Goal: Information Seeking & Learning: Learn about a topic

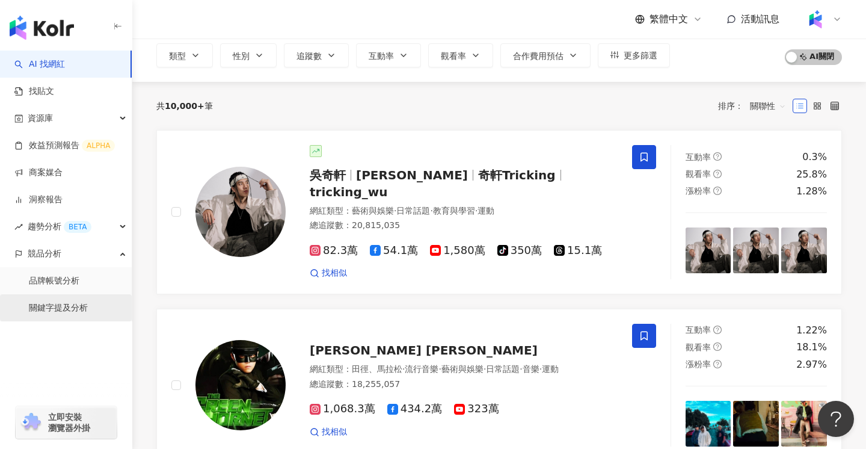
click at [56, 302] on link "關鍵字提及分析" at bounding box center [58, 308] width 59 height 12
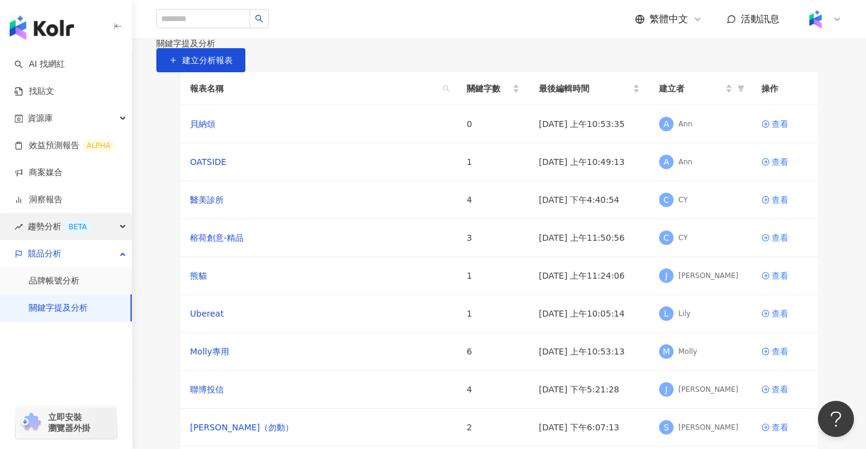
click at [46, 222] on span "趨勢分析 BETA" at bounding box center [60, 226] width 64 height 27
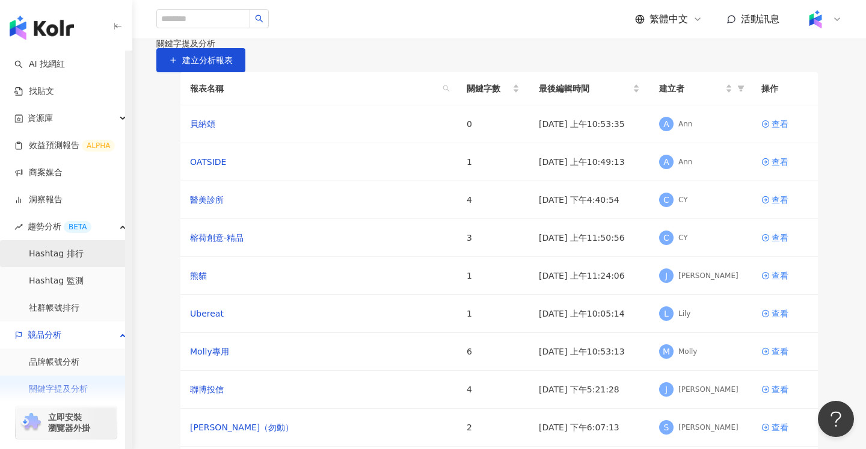
click at [63, 251] on link "Hashtag 排行" at bounding box center [56, 254] width 55 height 12
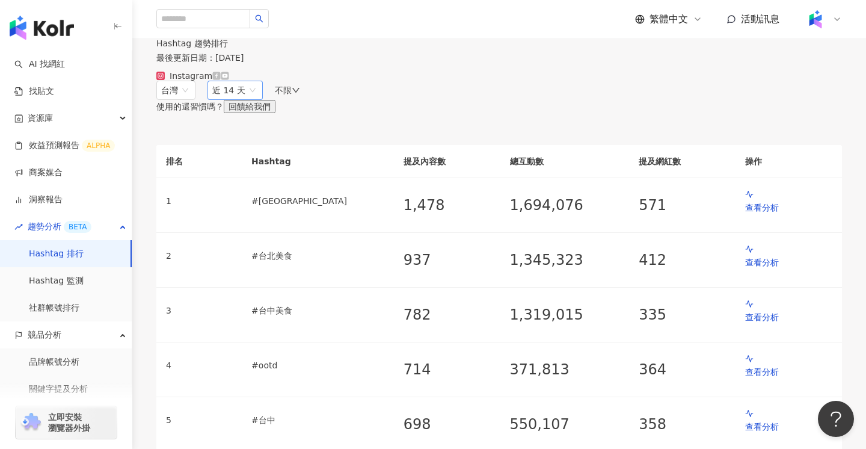
click at [258, 99] on span "近 14 天" at bounding box center [235, 90] width 46 height 18
click at [294, 183] on div "近六個月" at bounding box center [255, 176] width 77 height 13
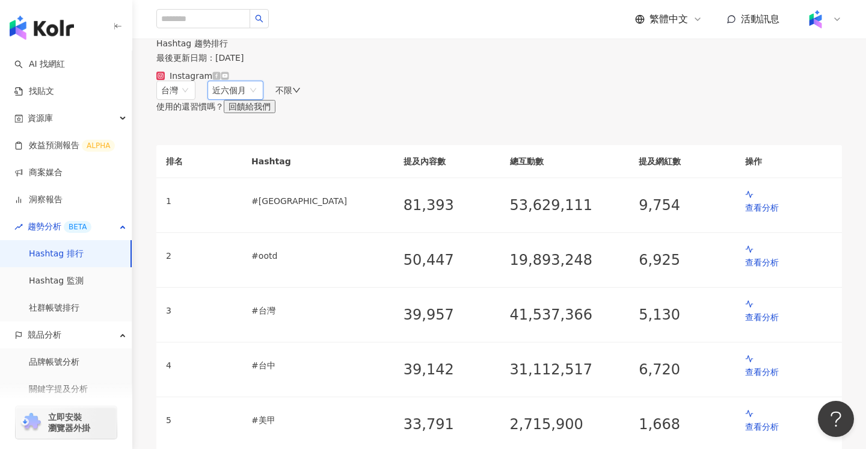
click at [221, 79] on icon at bounding box center [216, 76] width 8 height 8
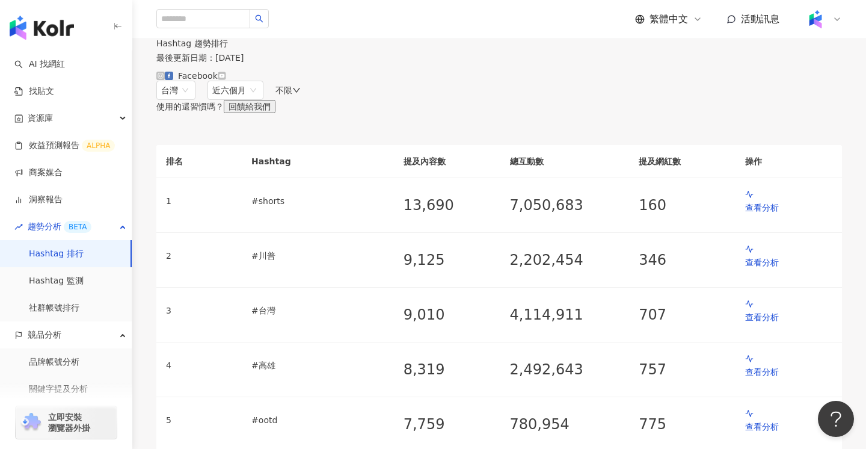
click at [225, 78] on icon at bounding box center [221, 75] width 7 height 5
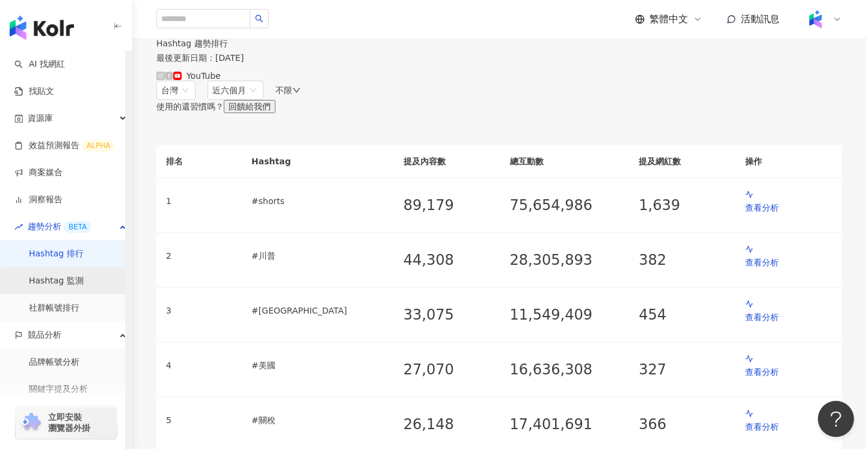
click at [65, 281] on link "Hashtag 監測" at bounding box center [56, 281] width 55 height 12
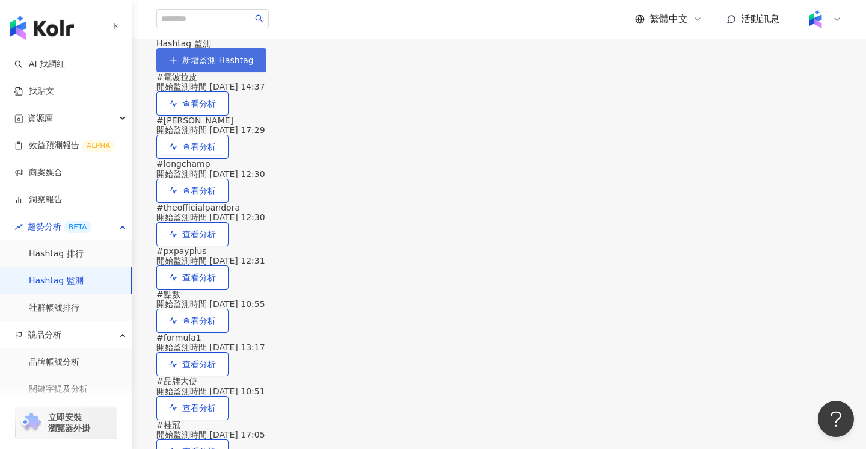
click at [254, 65] on span "新增監測 Hashtag" at bounding box center [218, 60] width 72 height 10
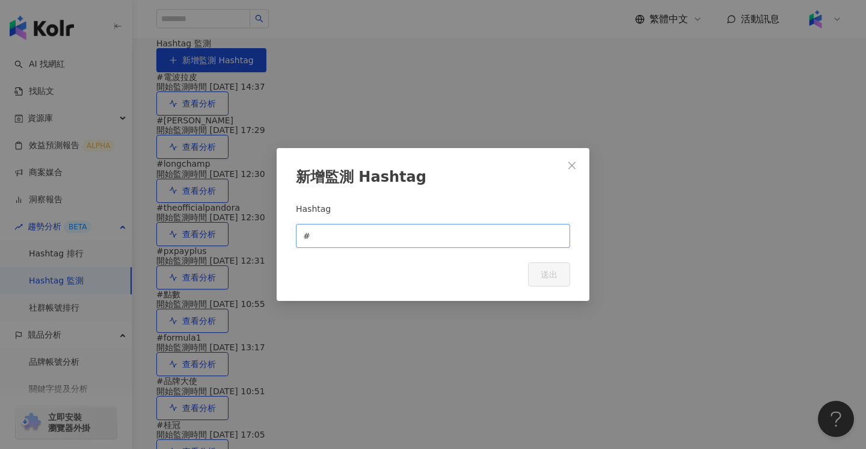
click at [407, 248] on span "#" at bounding box center [433, 236] width 274 height 24
type input "****"
click at [551, 276] on span "送出" at bounding box center [549, 274] width 17 height 10
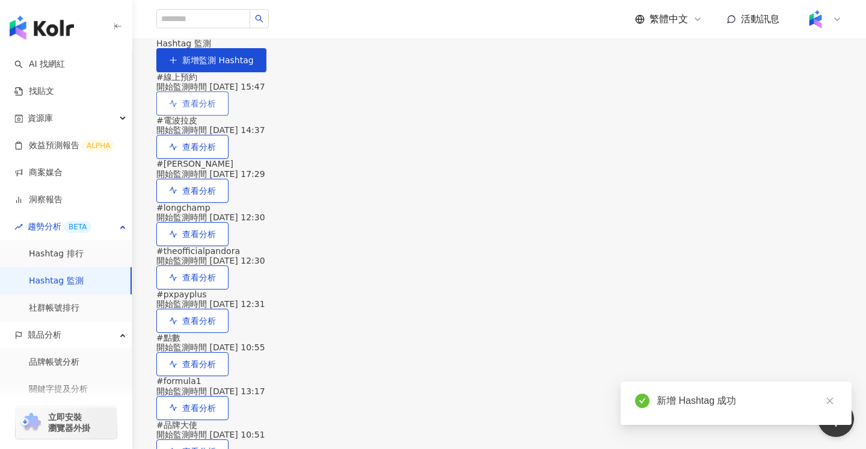
click at [216, 108] on span "查看分析" at bounding box center [199, 104] width 34 height 10
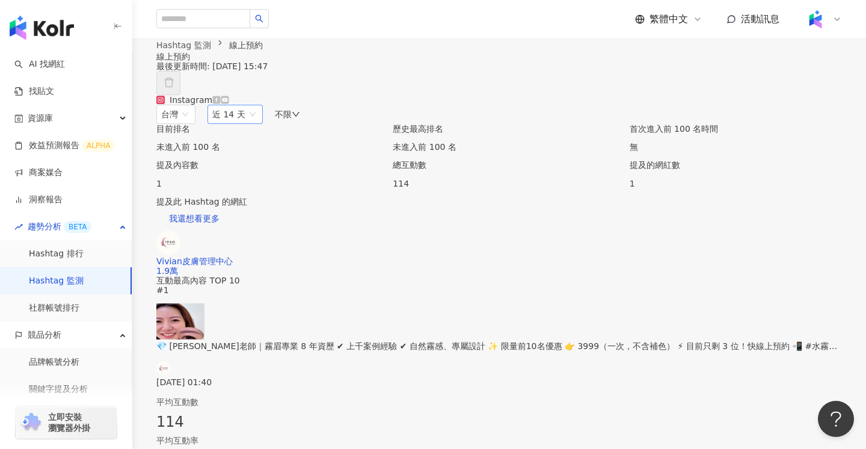
click at [258, 123] on span "近 14 天" at bounding box center [235, 114] width 46 height 18
click at [251, 205] on span "近六個月" at bounding box center [234, 200] width 34 height 10
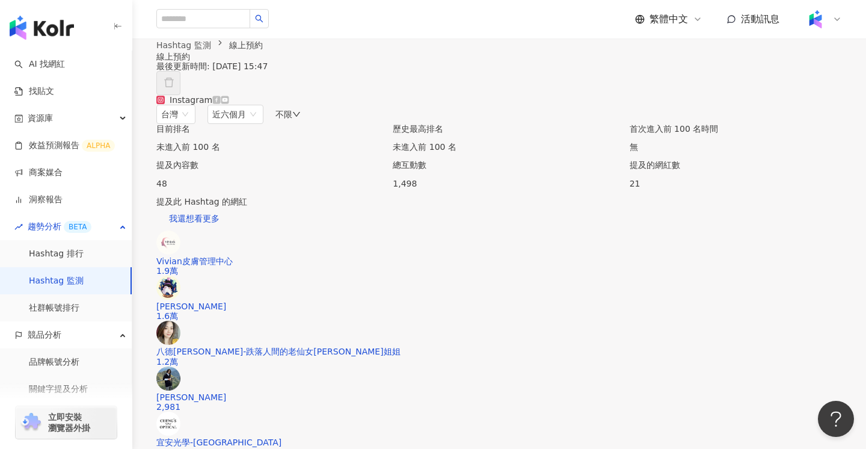
click at [292, 119] on span "不限" at bounding box center [283, 114] width 17 height 10
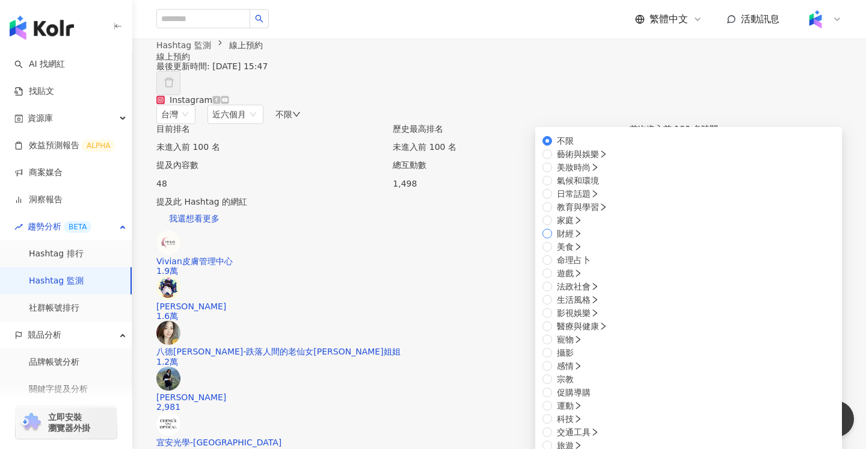
scroll to position [89, 0]
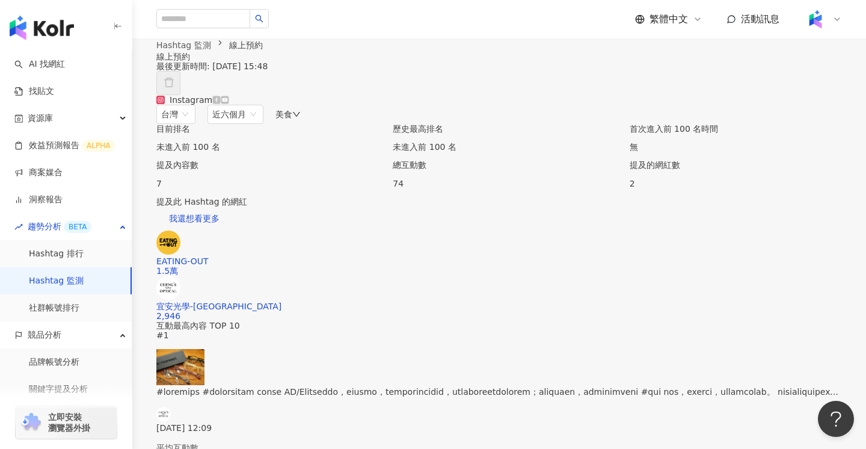
click at [221, 103] on icon at bounding box center [217, 100] width 8 height 8
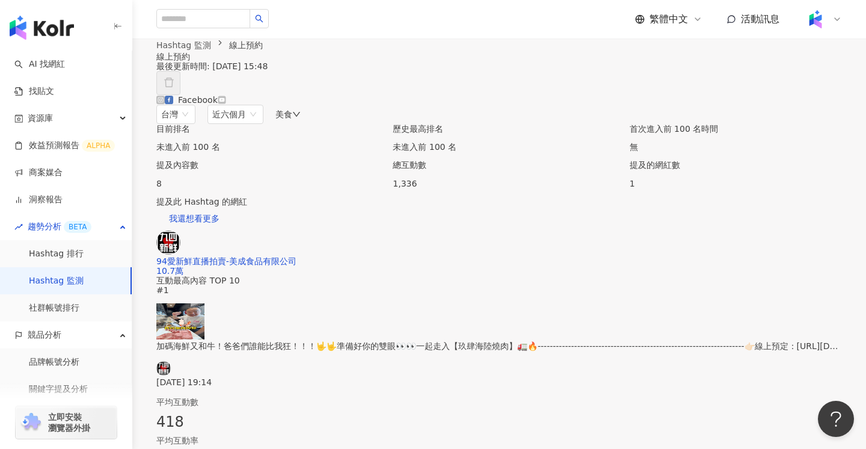
click at [162, 100] on icon at bounding box center [161, 100] width 2 height 2
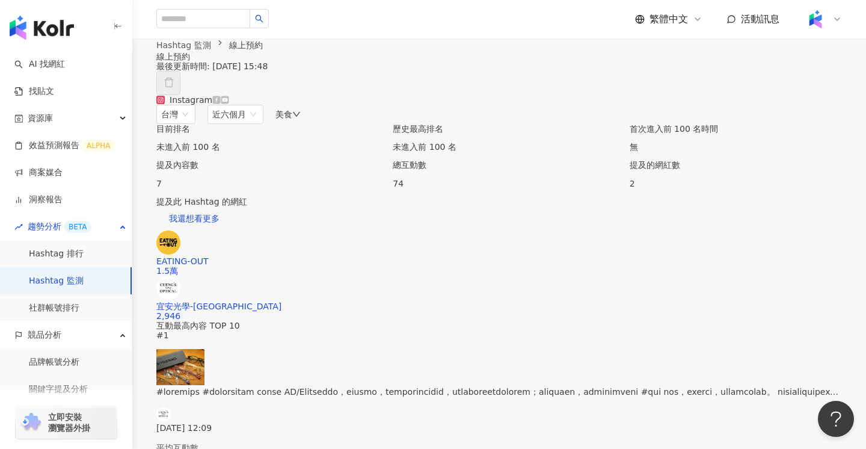
click at [221, 104] on icon at bounding box center [216, 100] width 8 height 8
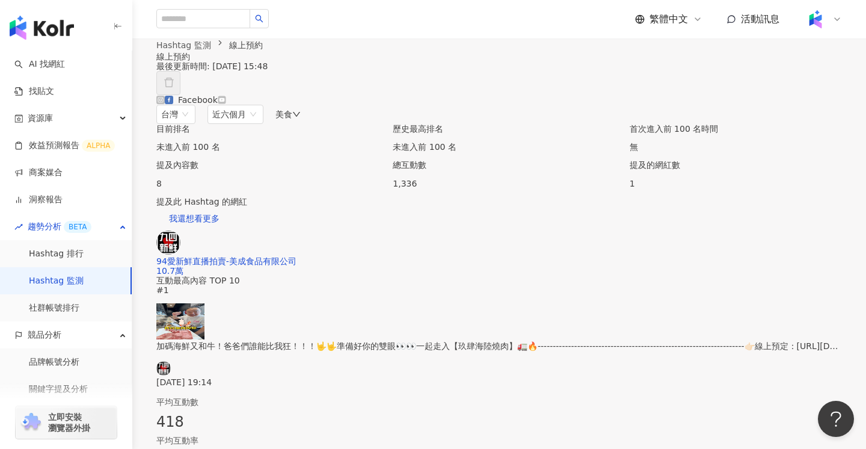
click at [225, 102] on icon at bounding box center [221, 99] width 7 height 5
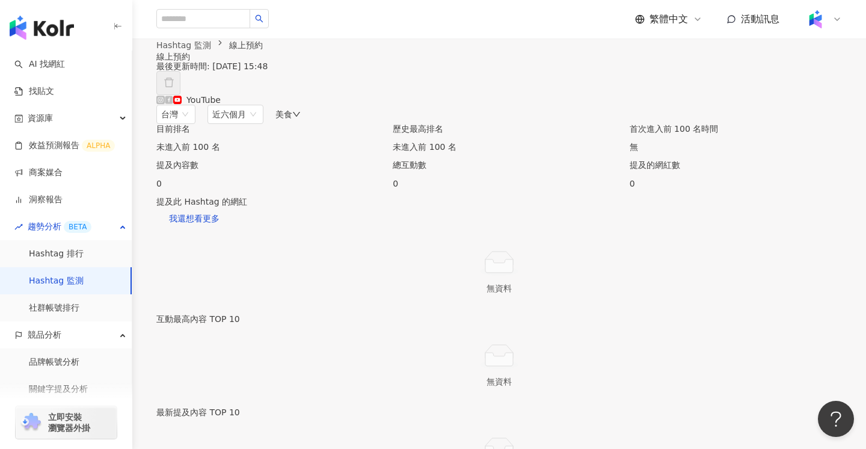
click at [173, 103] on icon at bounding box center [169, 100] width 8 height 8
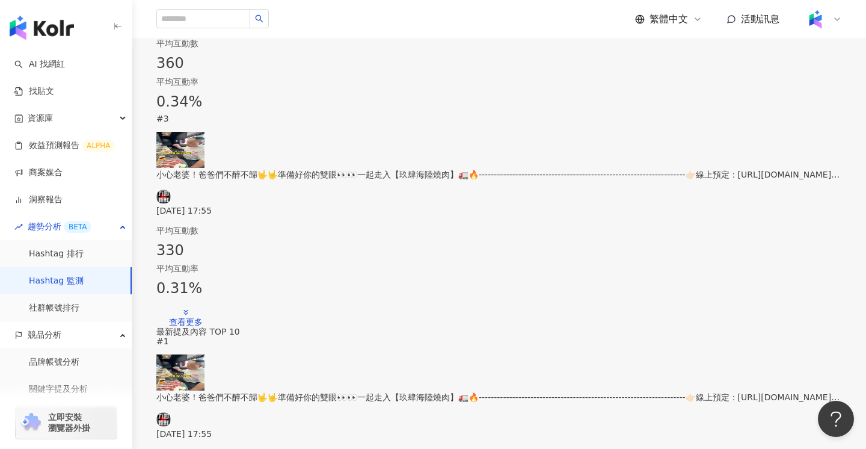
scroll to position [559, 0]
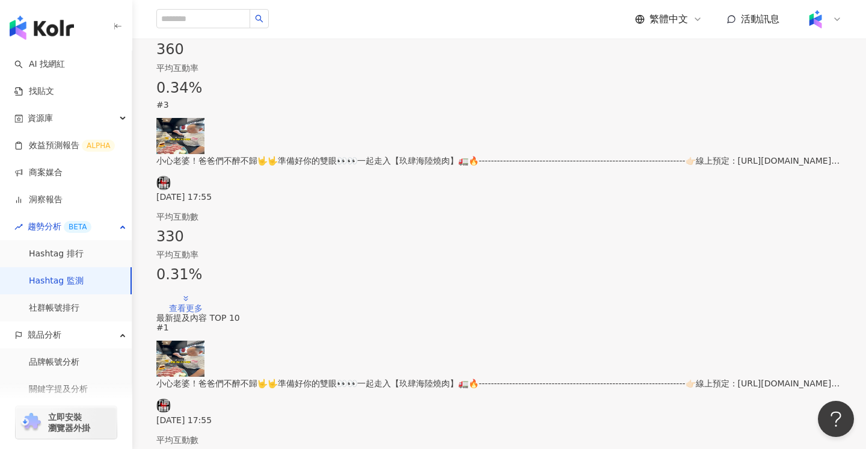
click at [203, 303] on div "查看更多" at bounding box center [186, 308] width 34 height 10
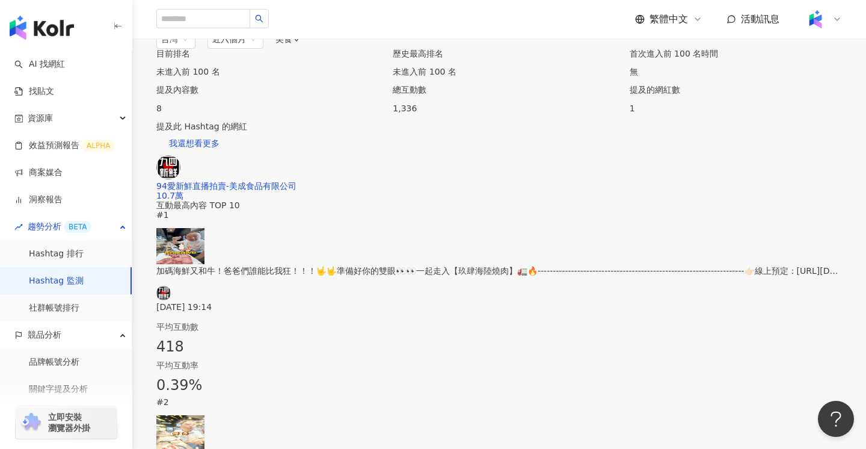
scroll to position [0, 0]
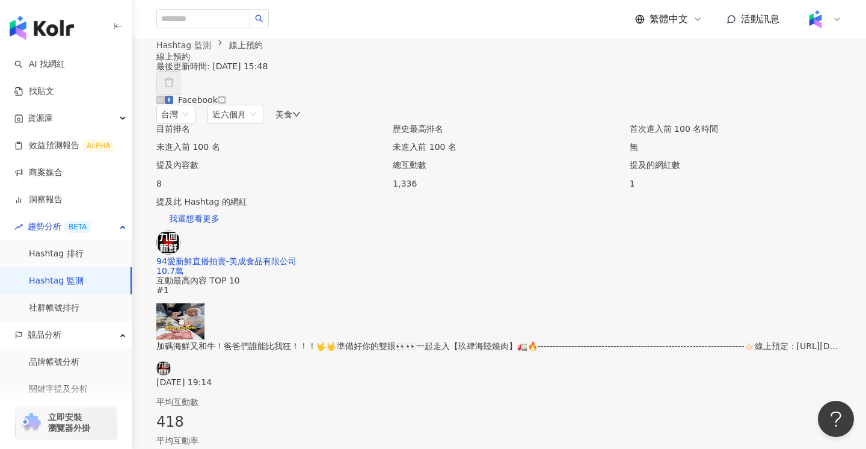
click at [162, 102] on icon at bounding box center [160, 99] width 4 height 4
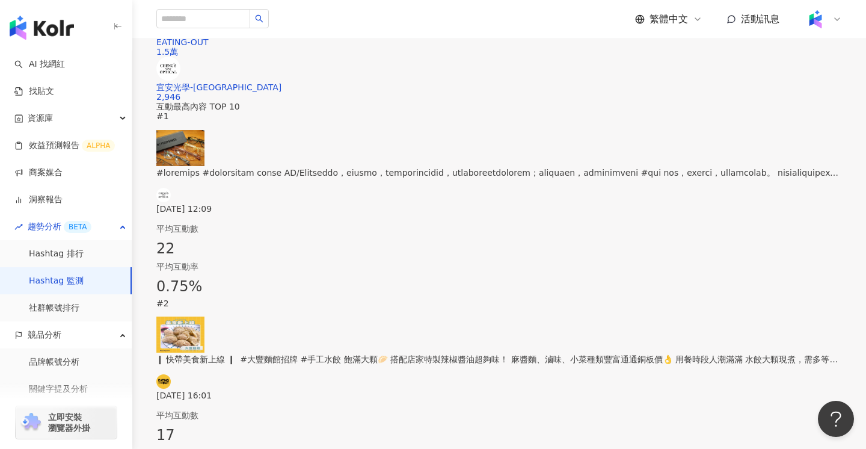
scroll to position [231, 0]
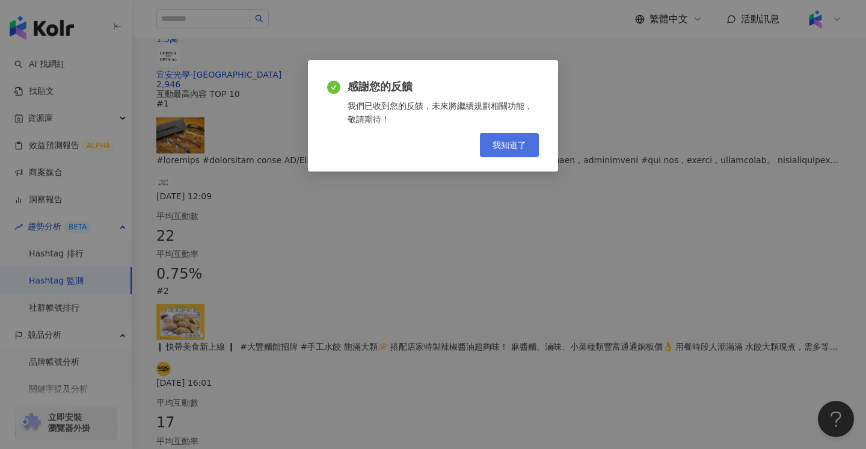
click at [516, 143] on span "我知道了" at bounding box center [509, 145] width 34 height 10
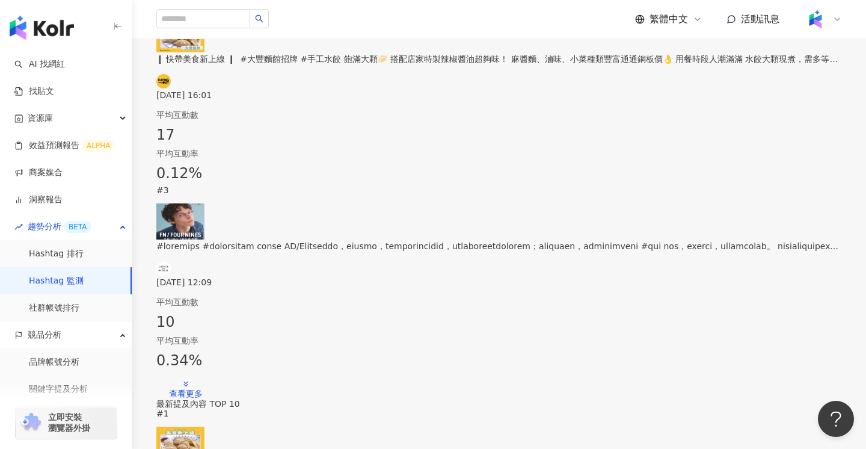
scroll to position [553, 0]
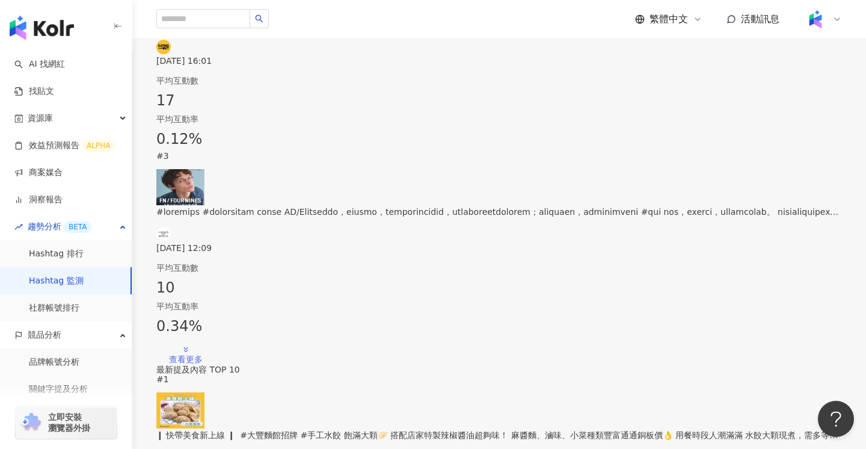
click at [203, 354] on div "查看更多" at bounding box center [186, 359] width 34 height 10
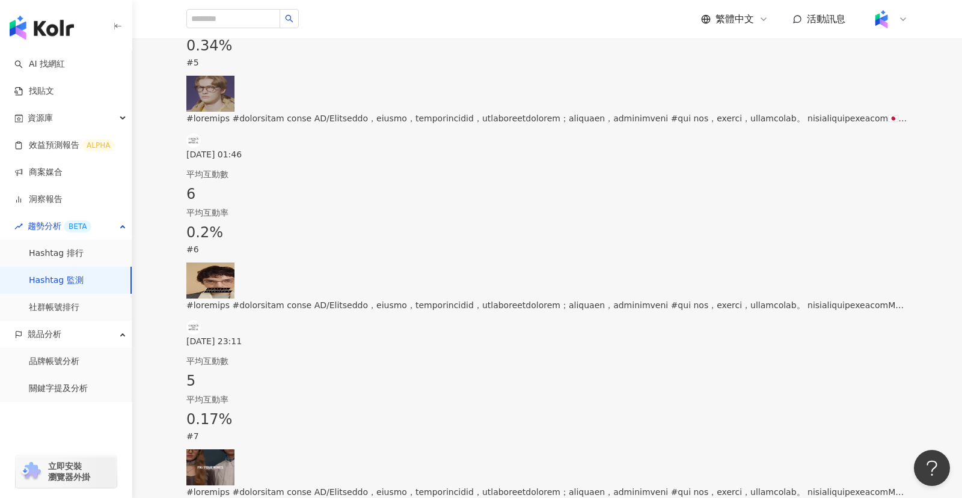
scroll to position [1021, 0]
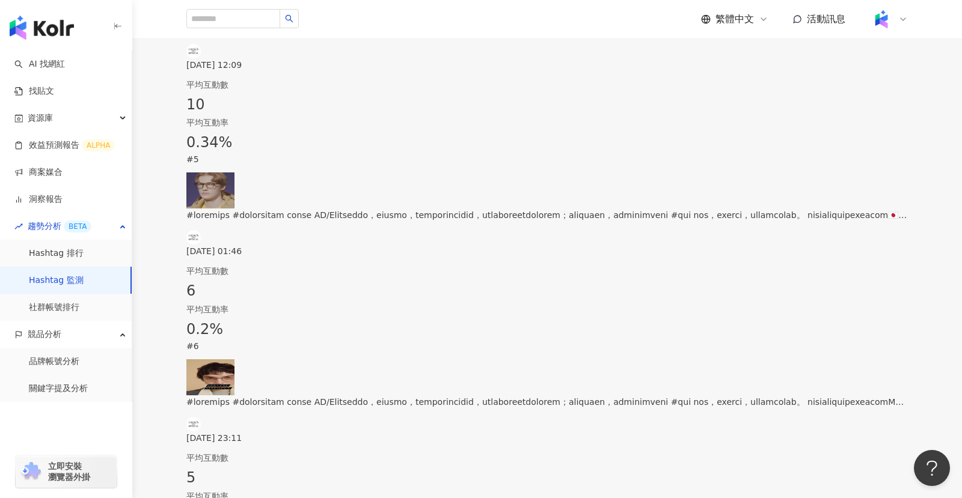
scroll to position [0, 0]
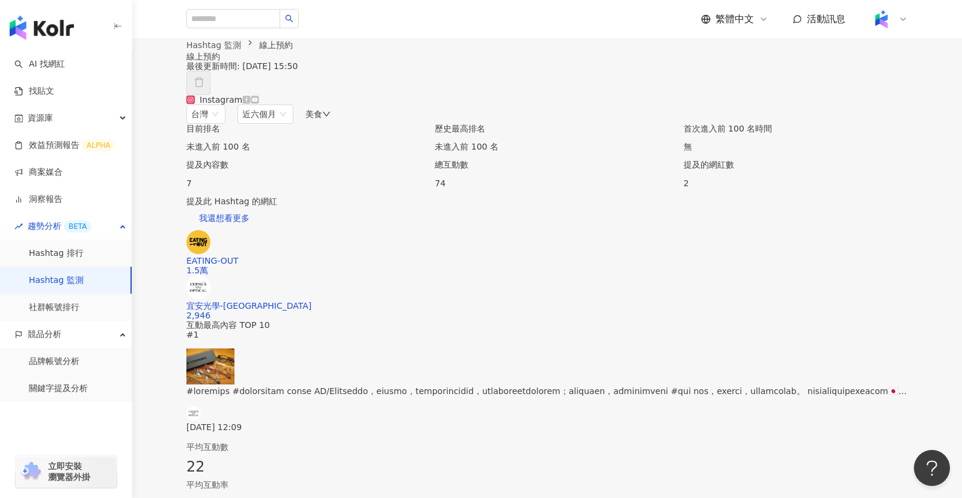
click at [251, 103] on icon at bounding box center [247, 100] width 8 height 8
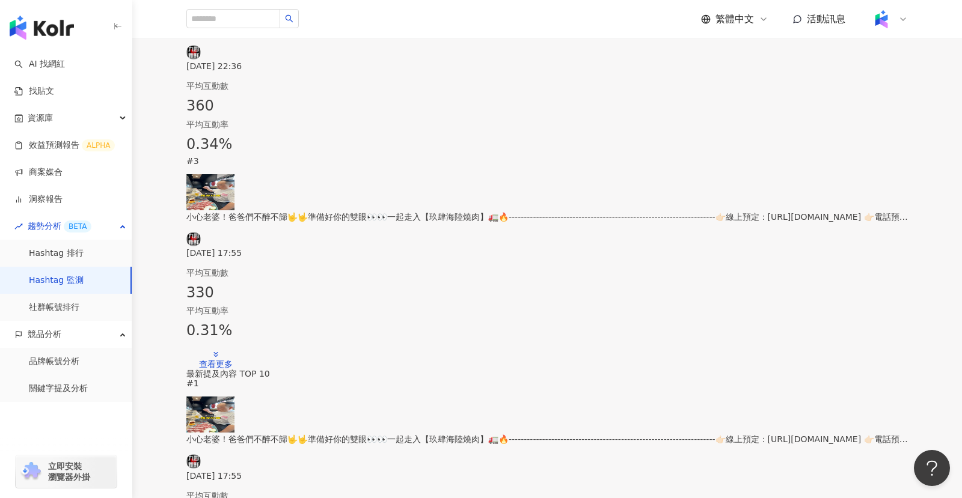
scroll to position [517, 0]
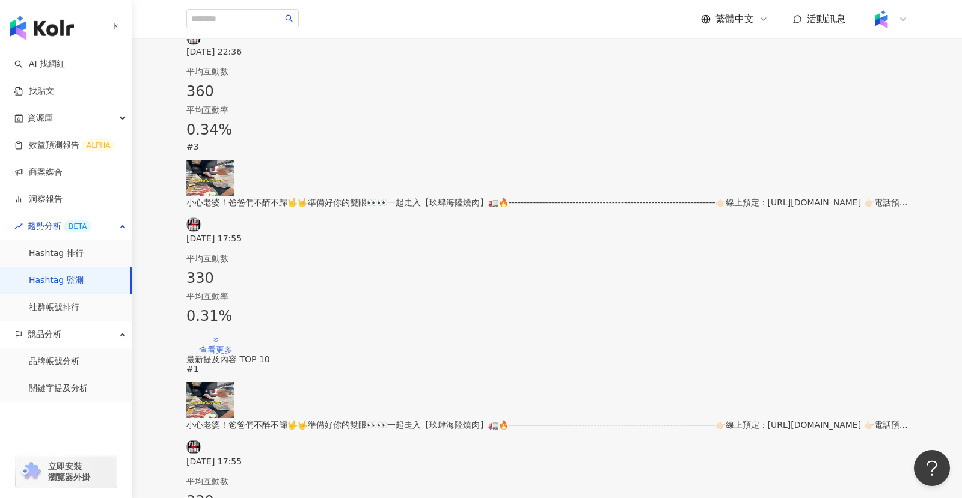
click at [233, 345] on div "查看更多" at bounding box center [216, 350] width 34 height 10
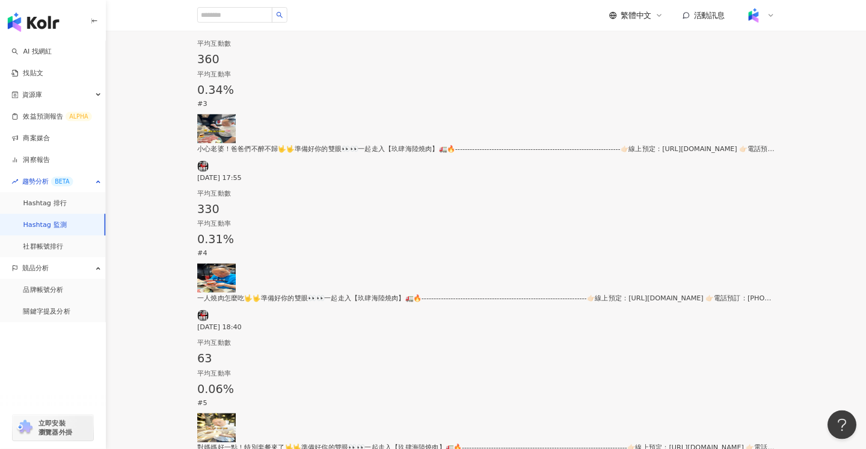
scroll to position [0, 0]
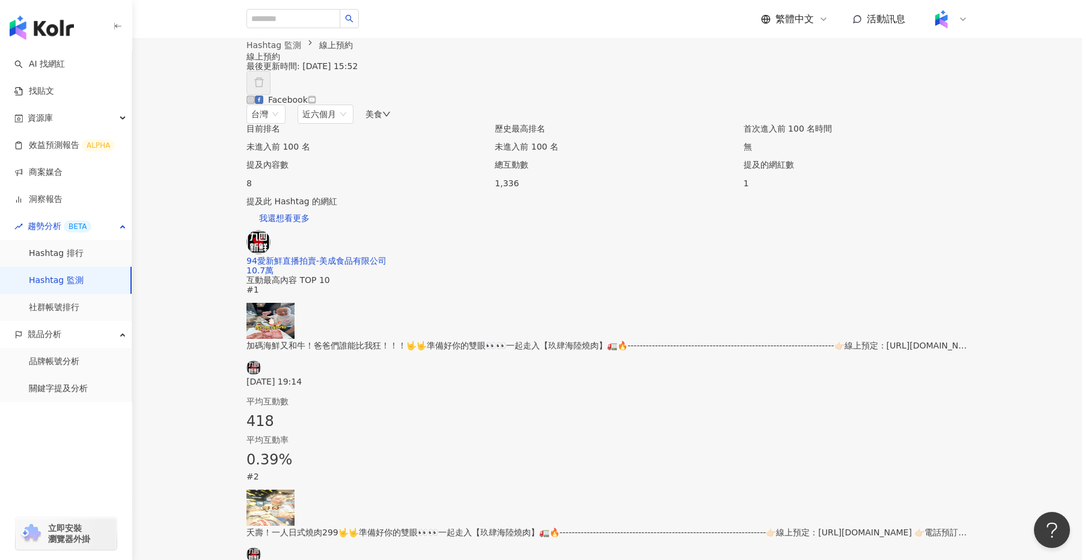
click at [517, 124] on div "Facebook 台灣 近六個月 美食" at bounding box center [607, 109] width 721 height 29
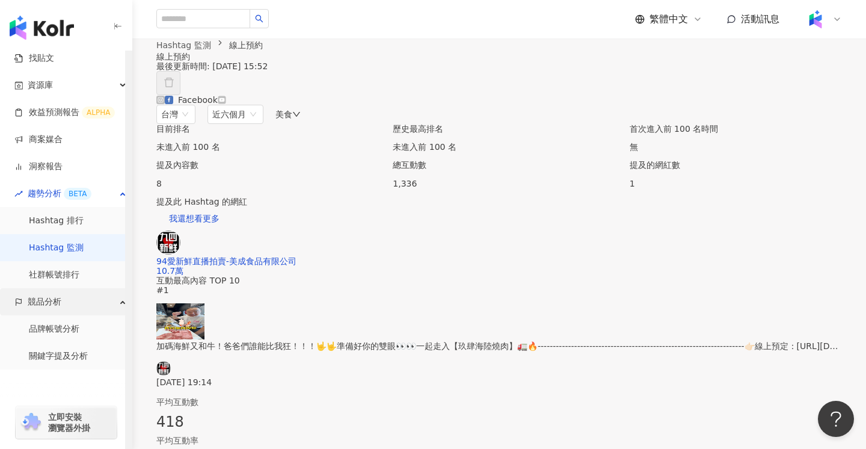
scroll to position [7, 0]
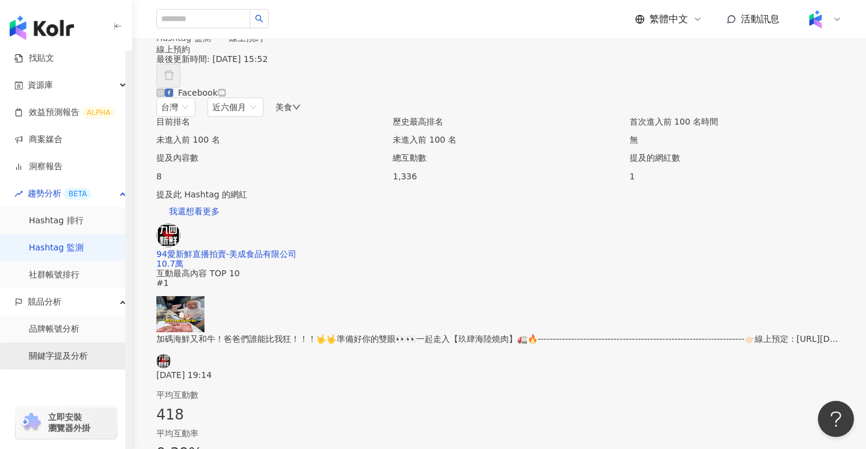
click at [50, 356] on link "關鍵字提及分析" at bounding box center [58, 356] width 59 height 12
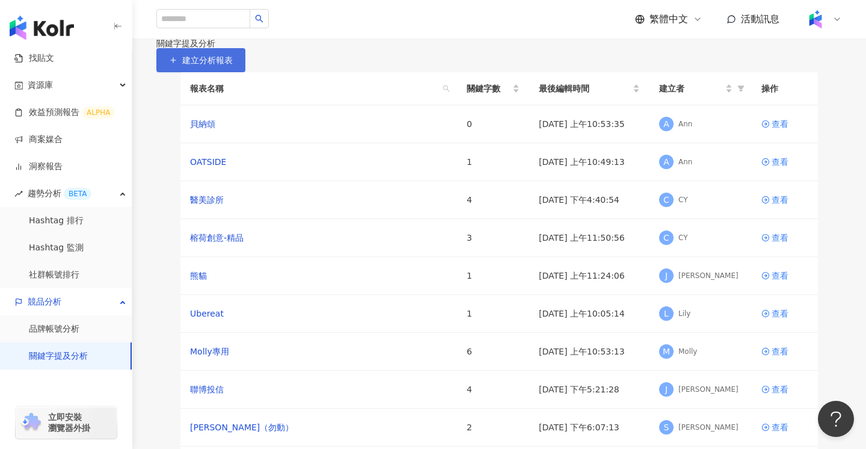
click at [233, 65] on span "建立分析報表" at bounding box center [207, 60] width 51 height 10
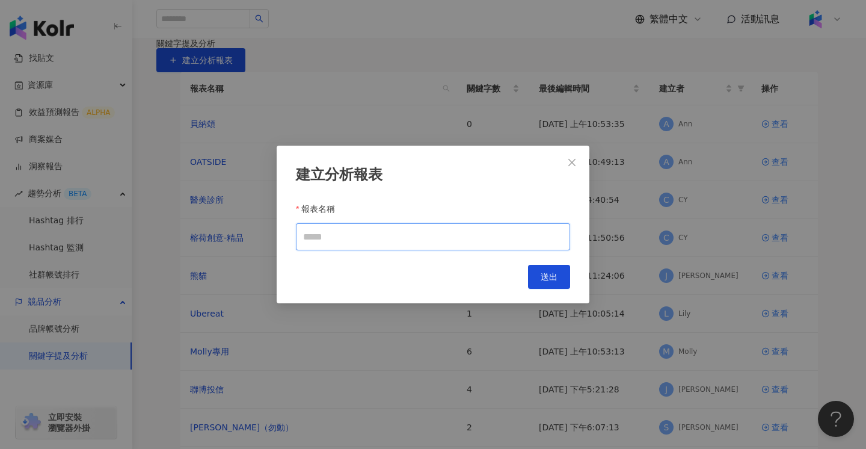
click at [351, 240] on input "報表名稱" at bounding box center [433, 236] width 274 height 27
type input "********"
click at [544, 272] on button "送出" at bounding box center [549, 277] width 42 height 24
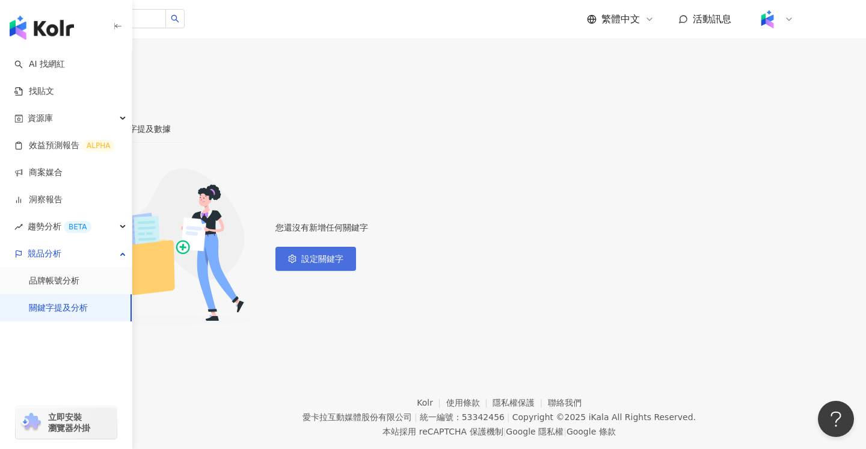
click at [343, 263] on span "設定關鍵字" at bounding box center [322, 259] width 42 height 10
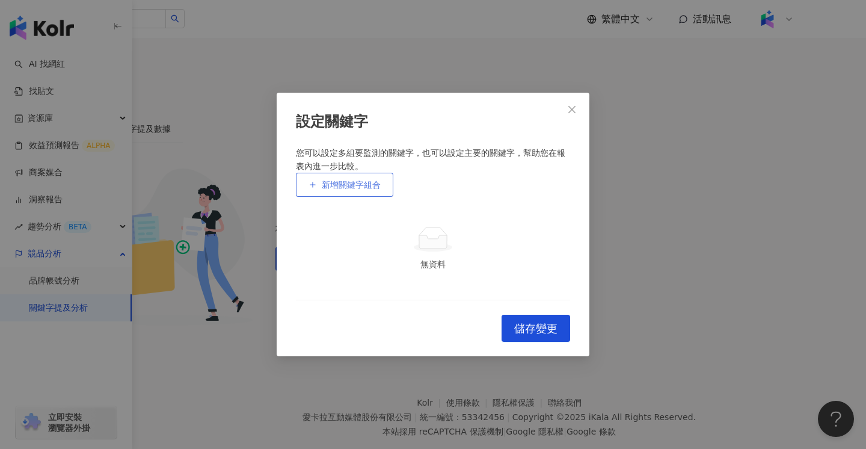
click at [344, 173] on button "新增關鍵字組合" at bounding box center [344, 185] width 97 height 24
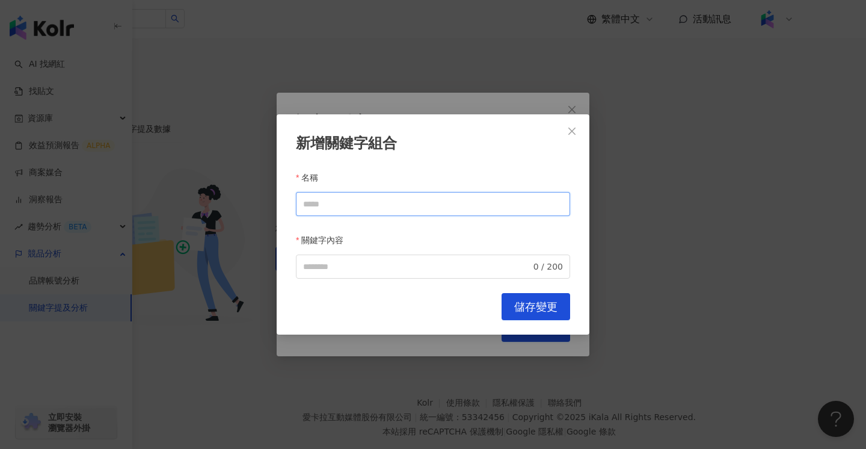
click at [370, 203] on input "名稱" at bounding box center [433, 204] width 274 height 24
type input "****"
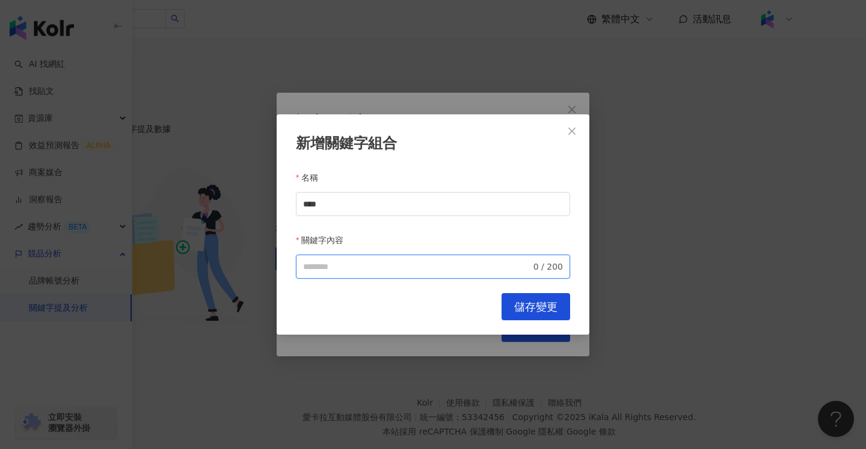
click at [344, 261] on input "關鍵字內容" at bounding box center [417, 266] width 228 height 13
type input "**********"
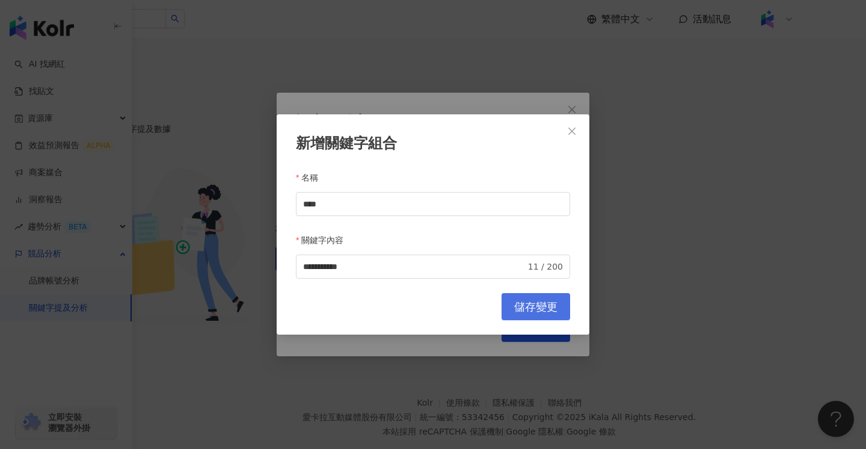
click at [531, 303] on span "儲存變更" at bounding box center [535, 306] width 43 height 13
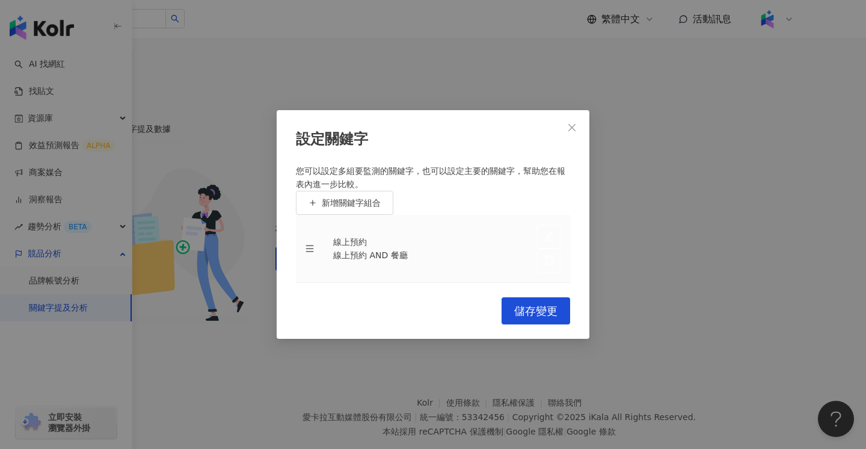
click at [343, 248] on div "線上預約 AND 餐廳" at bounding box center [425, 254] width 184 height 13
click at [337, 248] on div "線上預約 AND 餐廳" at bounding box center [425, 254] width 184 height 13
click at [355, 248] on div "線上預約 AND 餐廳" at bounding box center [425, 254] width 184 height 13
click at [544, 230] on icon "edit" at bounding box center [549, 235] width 11 height 11
type input "****"
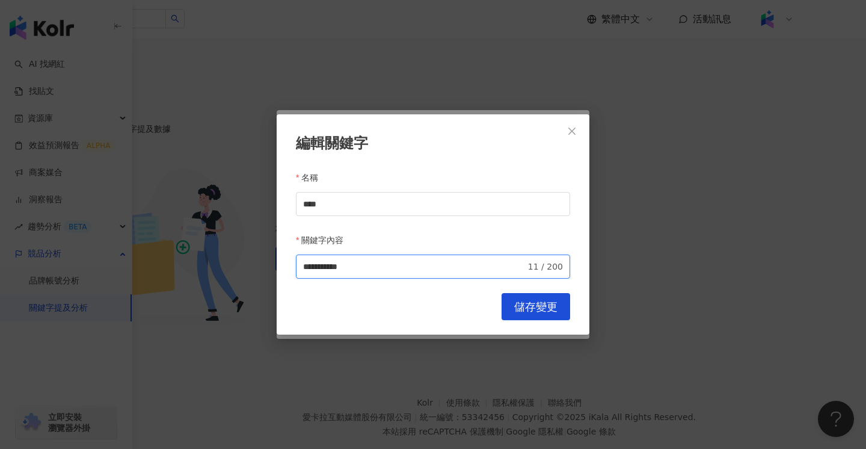
click at [305, 261] on input "**********" at bounding box center [414, 266] width 222 height 13
type input "**********"
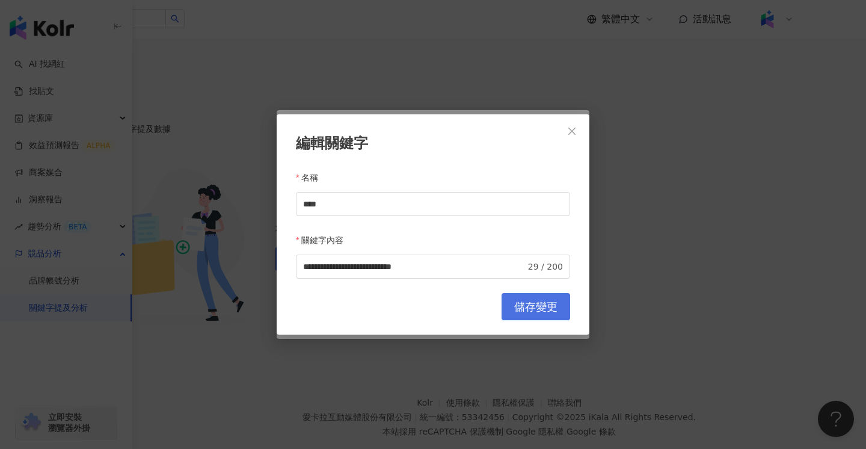
click at [539, 304] on span "儲存變更" at bounding box center [535, 306] width 43 height 13
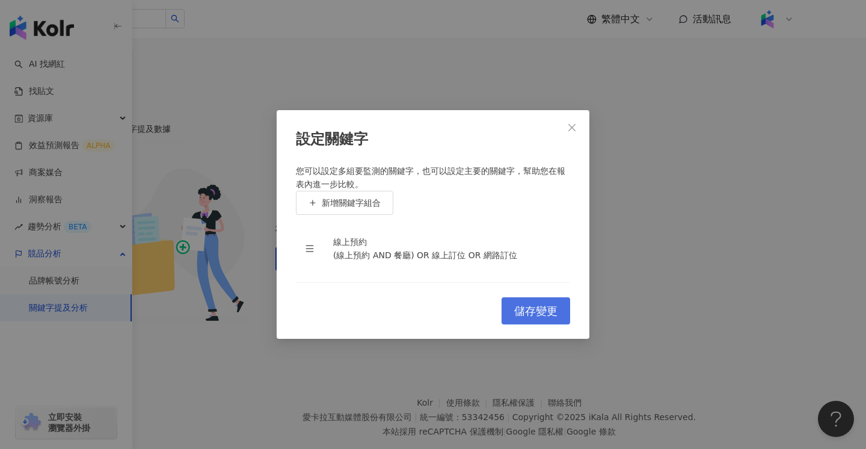
click at [528, 317] on span "儲存變更" at bounding box center [535, 310] width 43 height 13
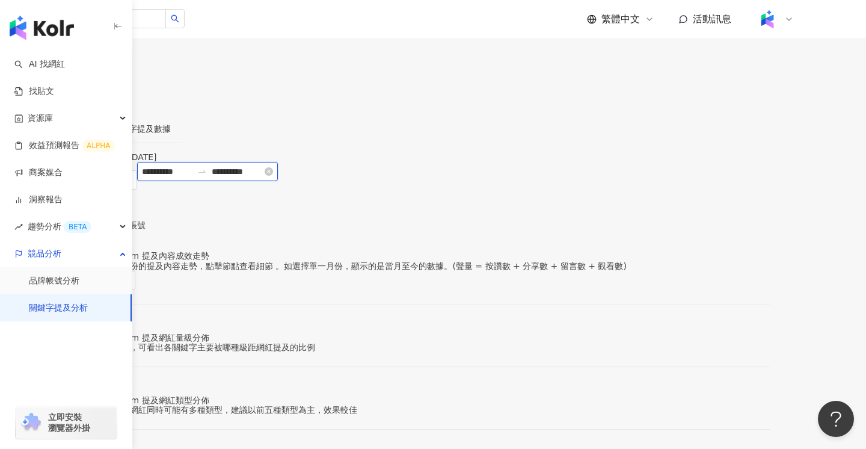
click at [192, 178] on input "**********" at bounding box center [167, 171] width 51 height 13
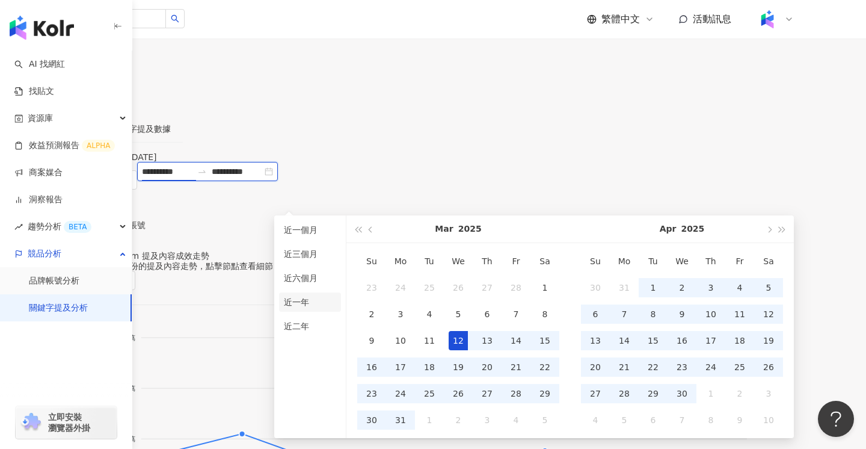
type input "**********"
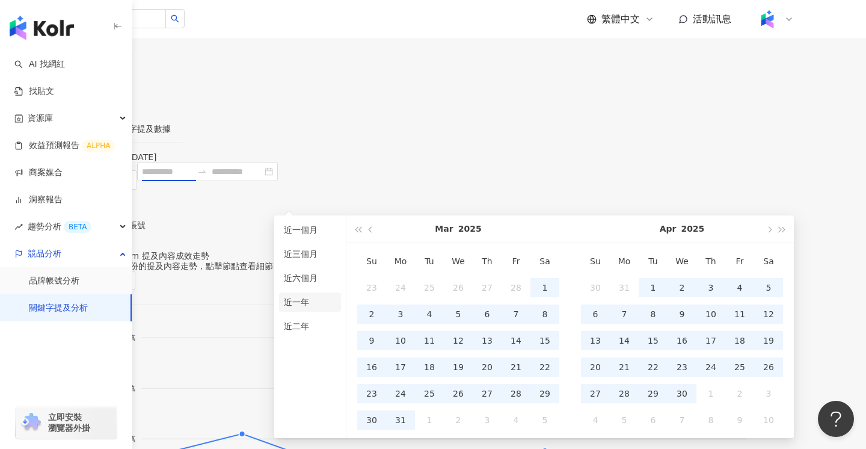
click at [296, 299] on li "近一年" at bounding box center [310, 301] width 62 height 19
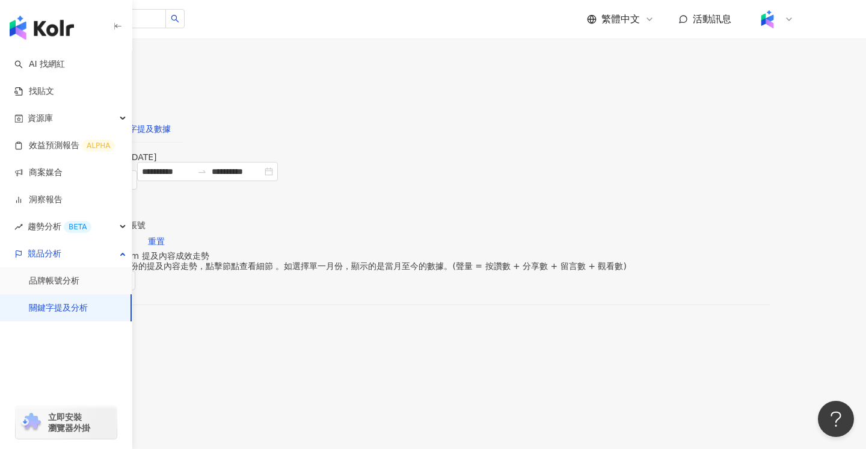
click at [171, 122] on div "關鍵字提及數據" at bounding box center [141, 128] width 59 height 13
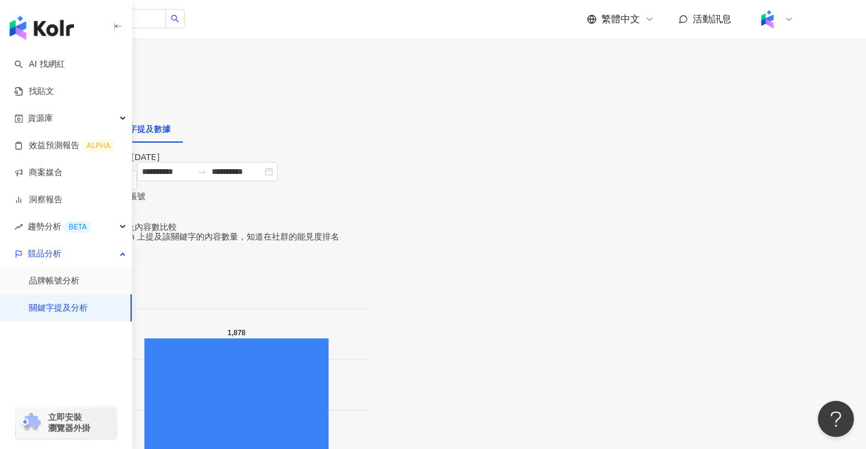
click at [88, 122] on div "關鍵字提及內容分析" at bounding box center [50, 128] width 76 height 13
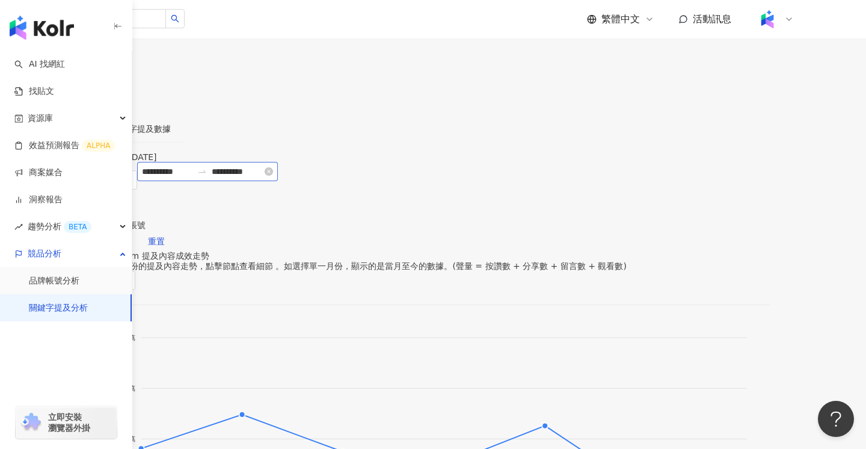
click at [278, 181] on div "**********" at bounding box center [207, 171] width 141 height 19
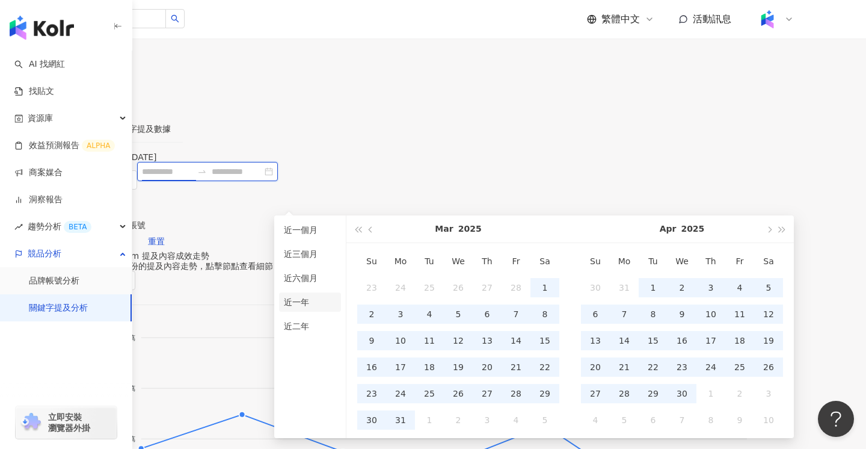
type input "**********"
click at [302, 301] on li "近一年" at bounding box center [310, 301] width 62 height 19
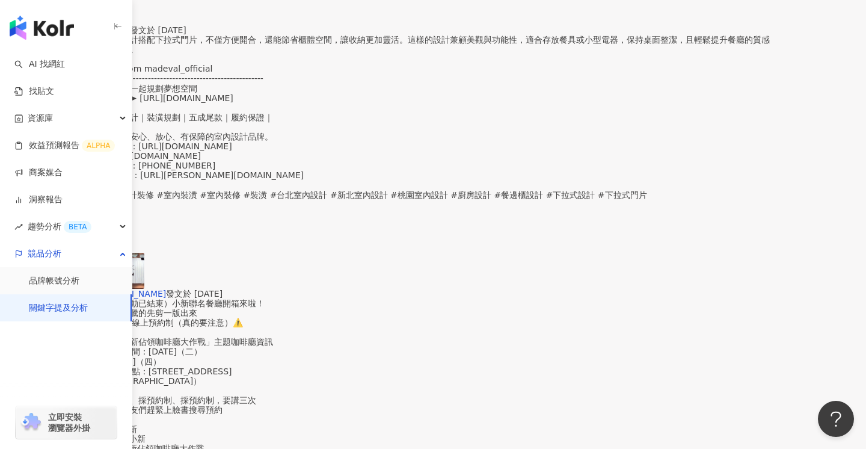
scroll to position [2522, 0]
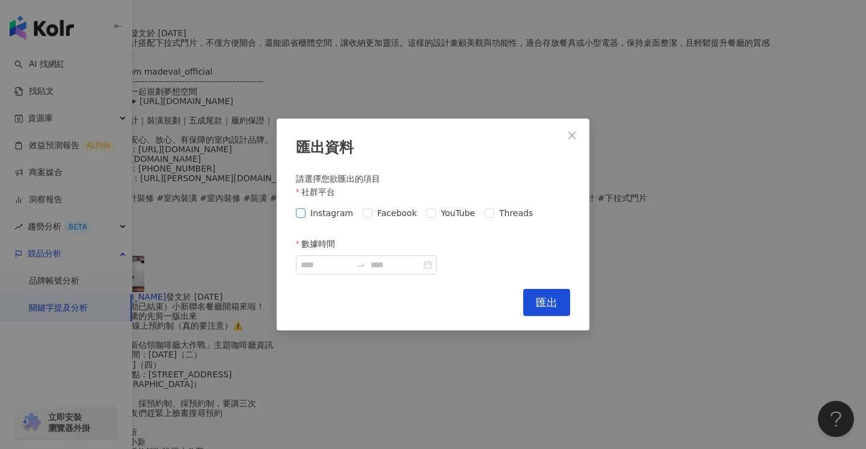
click at [314, 218] on span "Instagram" at bounding box center [331, 212] width 52 height 13
click at [391, 219] on span "Facebook" at bounding box center [396, 212] width 49 height 13
click at [444, 219] on span "YouTube" at bounding box center [458, 212] width 44 height 13
click at [494, 219] on span "Threads" at bounding box center [515, 212] width 43 height 13
click at [328, 269] on input "數據時間" at bounding box center [326, 264] width 51 height 13
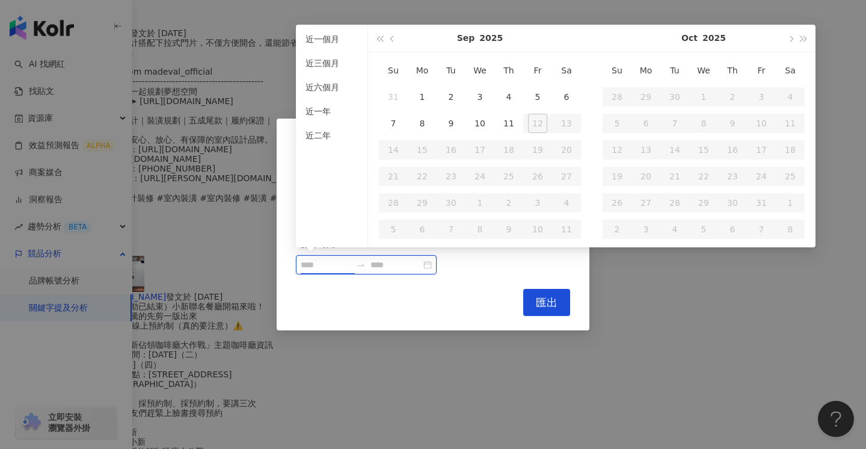
type input "**********"
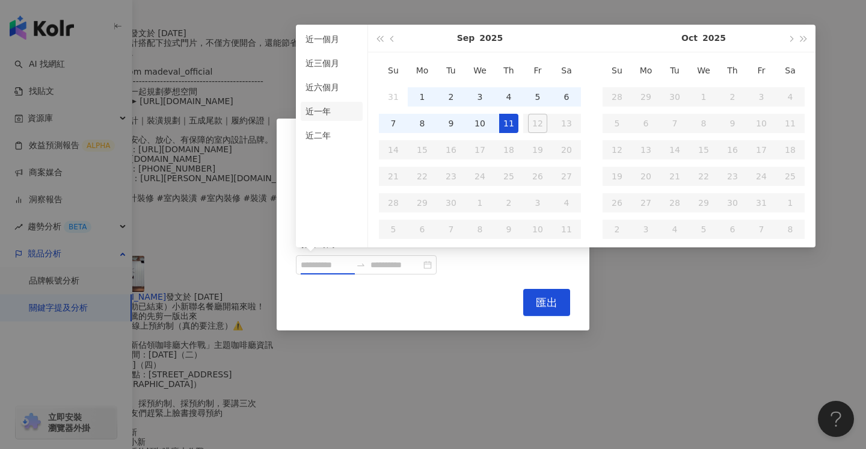
click at [323, 109] on li "近一年" at bounding box center [332, 111] width 62 height 19
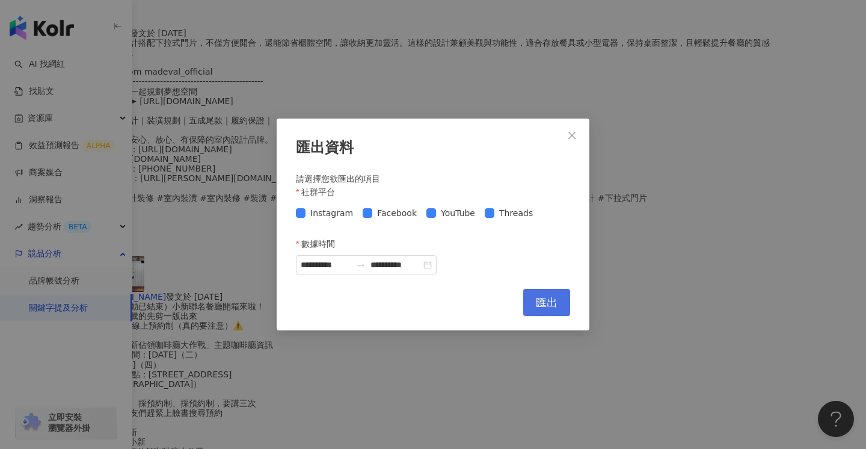
click at [545, 304] on span "匯出" at bounding box center [547, 302] width 22 height 13
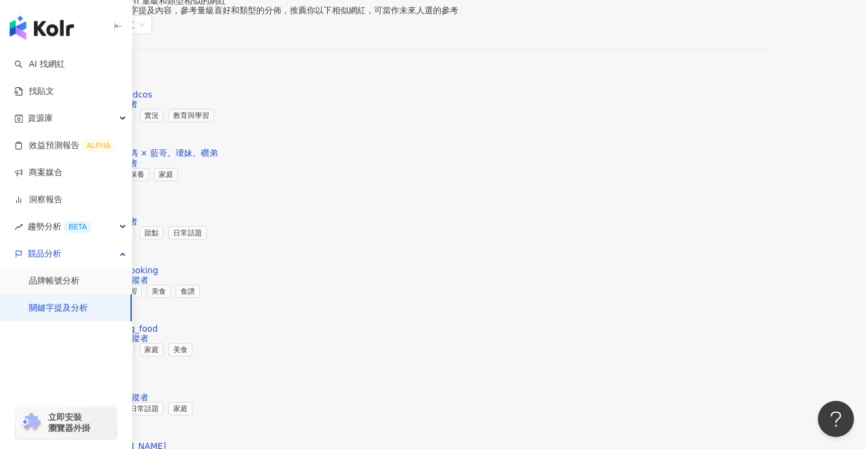
scroll to position [1584, 0]
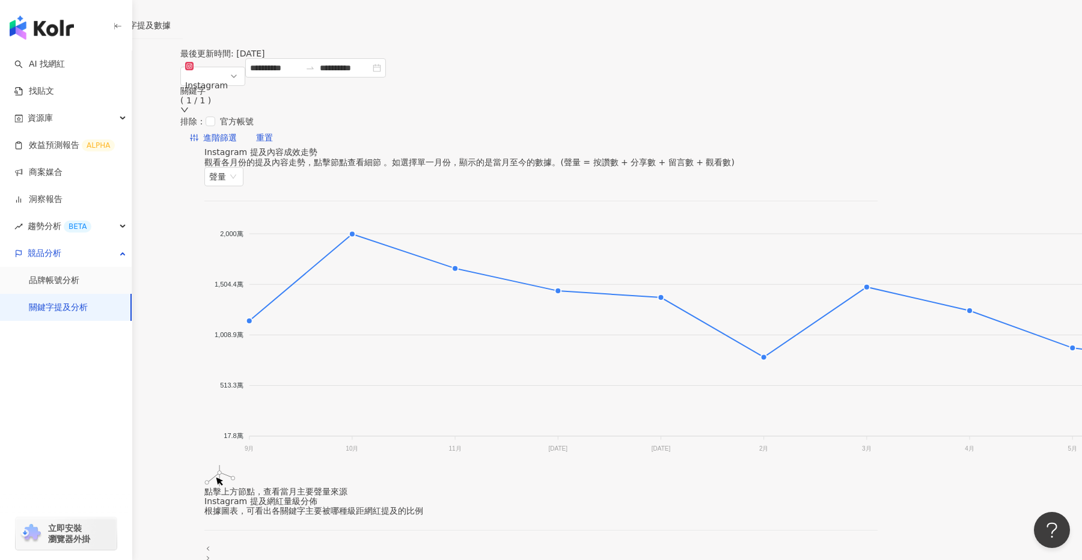
scroll to position [104, 0]
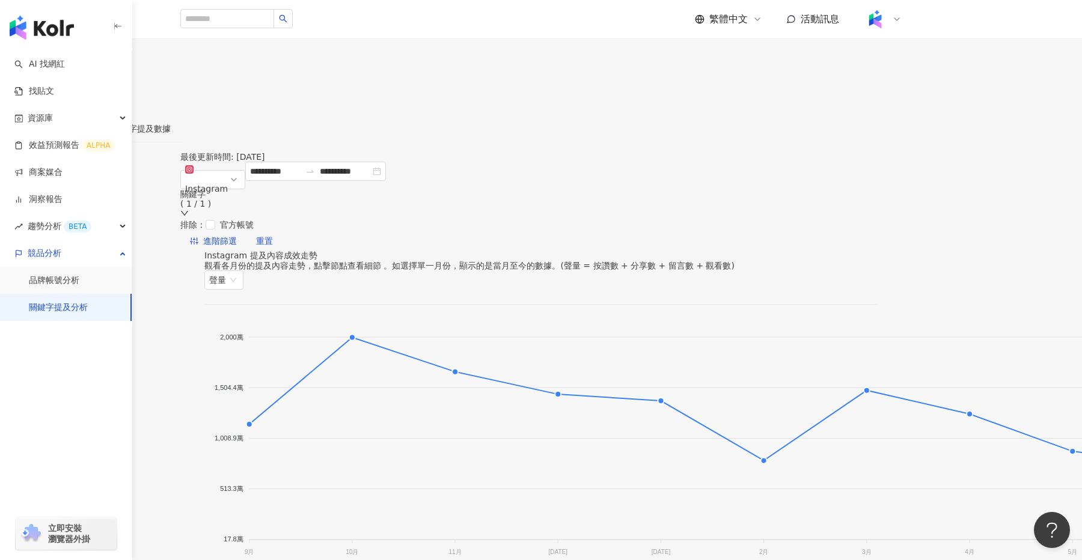
click at [68, 84] on span "設定關鍵字" at bounding box center [47, 79] width 42 height 10
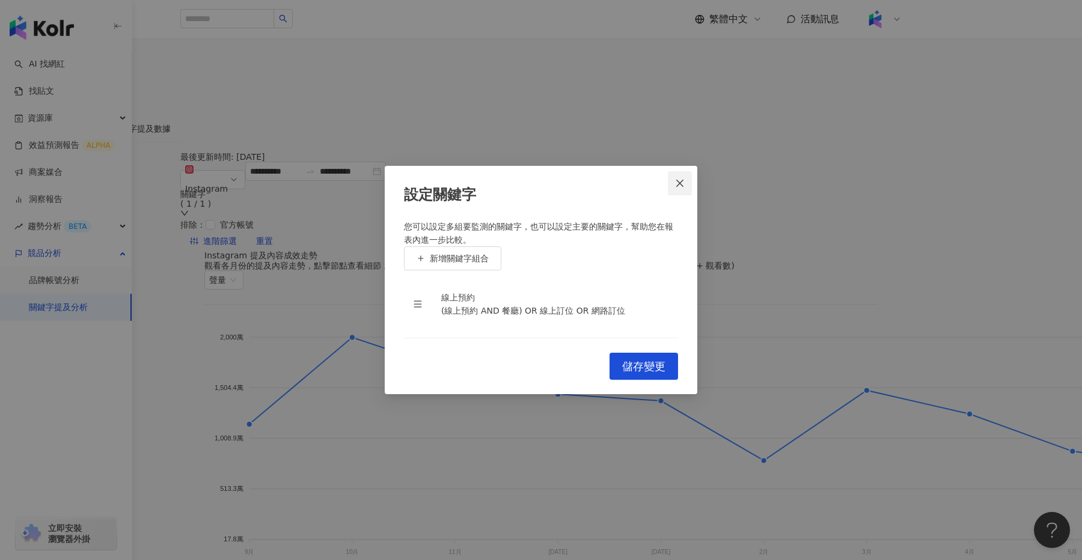
click at [676, 179] on icon "close" at bounding box center [680, 184] width 10 height 10
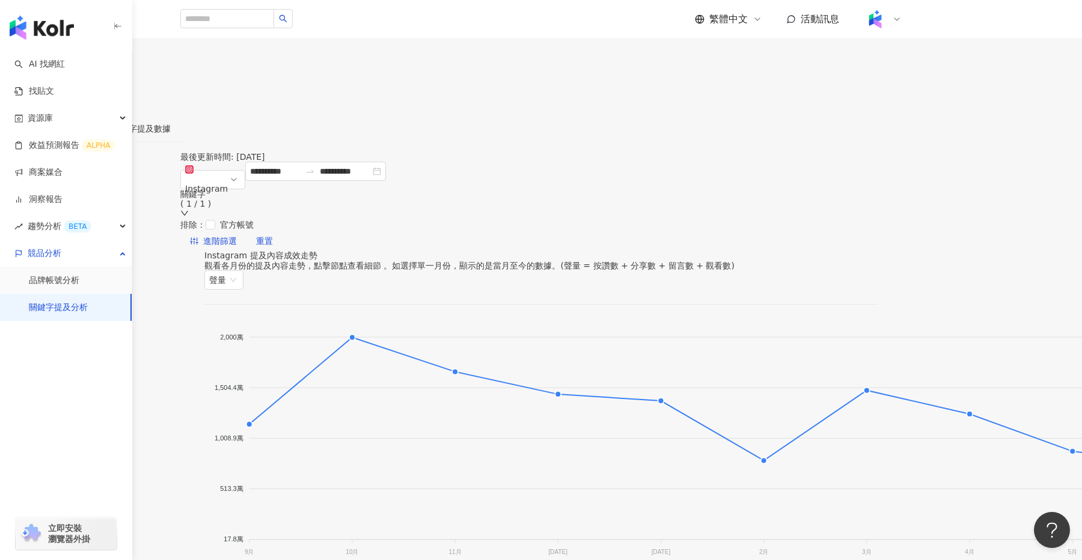
click at [61, 52] on link "關鍵字提及分析" at bounding box center [30, 45] width 64 height 13
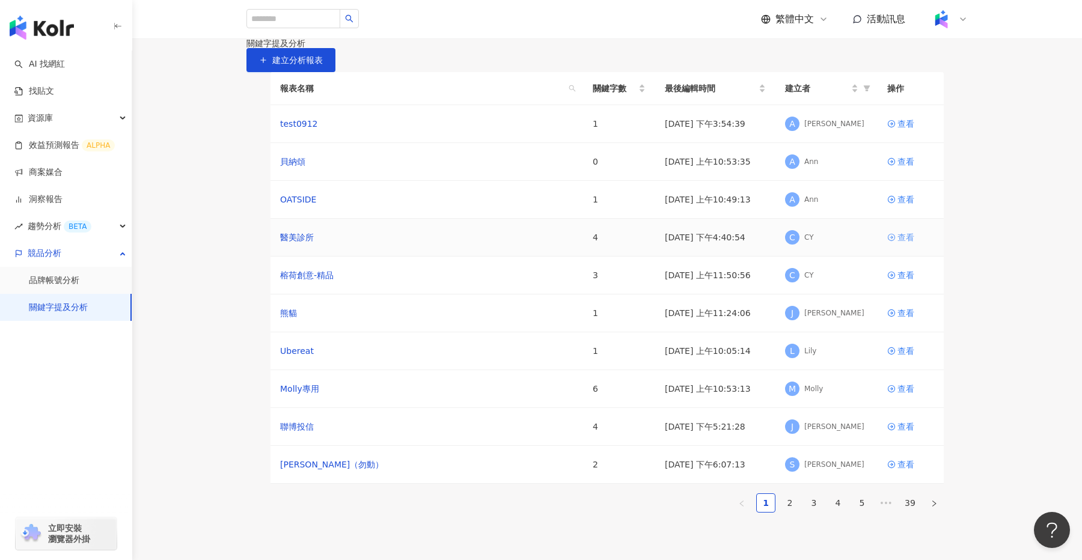
click at [865, 244] on div "查看" at bounding box center [906, 237] width 17 height 13
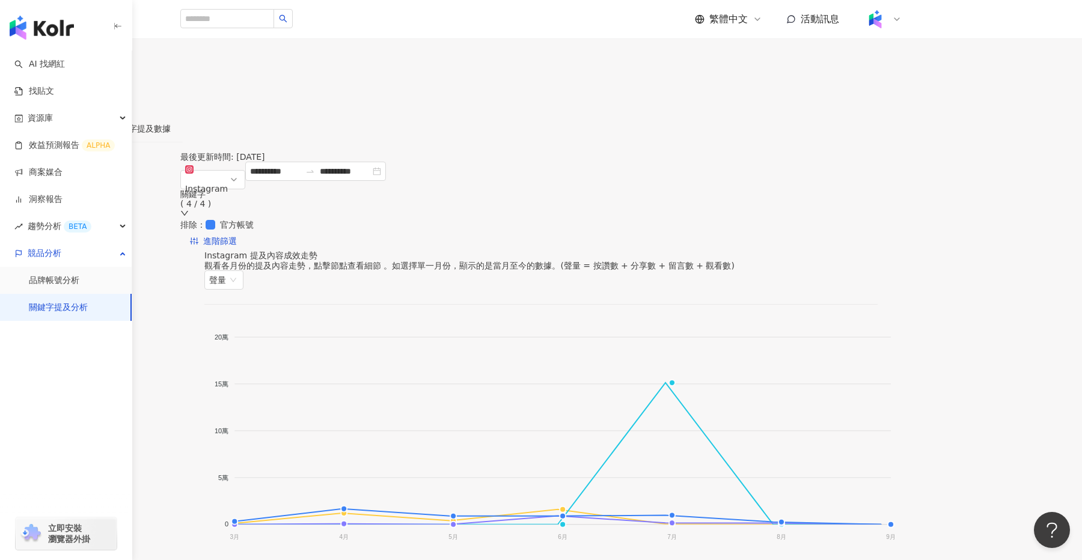
click at [68, 84] on span "設定關鍵字" at bounding box center [47, 79] width 42 height 10
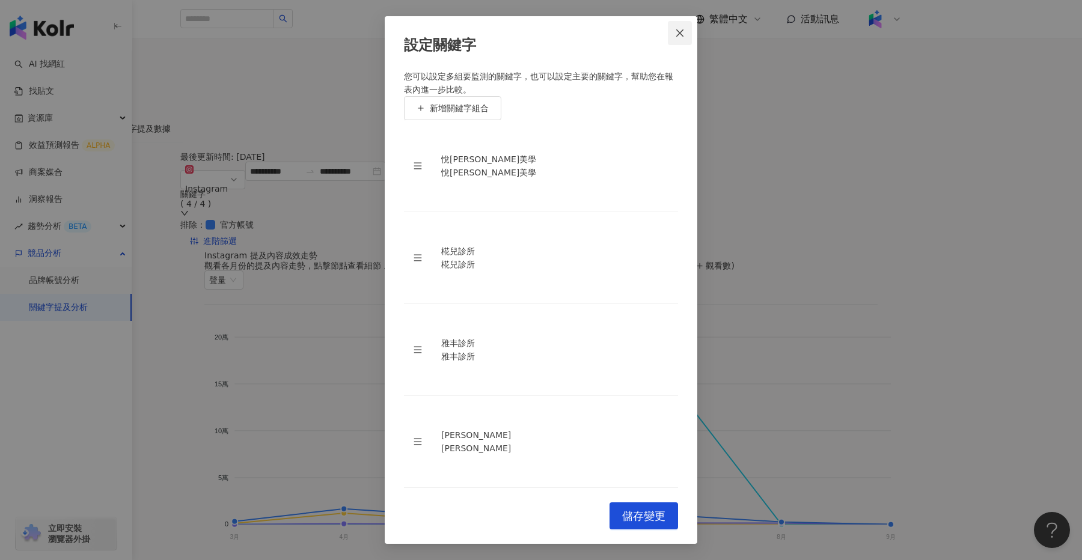
click at [678, 38] on icon "close" at bounding box center [680, 33] width 10 height 10
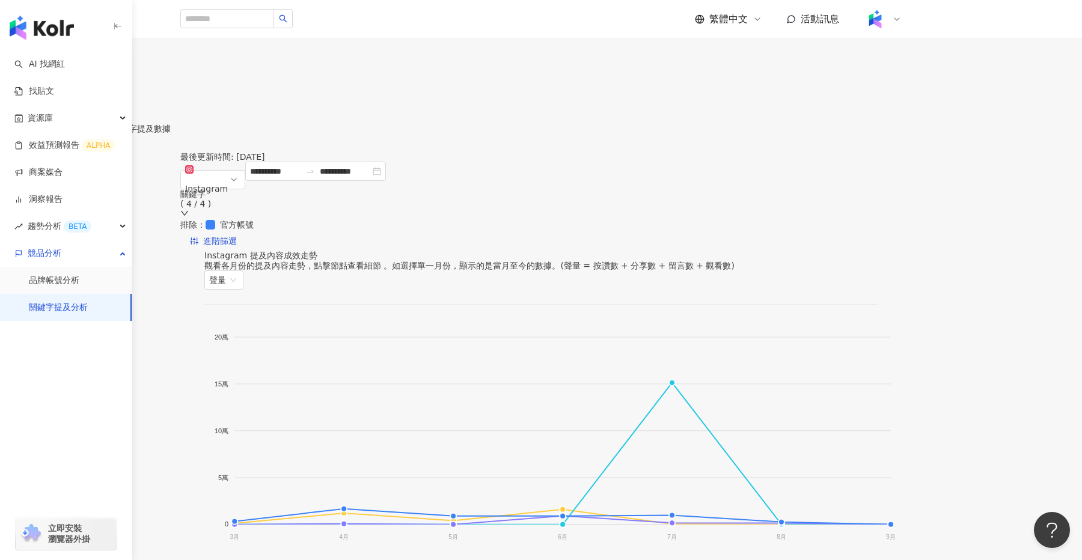
click at [61, 52] on link "關鍵字提及分析" at bounding box center [30, 45] width 64 height 13
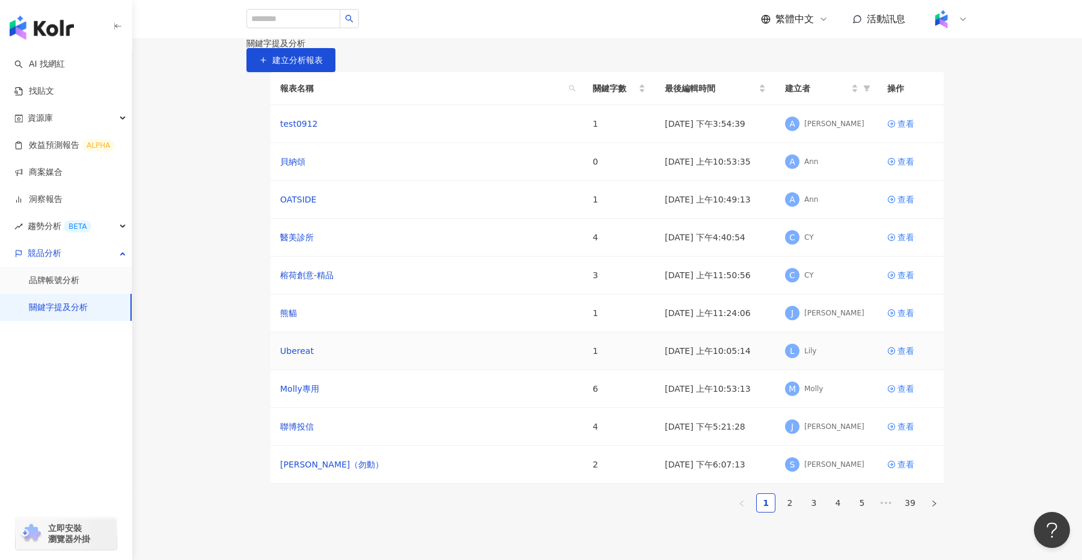
scroll to position [125, 0]
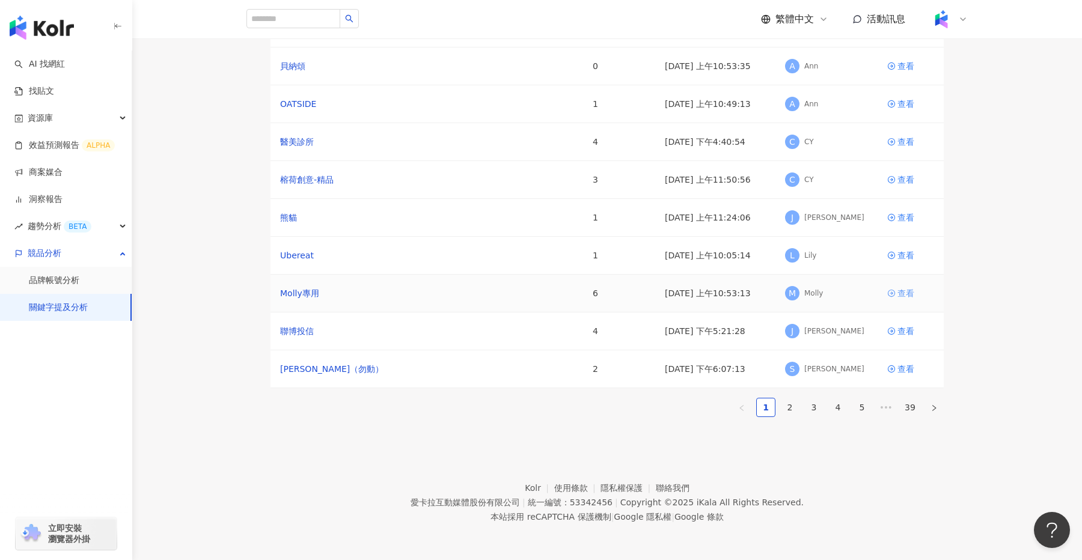
click at [865, 300] on div "查看" at bounding box center [906, 293] width 17 height 13
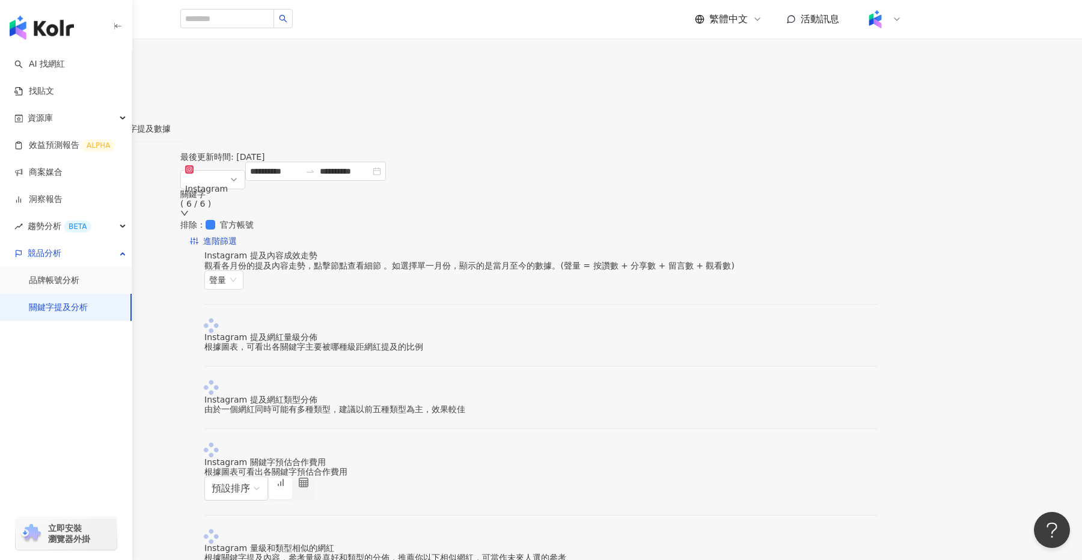
click at [68, 84] on span "設定關鍵字" at bounding box center [47, 79] width 42 height 10
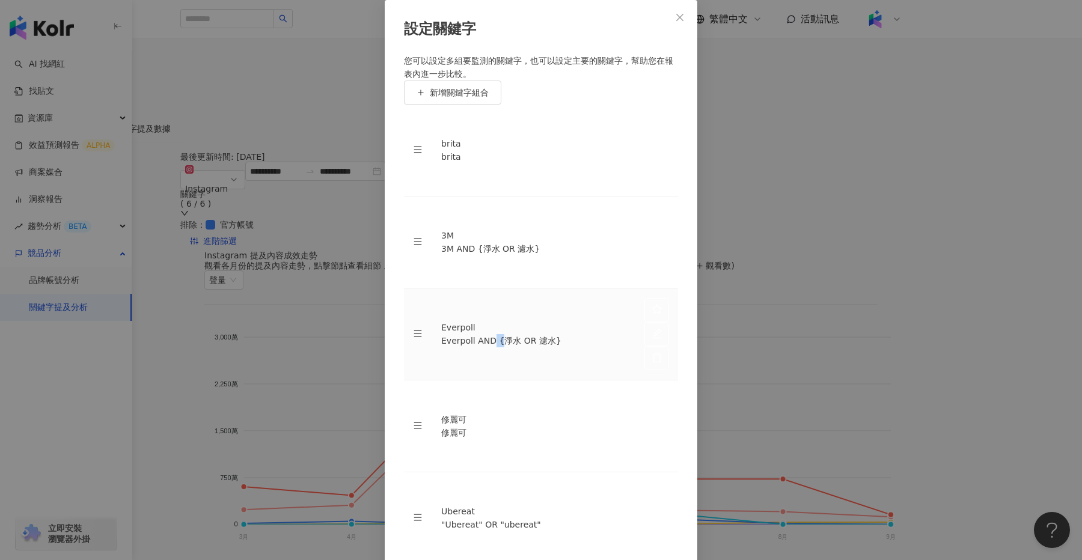
drag, startPoint x: 507, startPoint y: 370, endPoint x: 498, endPoint y: 370, distance: 9.0
click at [498, 348] on div "Everpoll AND {淨水 OR 濾水}" at bounding box center [533, 340] width 184 height 13
click at [683, 22] on icon "close" at bounding box center [680, 18] width 10 height 10
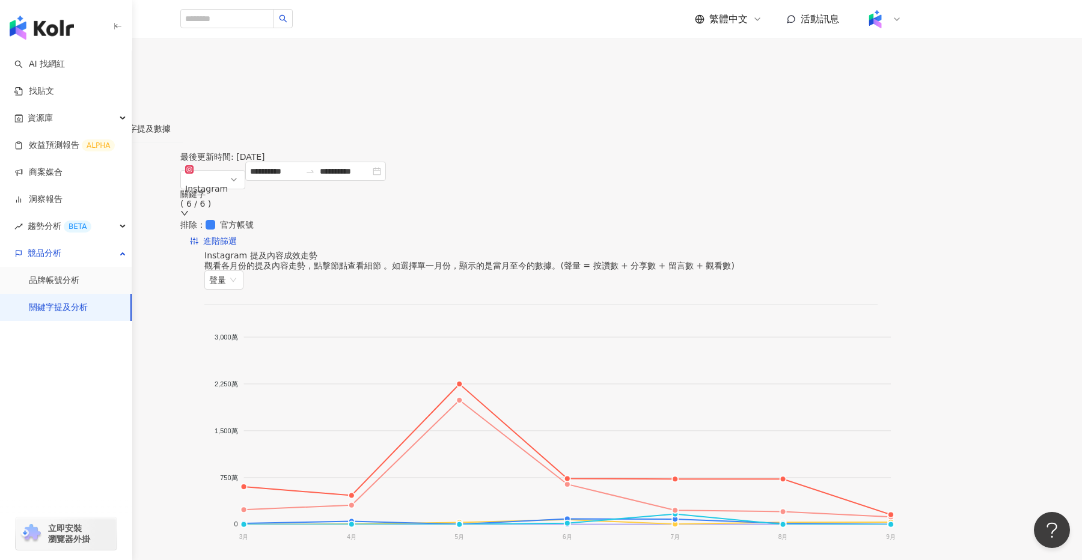
click at [61, 52] on link "關鍵字提及分析" at bounding box center [30, 45] width 64 height 13
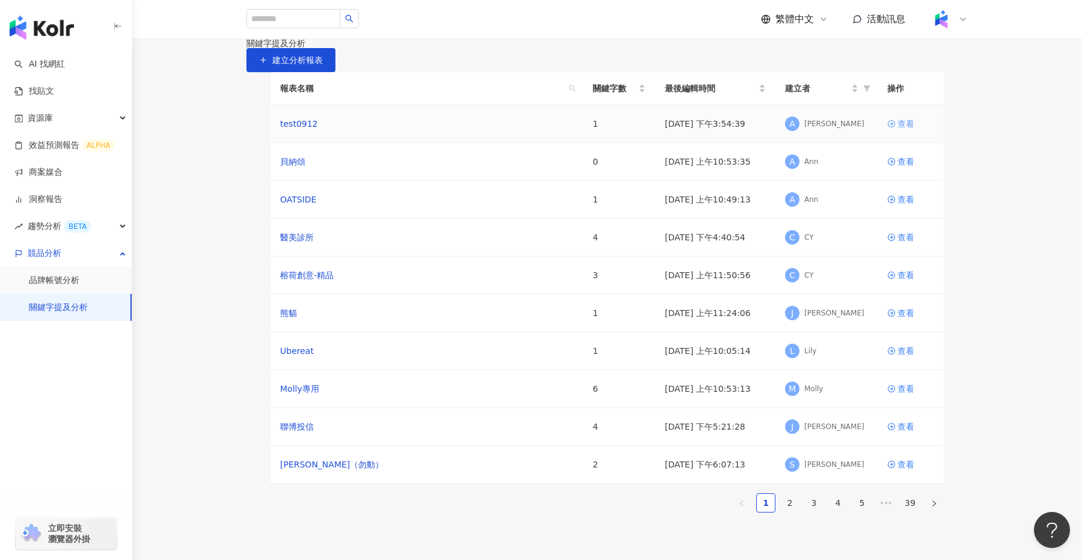
click at [865, 130] on div "查看" at bounding box center [906, 123] width 17 height 13
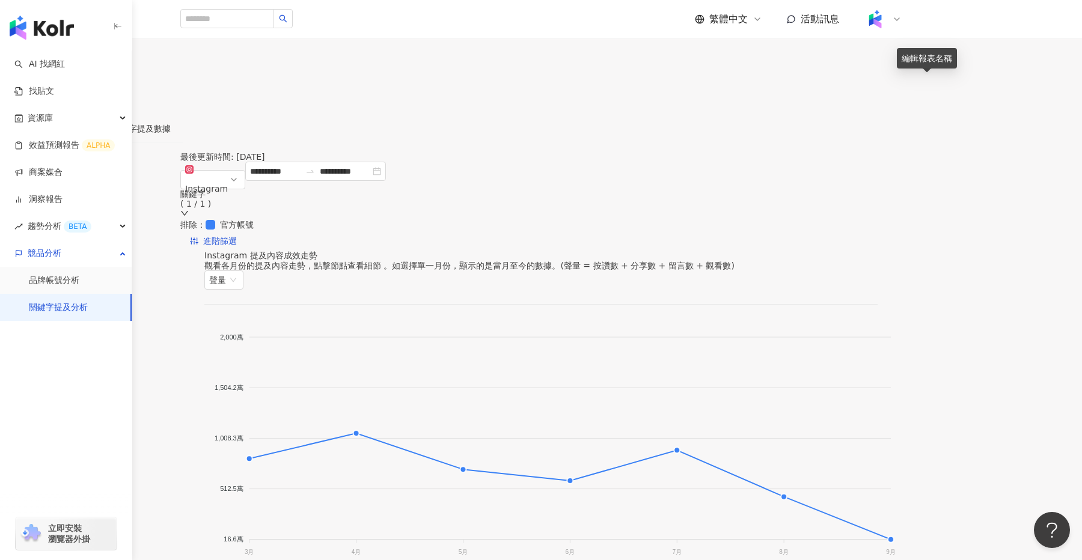
click at [18, 97] on icon "edit" at bounding box center [12, 102] width 11 height 11
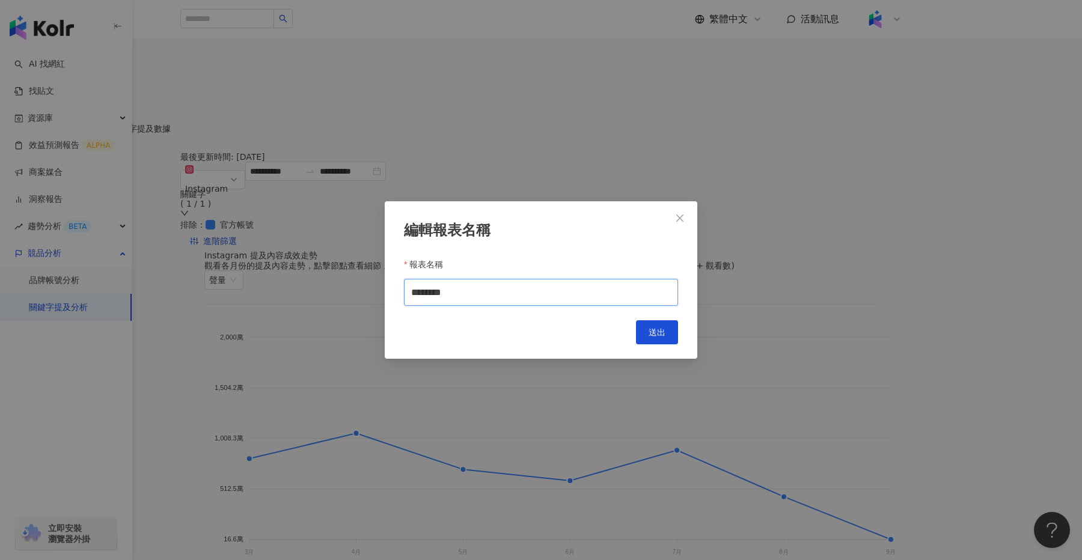
click at [530, 293] on input "********" at bounding box center [541, 292] width 274 height 27
type input "*****"
click at [651, 330] on span "送出" at bounding box center [657, 333] width 17 height 10
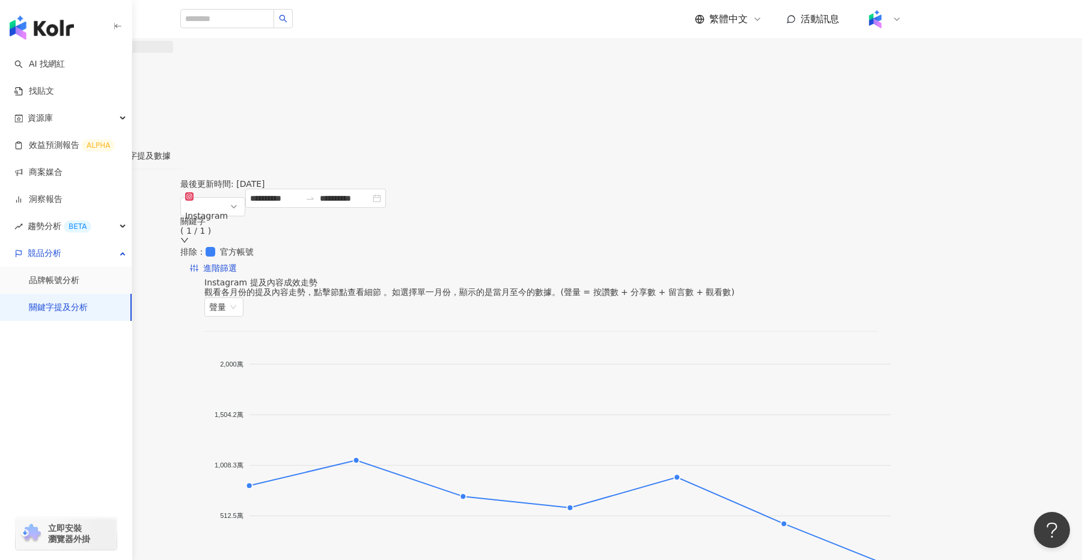
type input "*****"
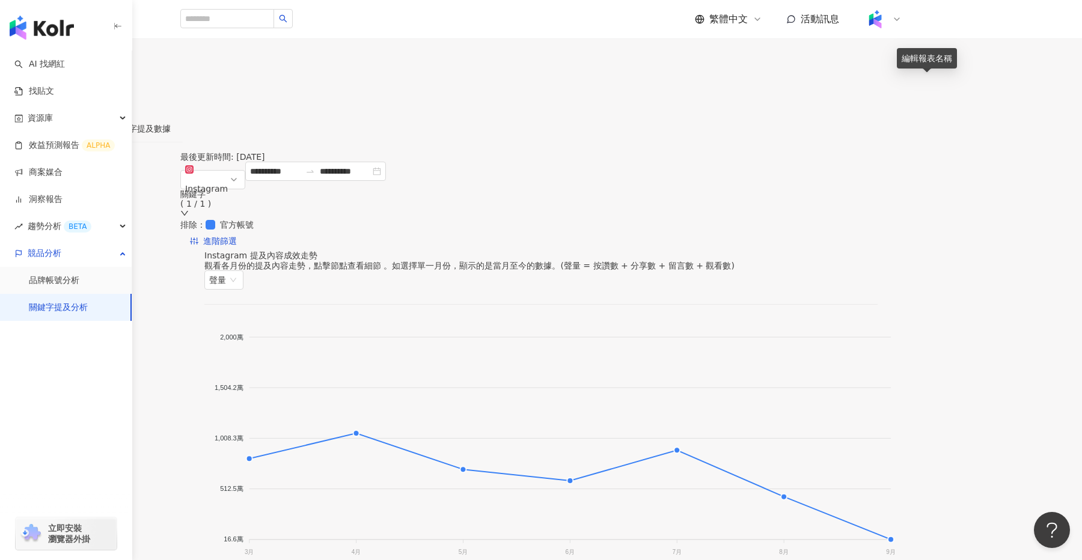
click at [81, 91] on button "設定關鍵字" at bounding box center [40, 79] width 81 height 24
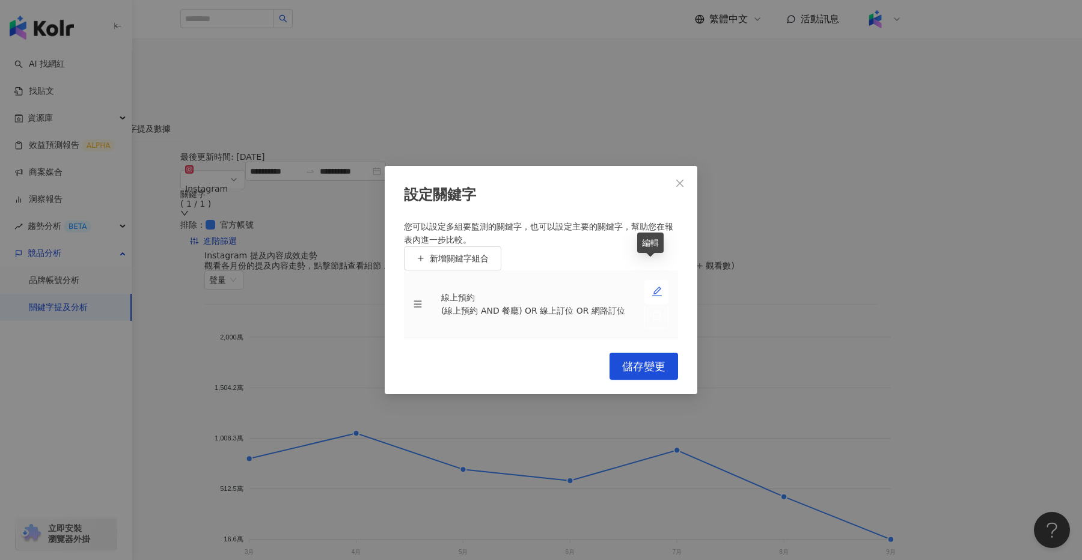
click at [652, 286] on icon "edit" at bounding box center [657, 291] width 11 height 11
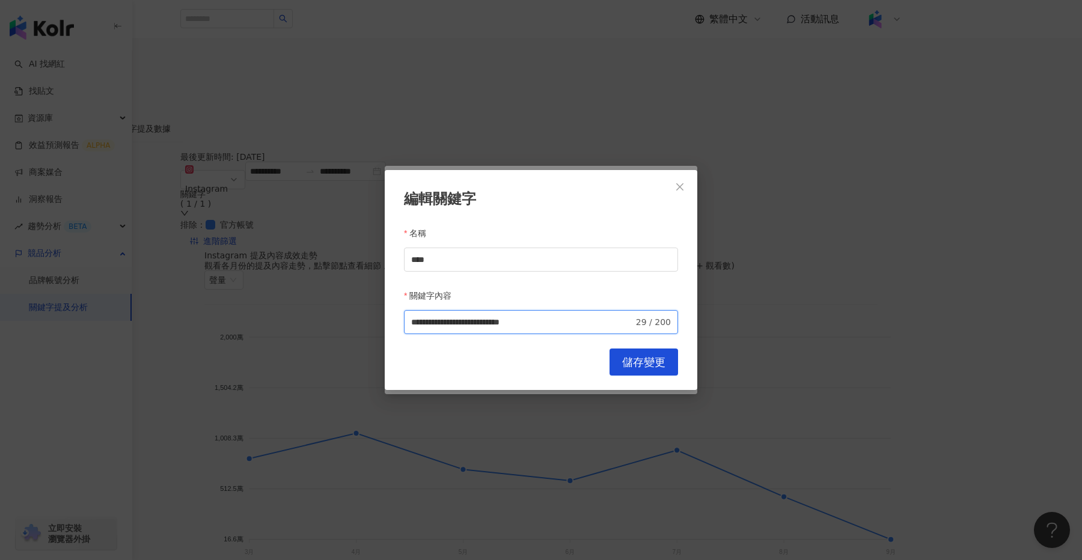
click at [415, 316] on input "**********" at bounding box center [522, 322] width 222 height 13
click at [492, 317] on input "**********" at bounding box center [522, 322] width 222 height 13
type input "**********"
click at [648, 356] on span "儲存變更" at bounding box center [643, 362] width 43 height 13
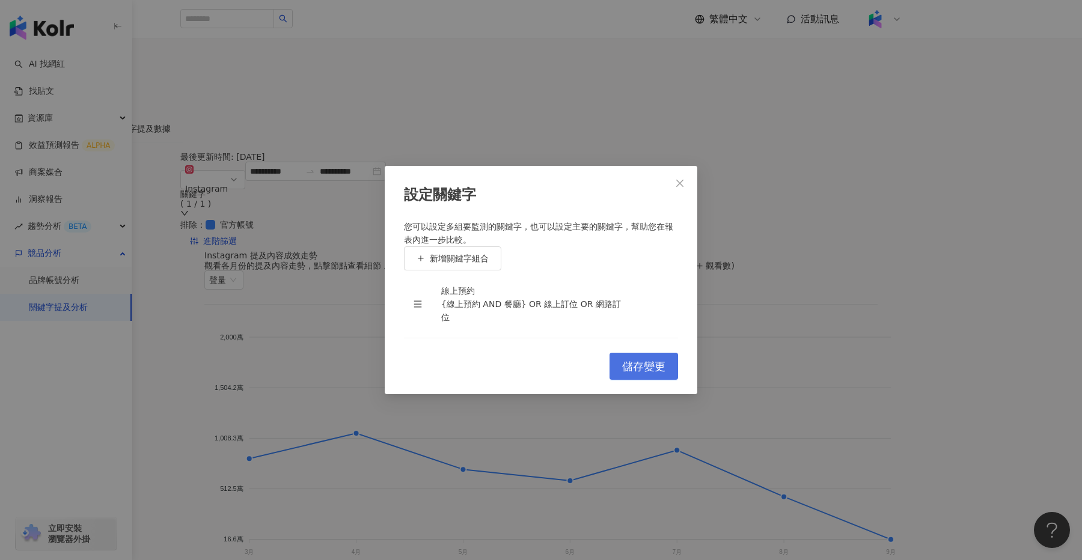
click at [632, 373] on span "儲存變更" at bounding box center [643, 366] width 43 height 13
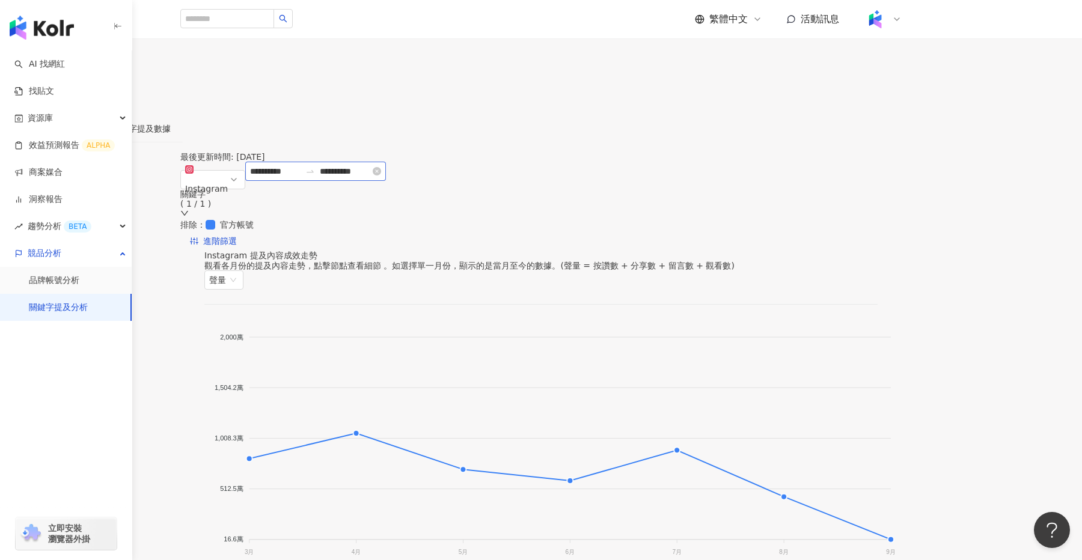
click at [315, 176] on icon "swap-right" at bounding box center [310, 172] width 10 height 10
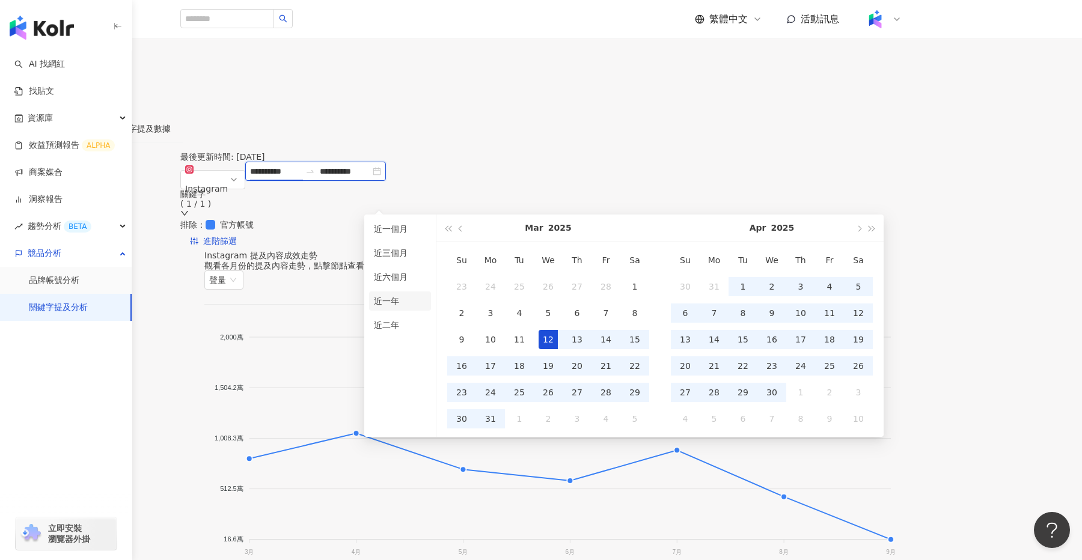
type input "**********"
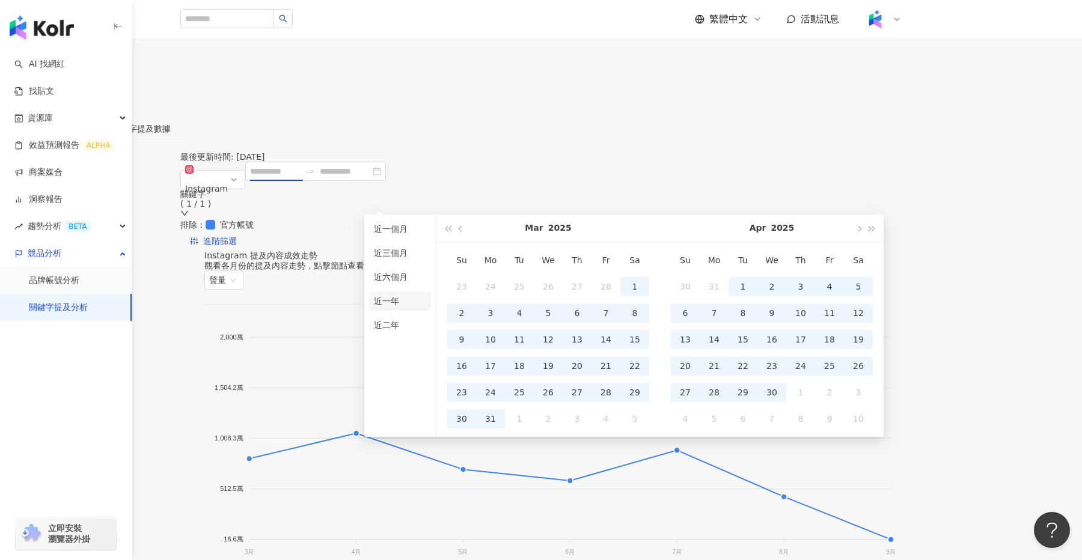
click at [391, 299] on li "近一年" at bounding box center [400, 301] width 62 height 19
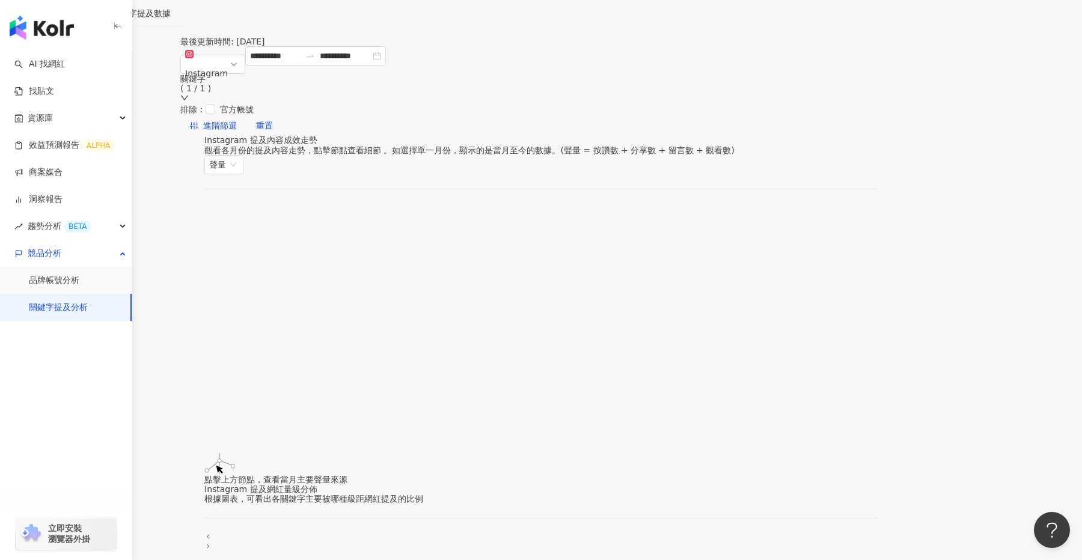
scroll to position [134, 0]
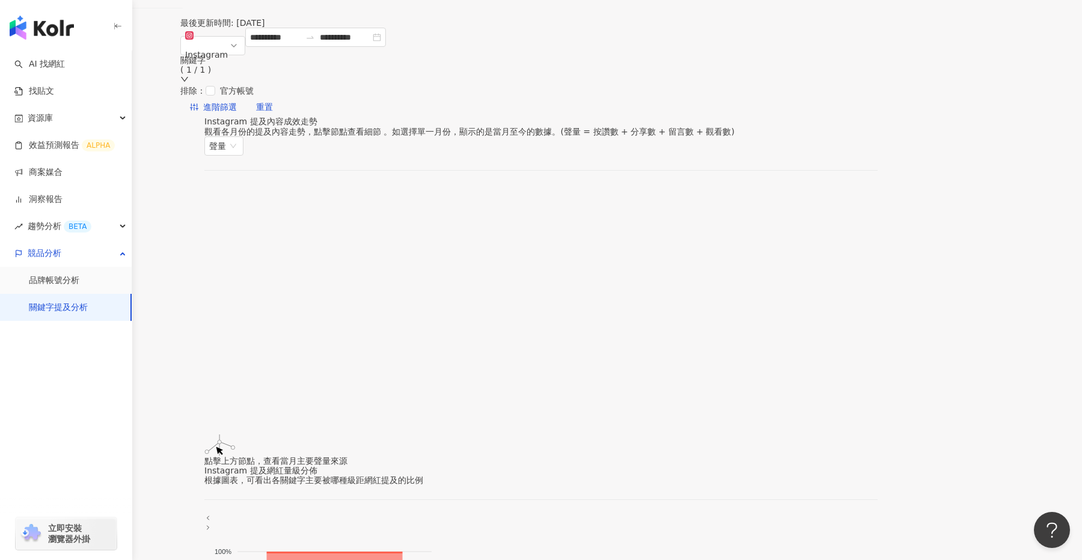
click at [773, 286] on div at bounding box center [540, 310] width 673 height 250
click at [239, 137] on span "聲量" at bounding box center [223, 146] width 29 height 18
click at [865, 171] on div "提及內容總數" at bounding box center [919, 174] width 76 height 13
click at [272, 137] on span "提及內容總數" at bounding box center [240, 146] width 63 height 18
click at [865, 152] on div "聲量" at bounding box center [919, 153] width 76 height 13
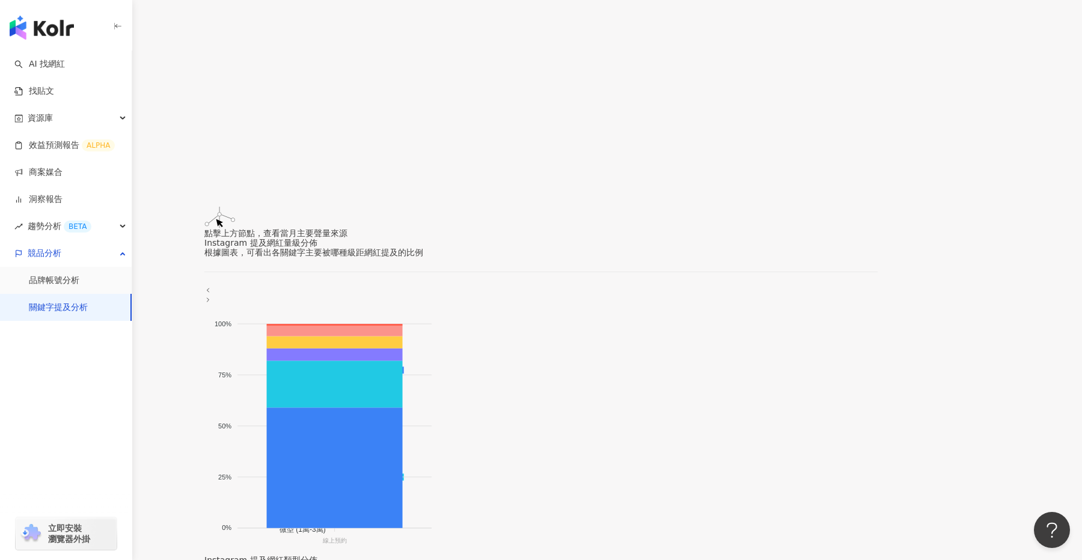
scroll to position [0, 0]
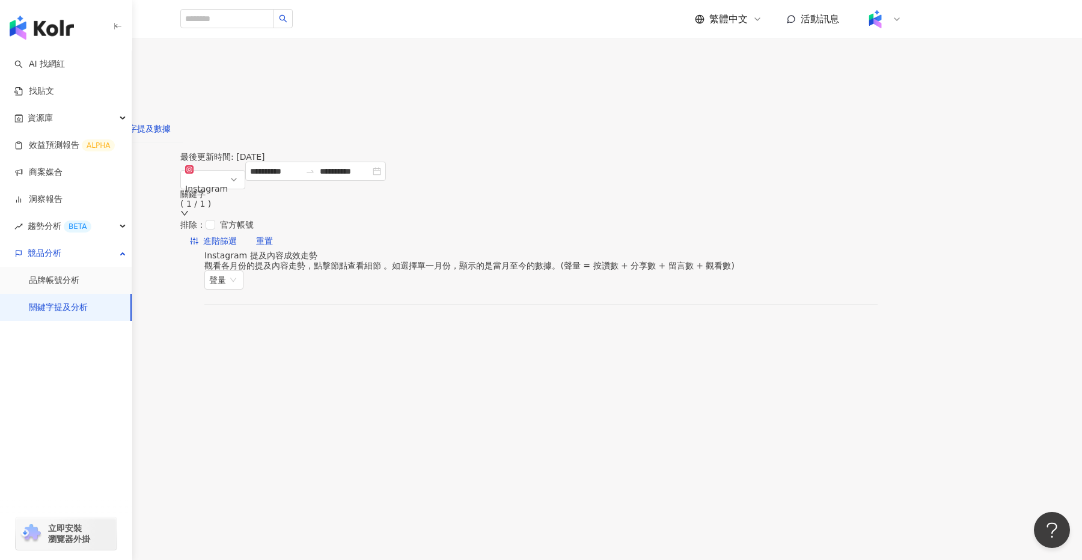
click at [171, 122] on div "關鍵字提及數據" at bounding box center [141, 128] width 59 height 13
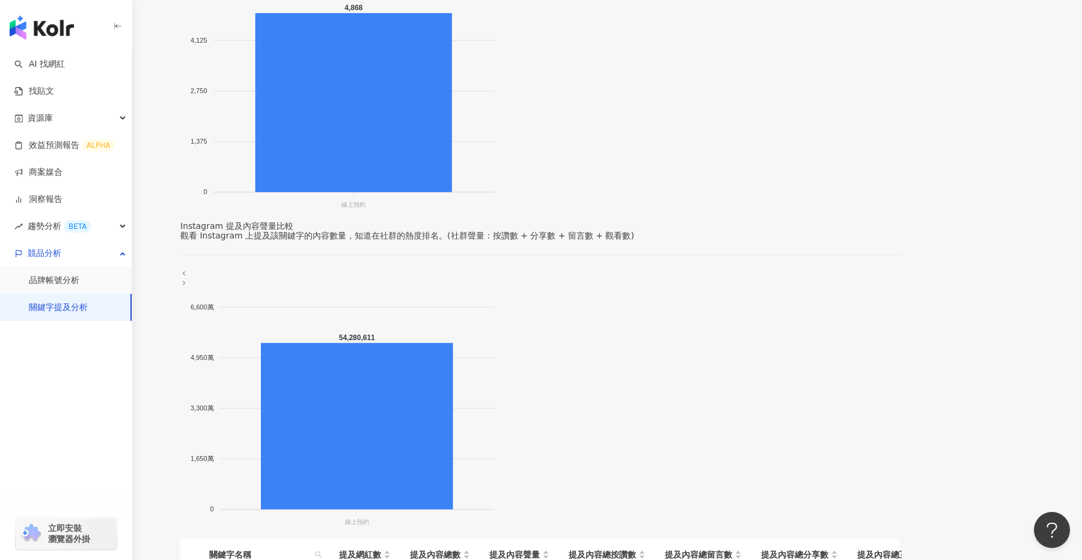
scroll to position [319, 0]
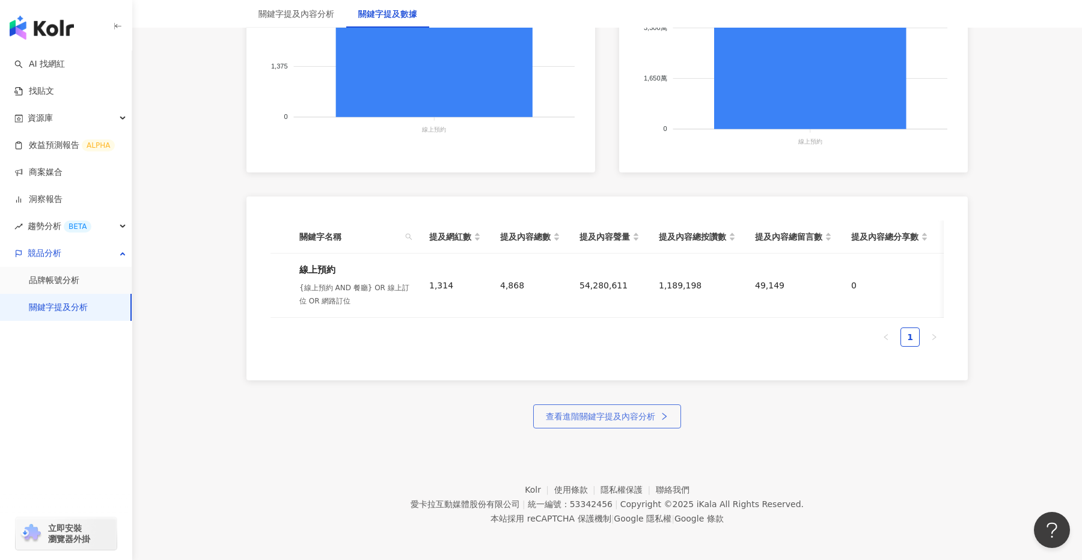
click at [620, 412] on span "查看進階關鍵字提及內容分析" at bounding box center [600, 417] width 109 height 10
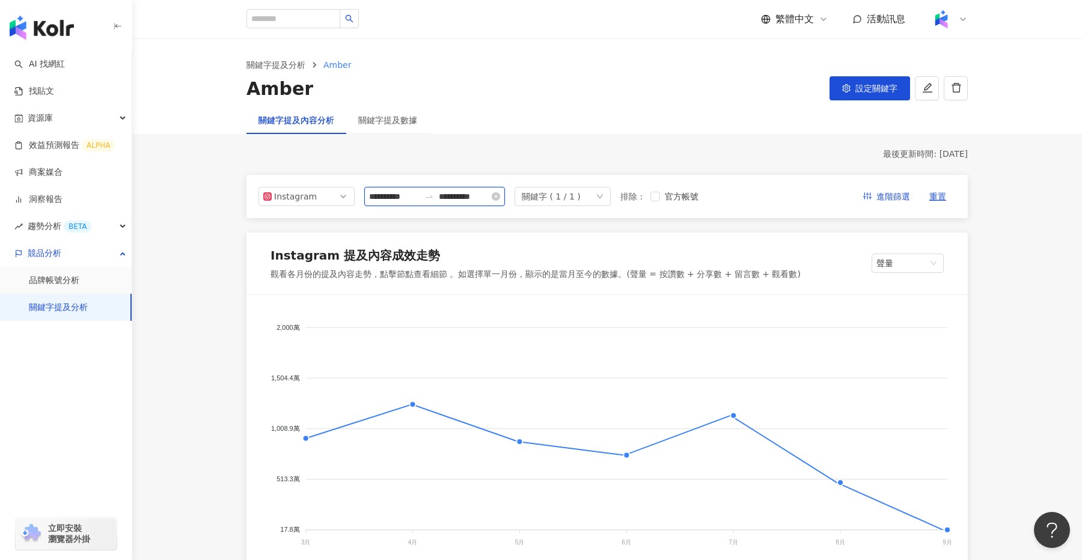
click at [404, 199] on input "**********" at bounding box center [394, 196] width 51 height 13
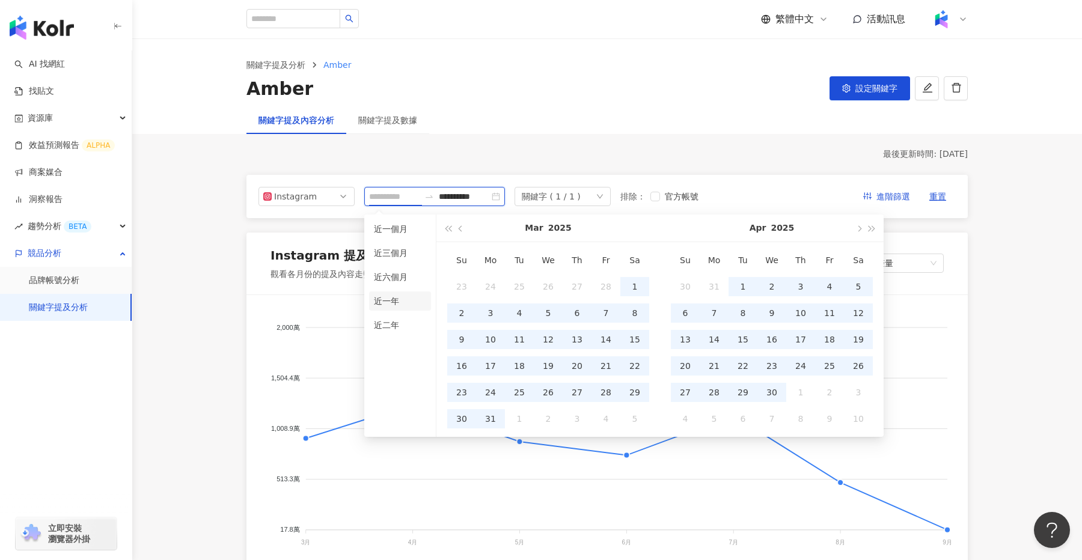
type input "**********"
click at [391, 297] on li "近一年" at bounding box center [400, 301] width 62 height 19
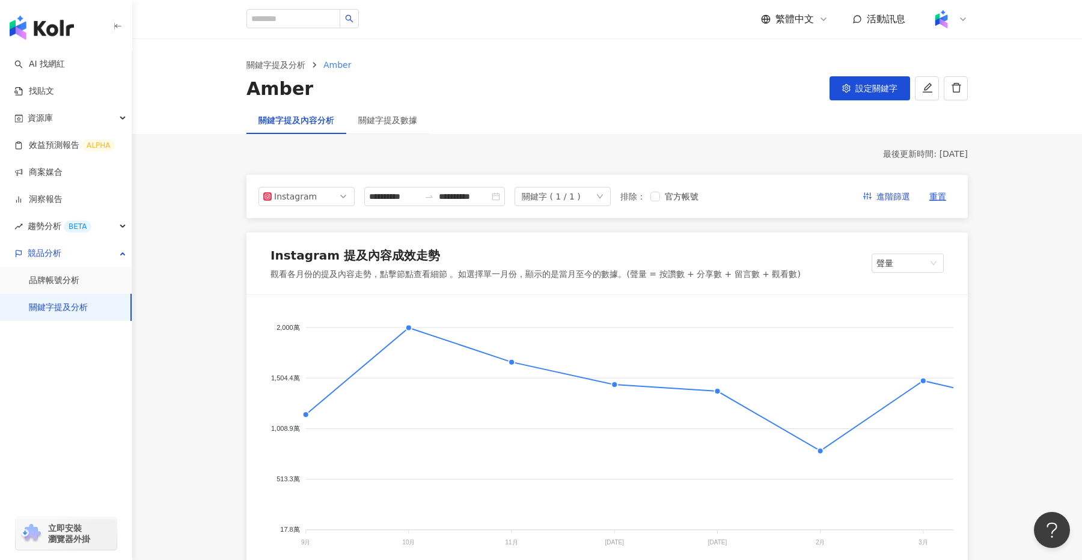
click at [631, 116] on div "關鍵字提及內容分析 關鍵字提及數據" at bounding box center [607, 120] width 770 height 28
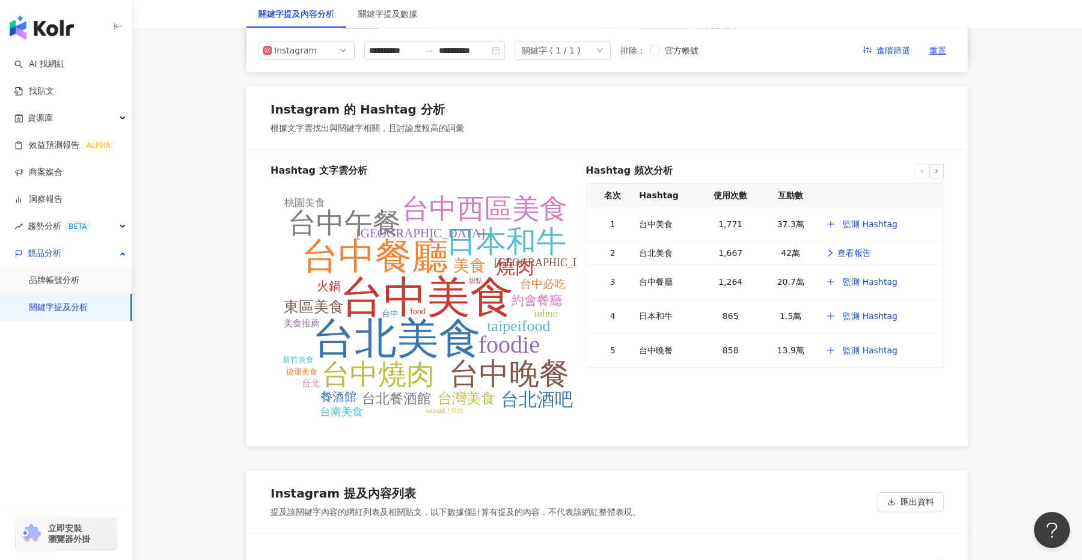
scroll to position [2222, 0]
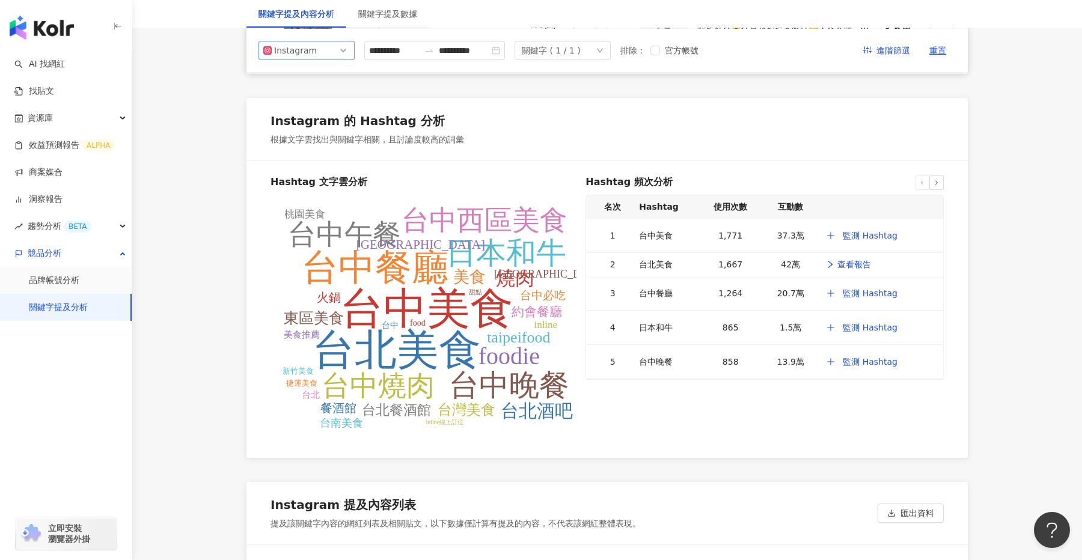
click at [343, 54] on span "Instagram" at bounding box center [306, 50] width 87 height 18
click at [317, 99] on div "Facebook" at bounding box center [306, 98] width 77 height 13
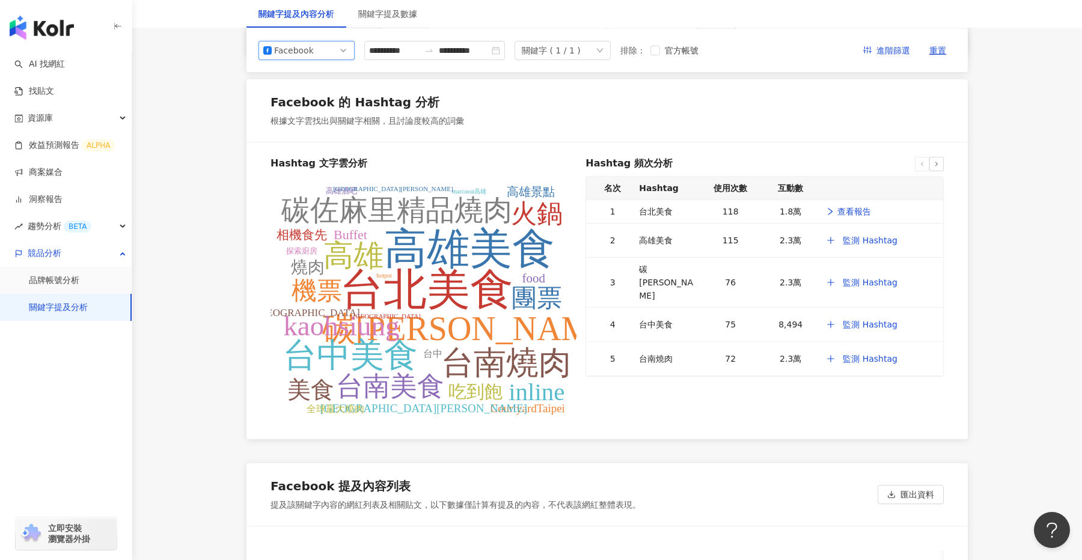
scroll to position [2249, 0]
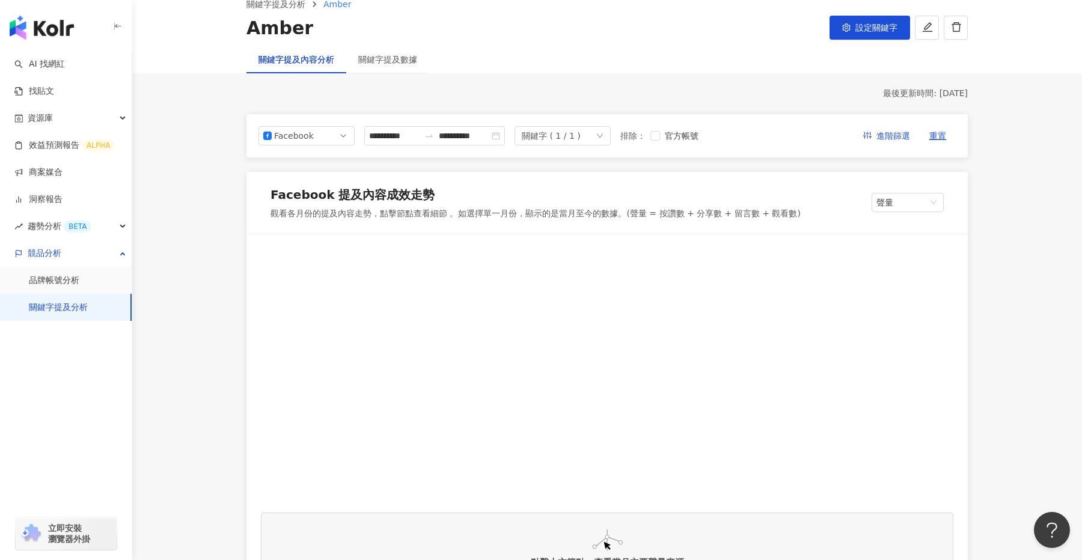
scroll to position [0, 0]
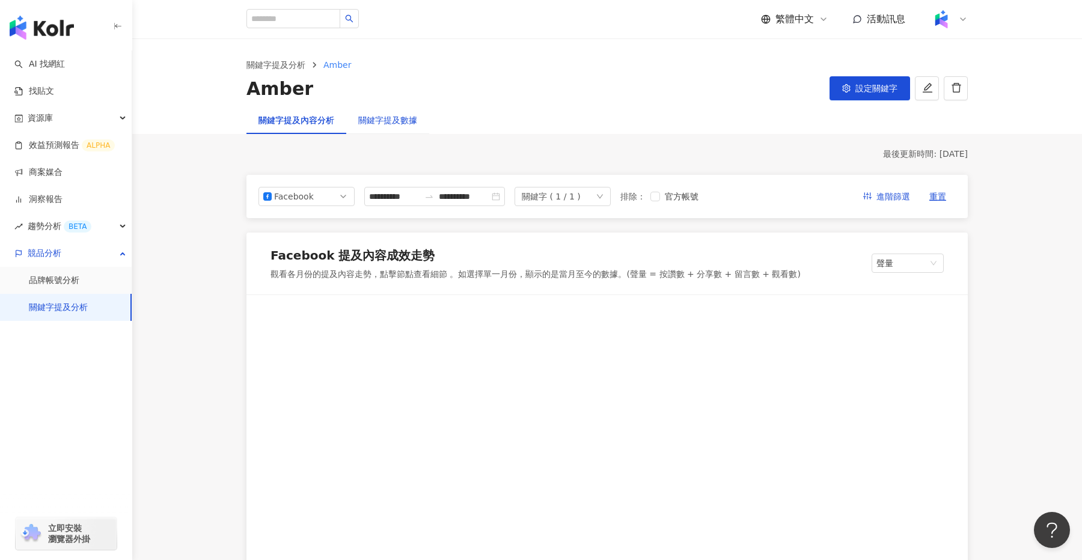
click at [395, 121] on div "關鍵字提及數據" at bounding box center [387, 120] width 59 height 13
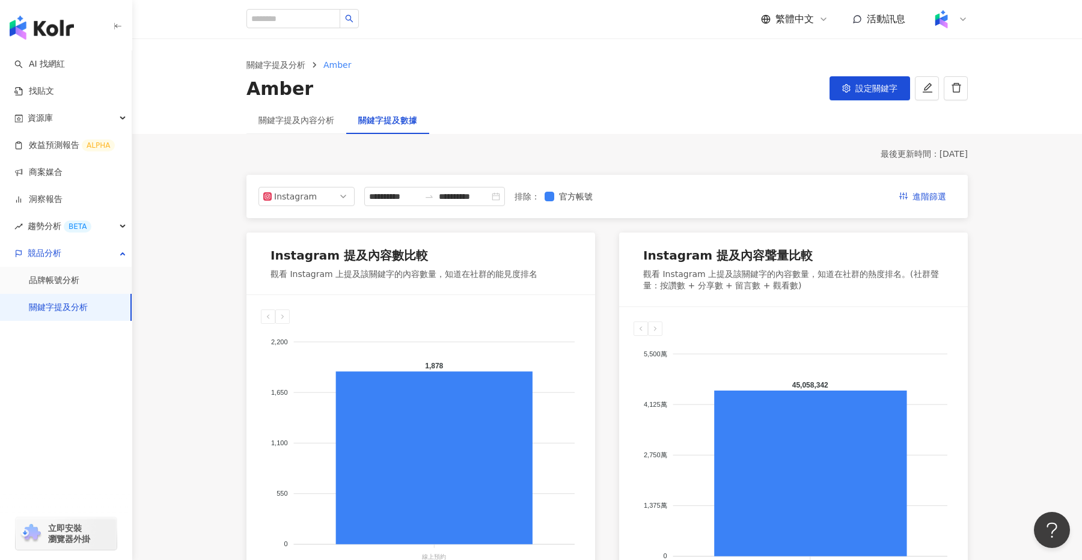
click at [312, 126] on div "關鍵字提及內容分析" at bounding box center [297, 120] width 100 height 28
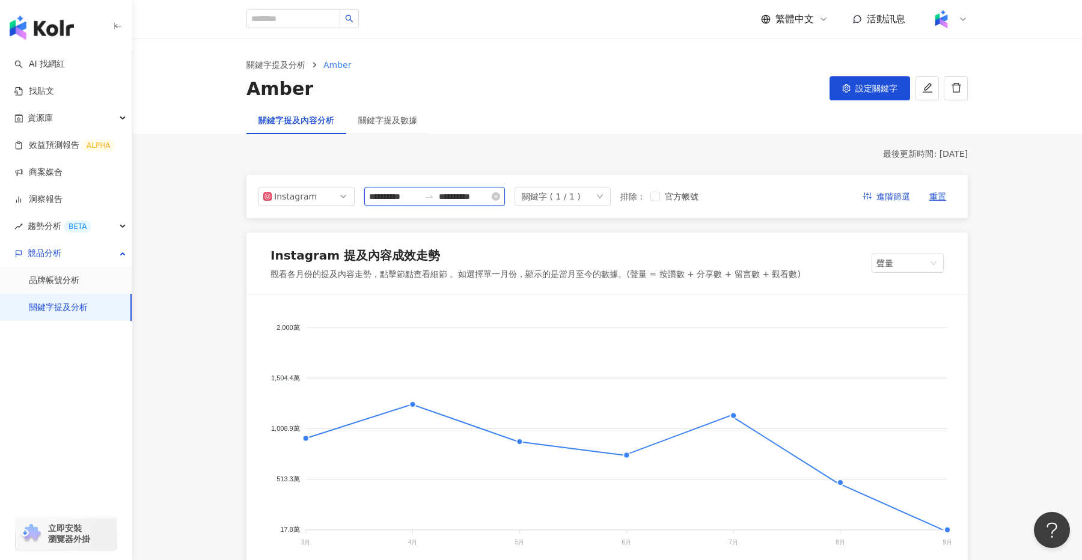
click at [410, 194] on input "**********" at bounding box center [394, 196] width 51 height 13
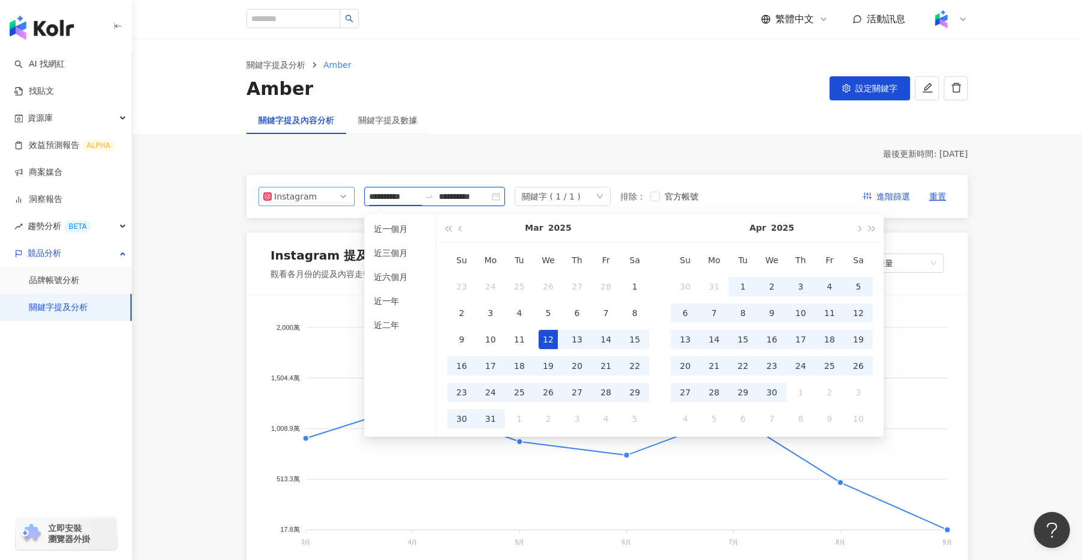
click at [321, 200] on span "Instagram" at bounding box center [306, 197] width 87 height 18
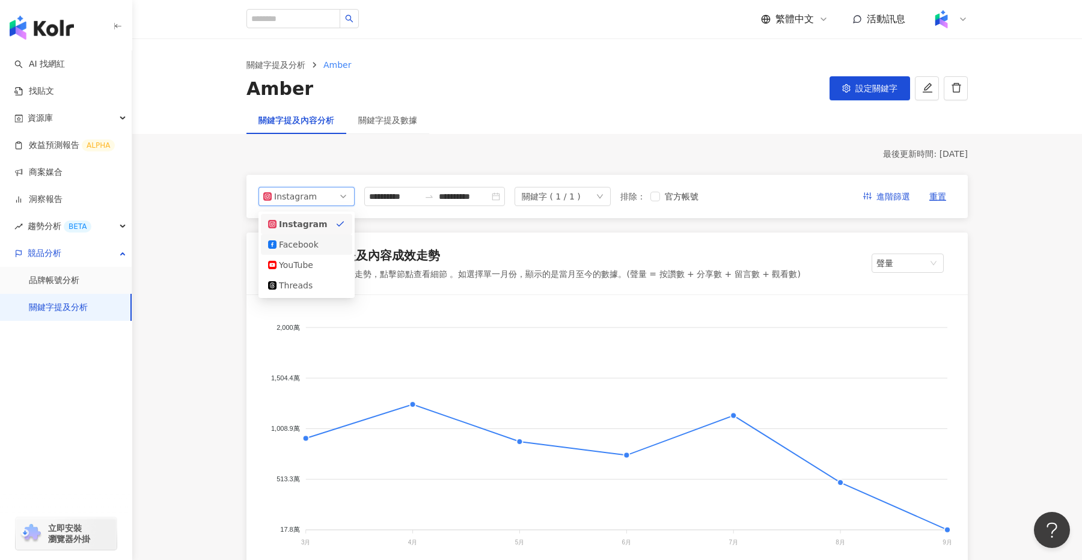
click at [312, 240] on div "Facebook" at bounding box center [298, 244] width 39 height 13
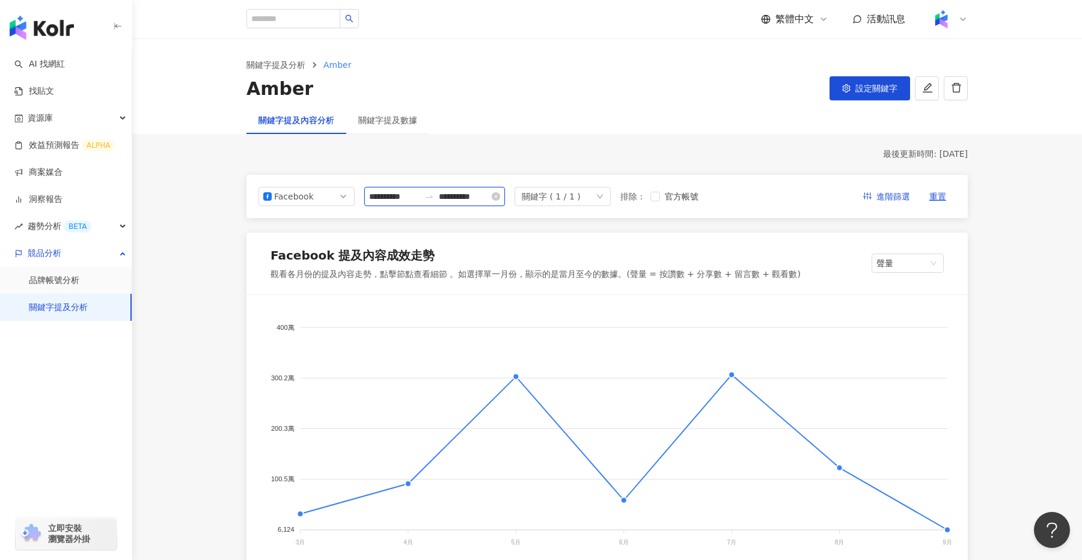
click at [452, 195] on input "**********" at bounding box center [464, 196] width 51 height 13
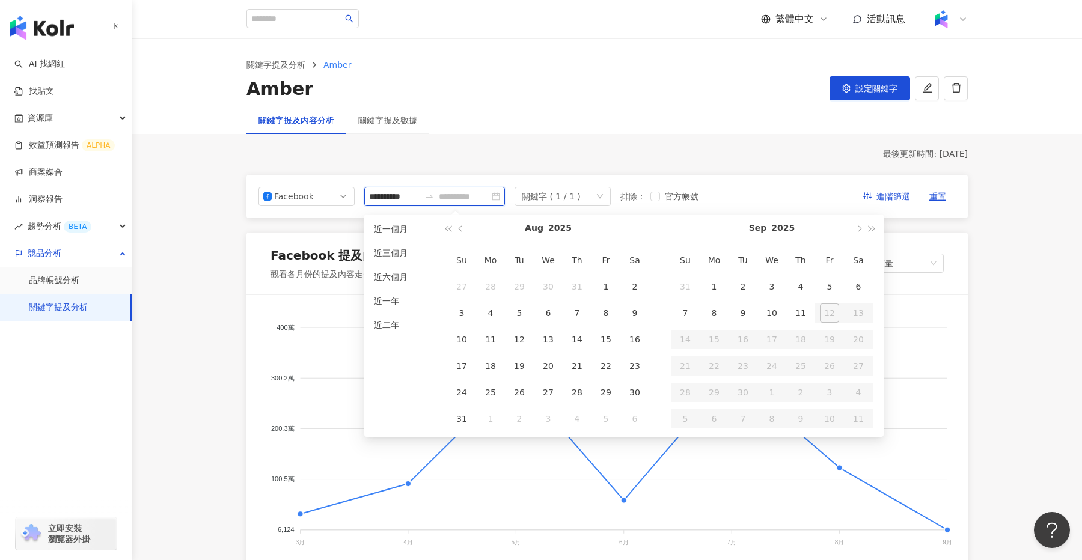
type input "**********"
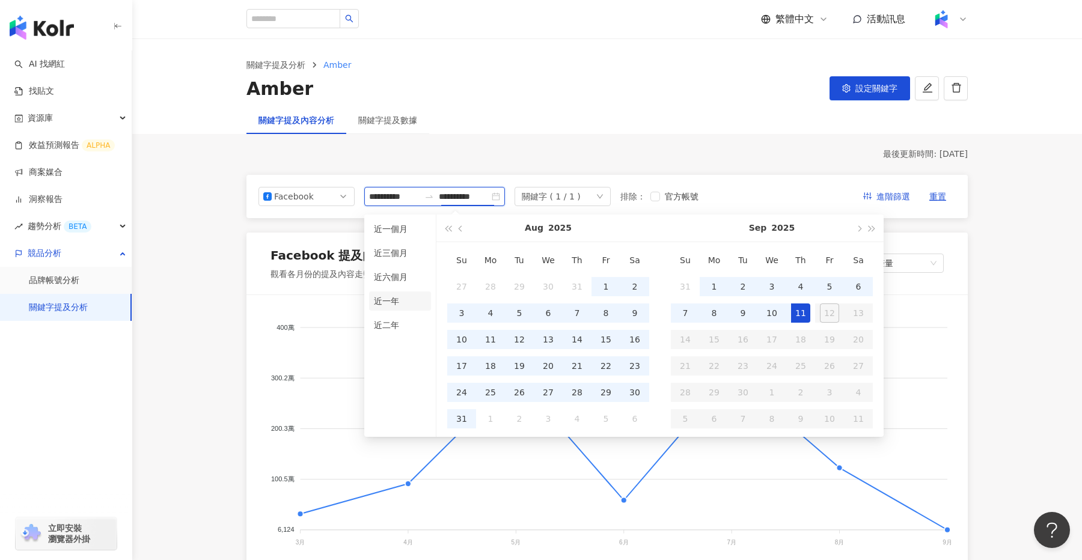
type input "**********"
click at [391, 299] on li "近一年" at bounding box center [400, 301] width 62 height 19
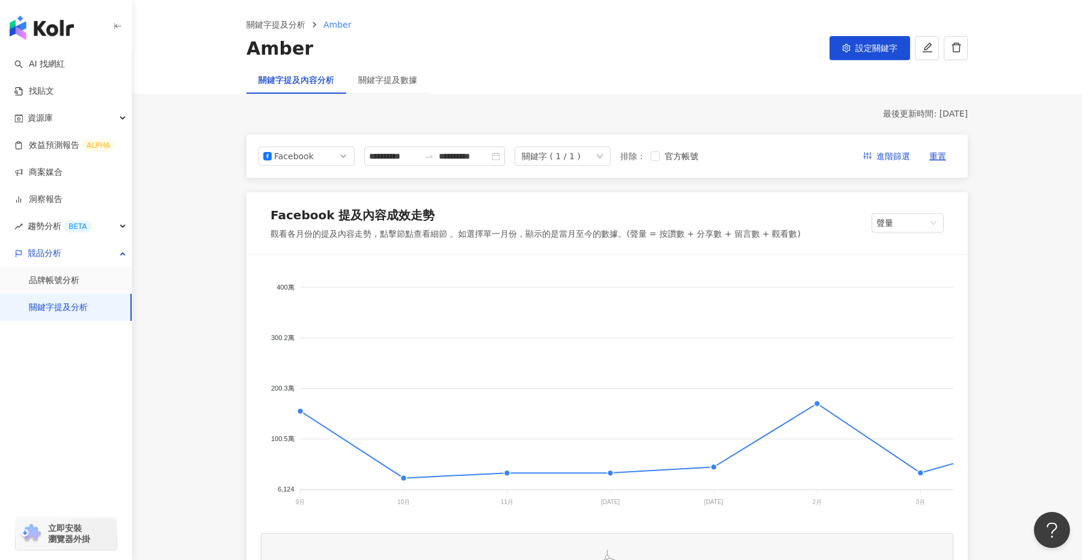
scroll to position [41, 0]
click at [343, 157] on span "Facebook" at bounding box center [306, 156] width 87 height 18
click at [313, 224] on div "YouTube" at bounding box center [298, 224] width 39 height 13
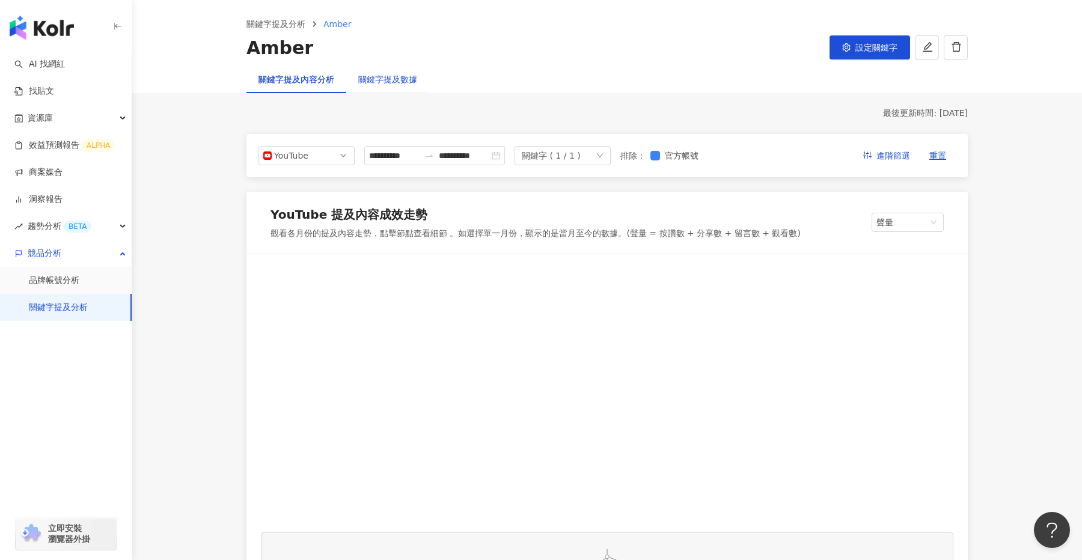
click at [381, 76] on div "關鍵字提及數據" at bounding box center [387, 79] width 59 height 13
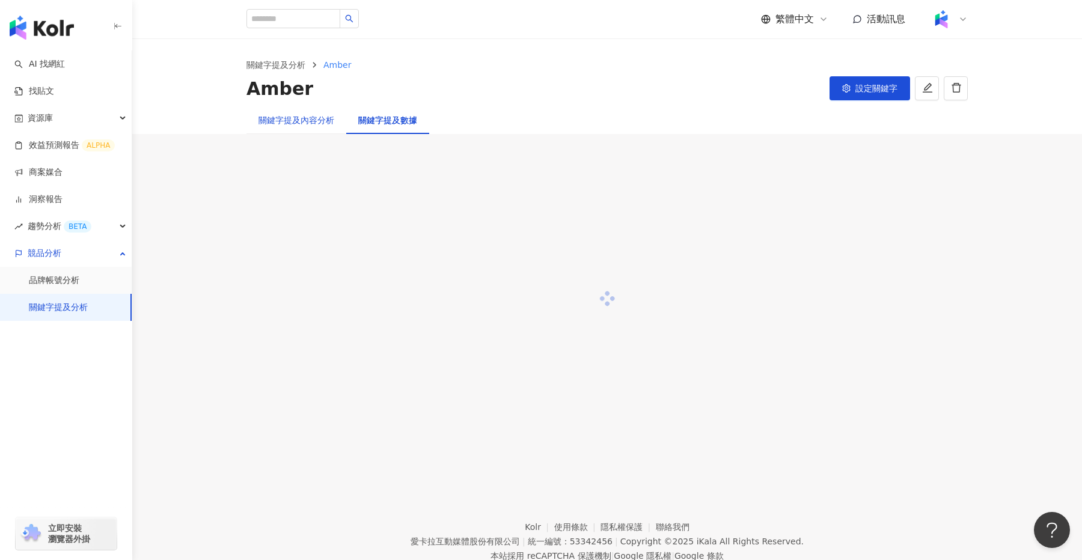
click at [293, 126] on div "關鍵字提及內容分析" at bounding box center [297, 120] width 76 height 13
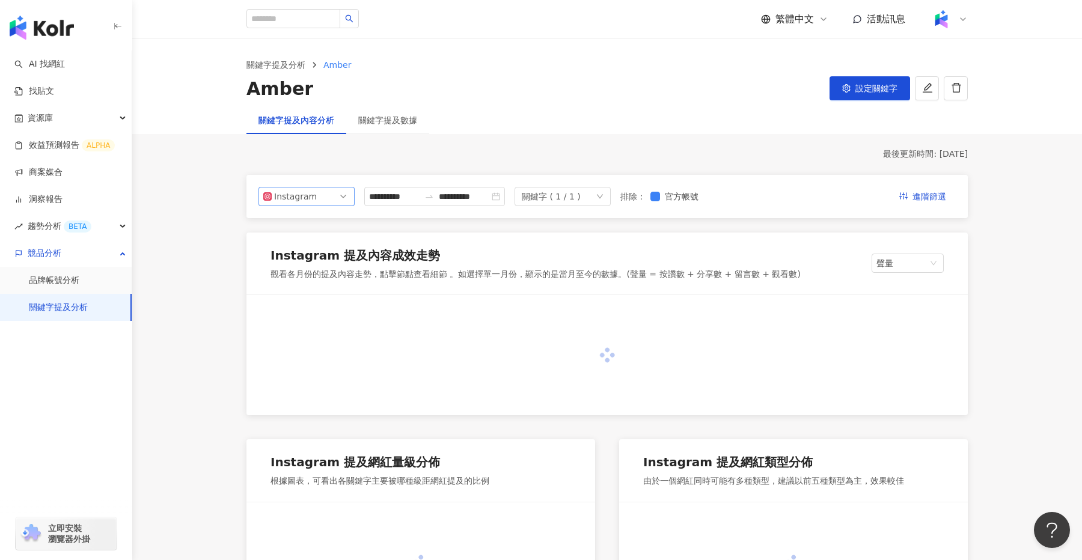
click at [326, 195] on span "Instagram" at bounding box center [306, 197] width 87 height 18
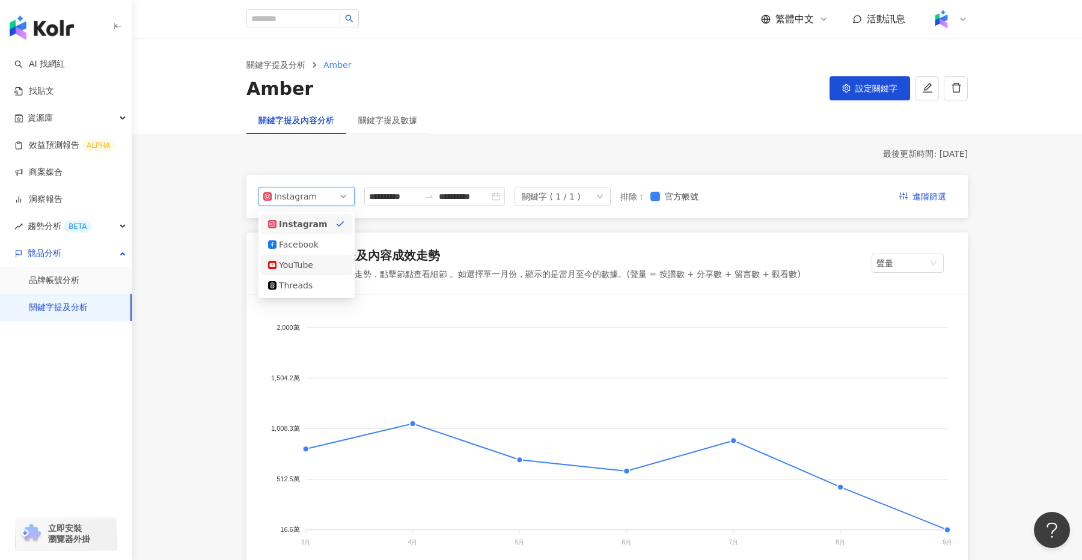
click at [312, 262] on div "YouTube" at bounding box center [298, 265] width 39 height 13
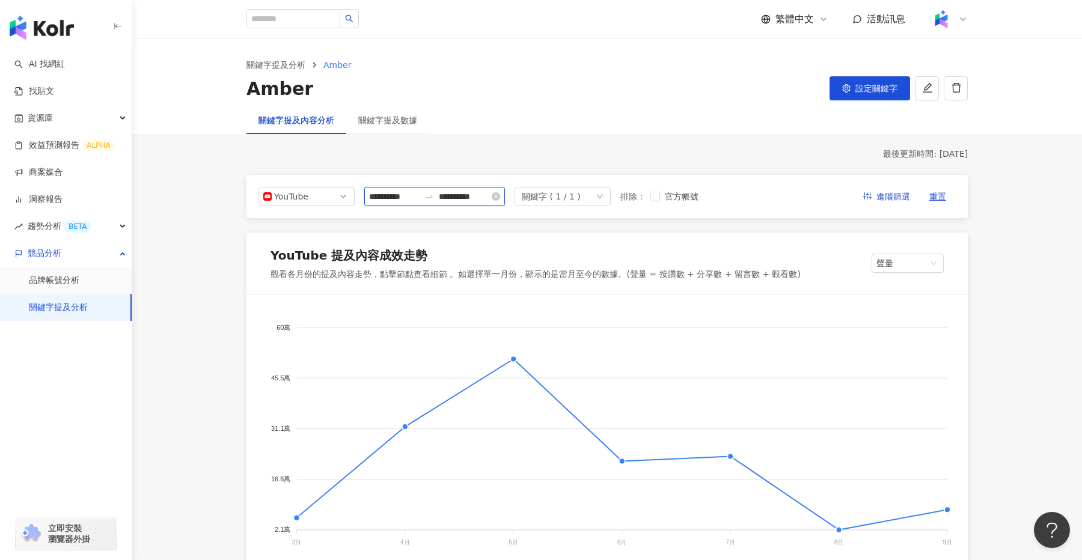
click at [466, 194] on input "**********" at bounding box center [464, 196] width 51 height 13
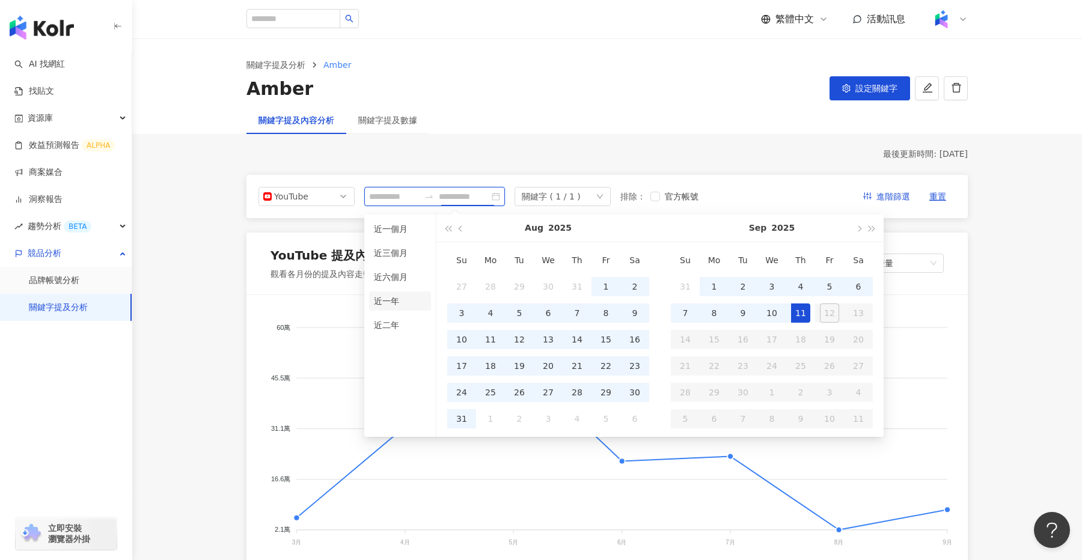
type input "**********"
click at [401, 299] on li "近一年" at bounding box center [400, 301] width 62 height 19
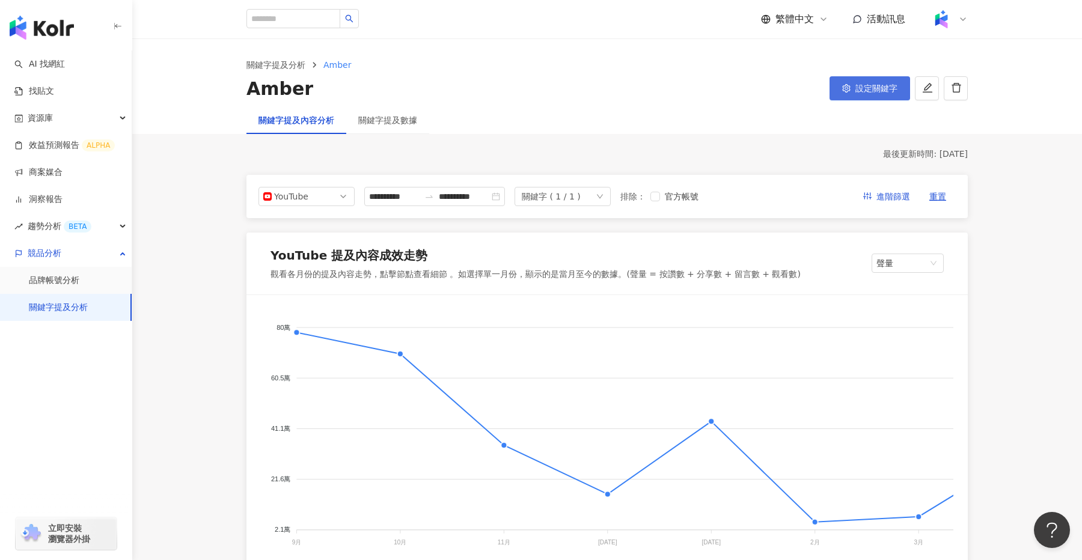
click at [884, 87] on span "設定關鍵字" at bounding box center [877, 89] width 42 height 10
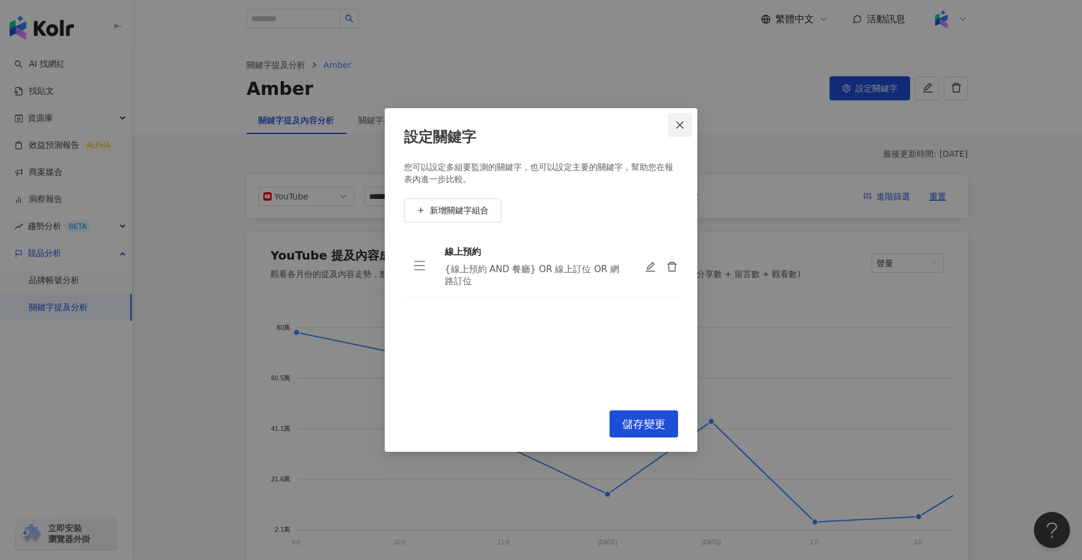
click at [681, 124] on icon "close" at bounding box center [679, 124] width 7 height 7
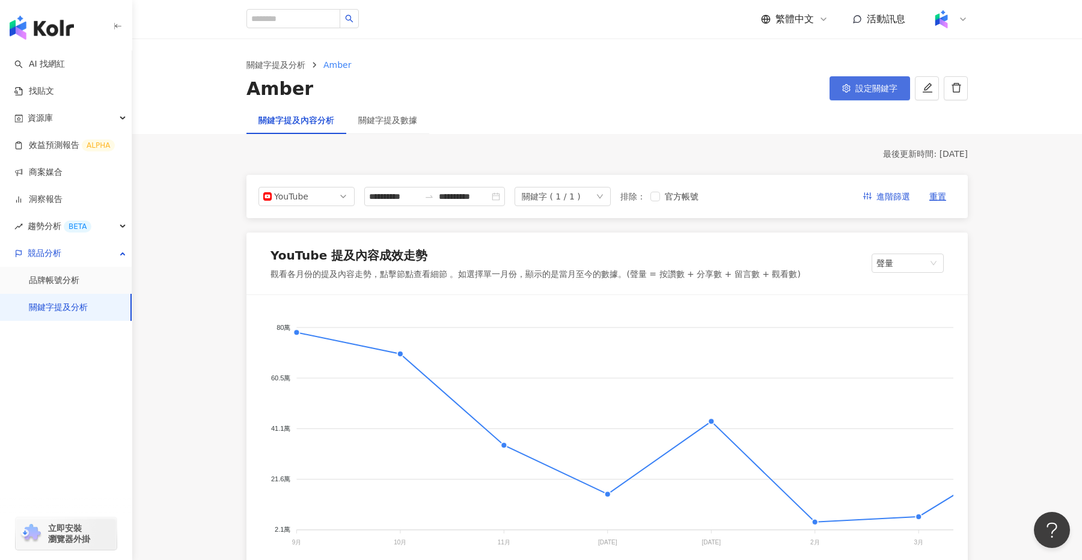
click at [878, 93] on button "設定關鍵字" at bounding box center [870, 88] width 81 height 24
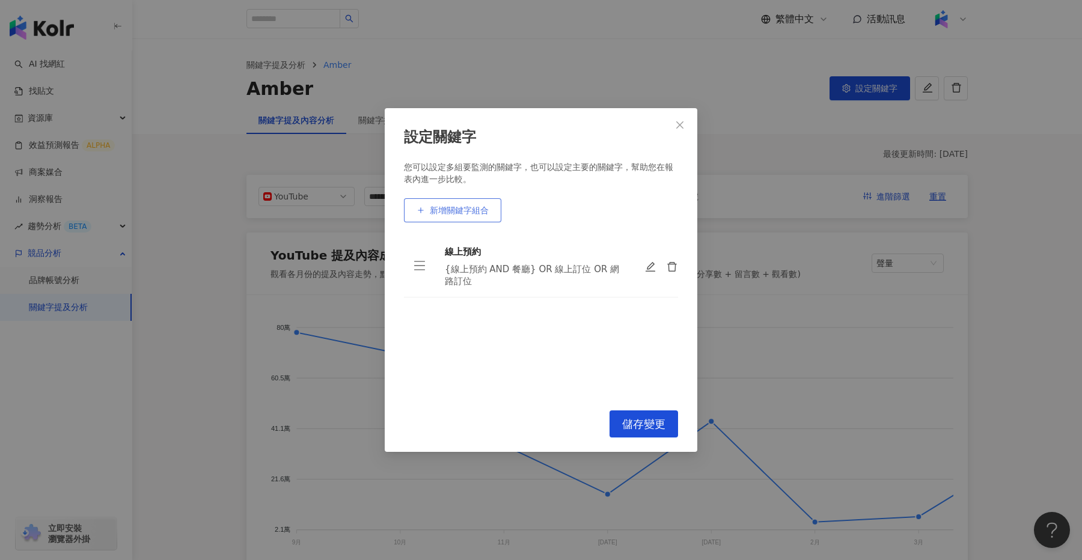
click at [466, 212] on span "新增關鍵字組合" at bounding box center [459, 211] width 59 height 10
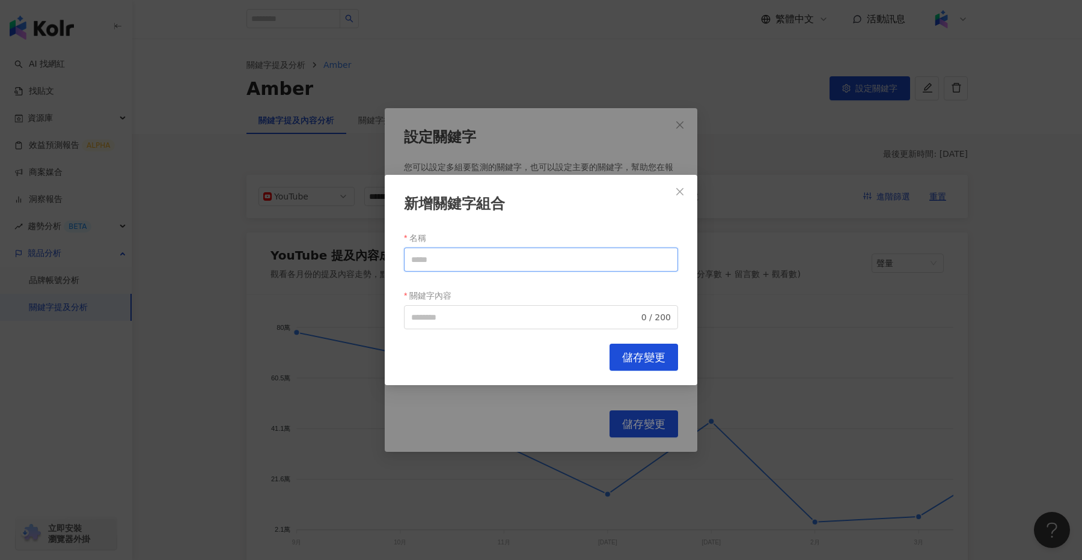
click at [488, 262] on input "名稱" at bounding box center [541, 260] width 274 height 24
type input "*****"
click at [441, 315] on input "關鍵字內容" at bounding box center [525, 317] width 228 height 13
click at [491, 317] on input "關鍵字內容" at bounding box center [525, 317] width 228 height 13
type input "**********"
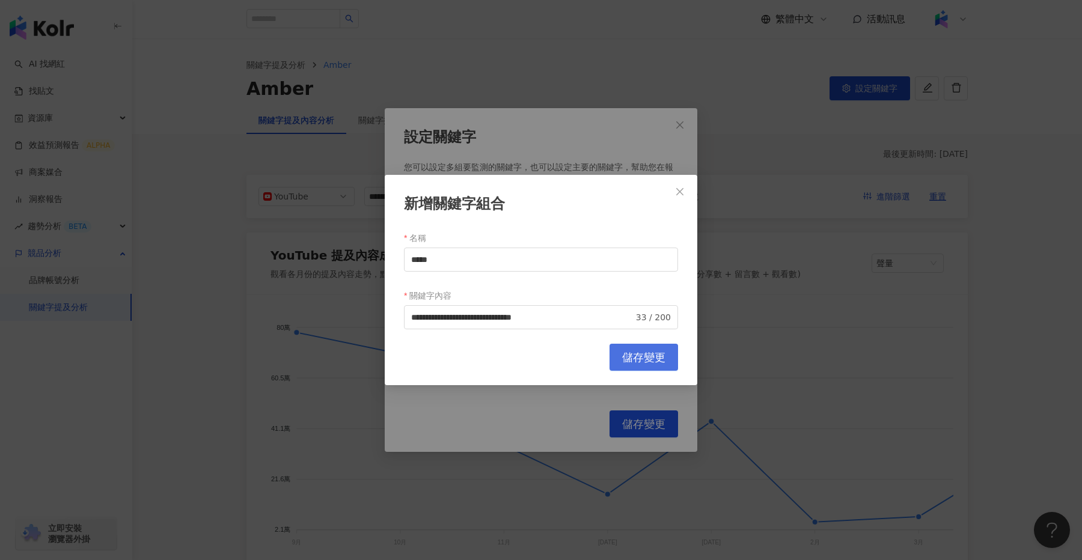
click at [642, 355] on span "儲存變更" at bounding box center [643, 357] width 43 height 13
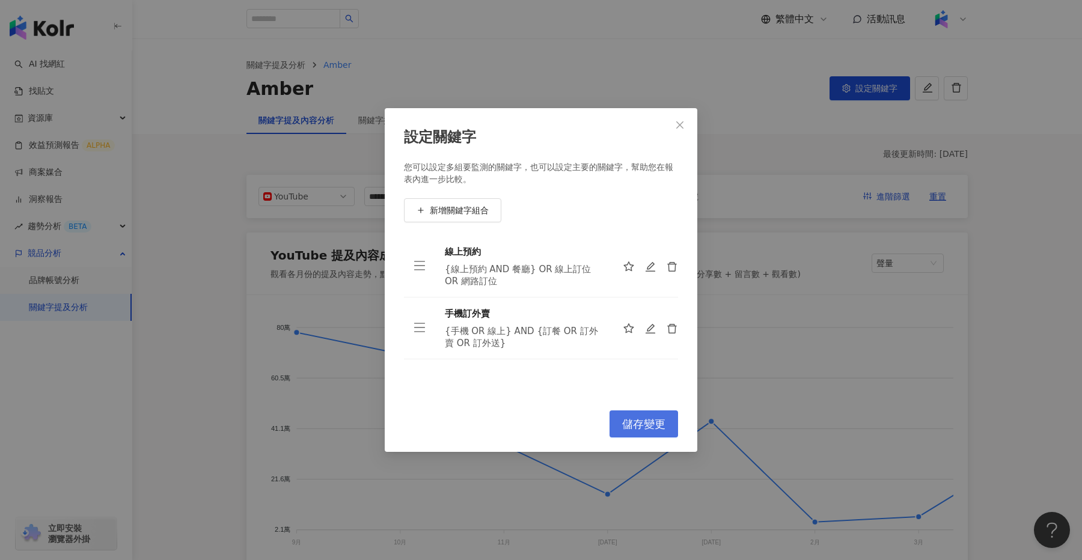
click at [638, 419] on span "儲存變更" at bounding box center [643, 424] width 43 height 13
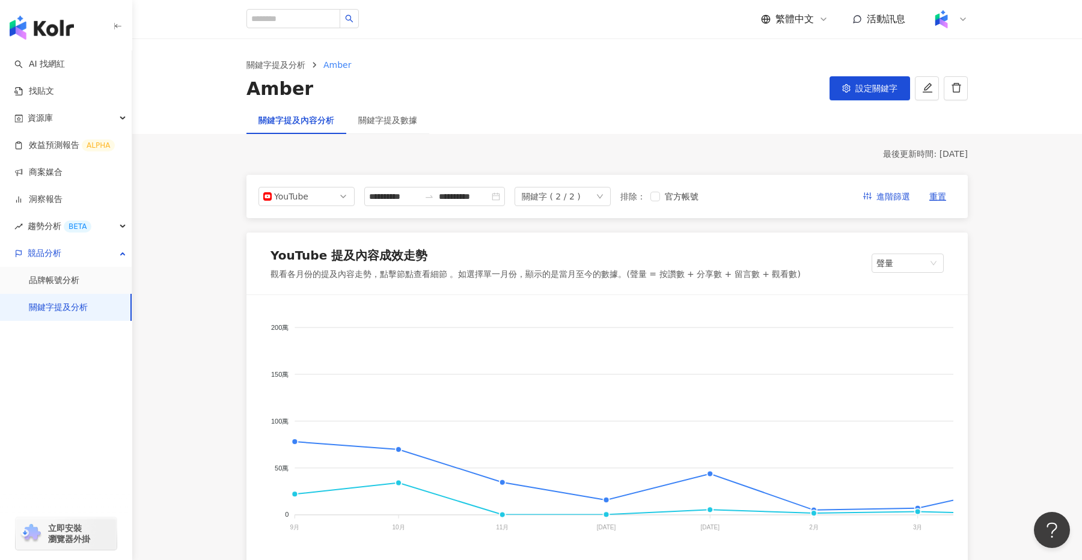
click at [604, 193] on icon "down" at bounding box center [599, 196] width 7 height 7
click at [587, 220] on div "線上預約" at bounding box center [579, 222] width 106 height 13
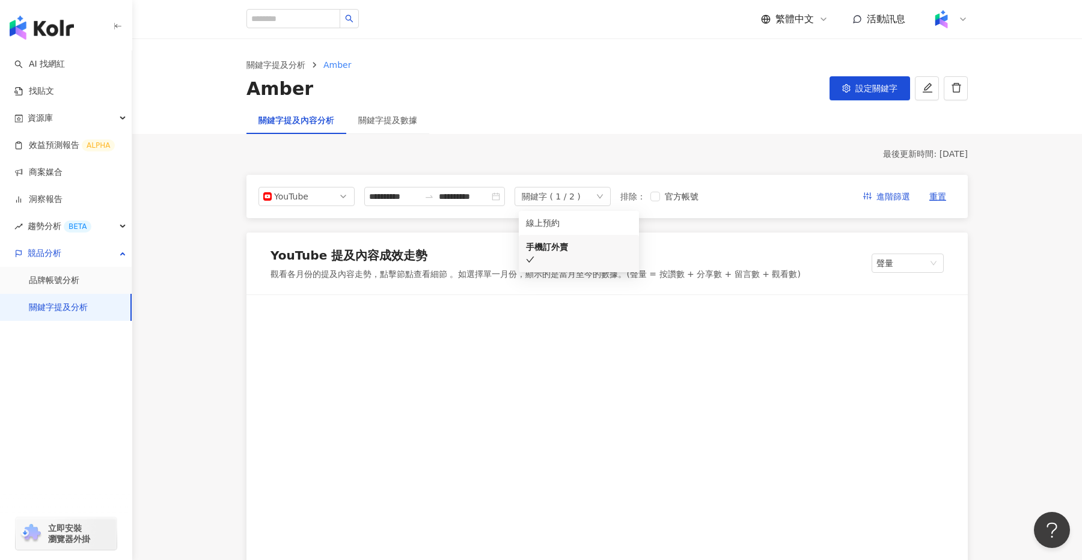
click at [339, 200] on span "YouTube" at bounding box center [306, 197] width 87 height 18
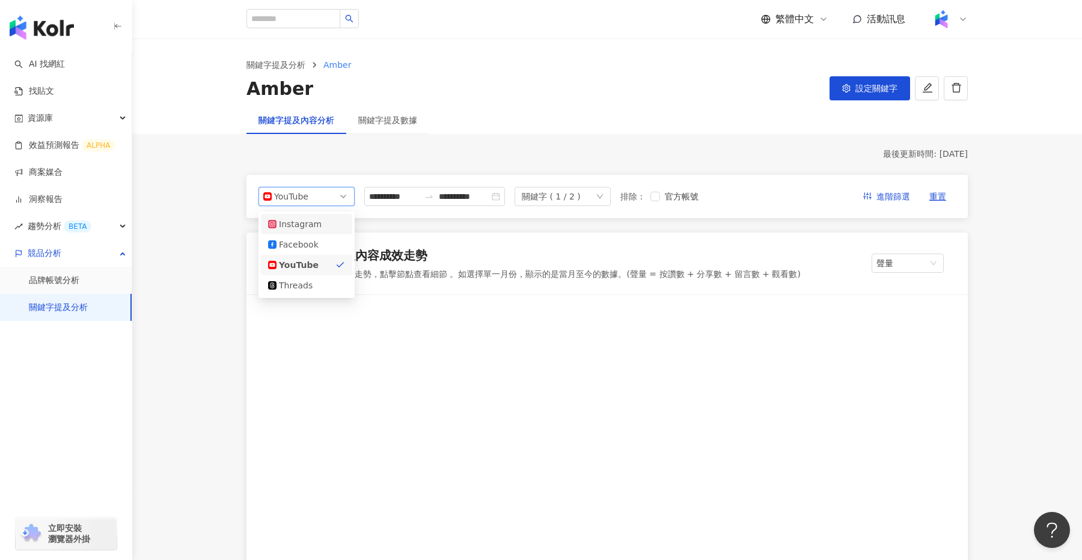
click at [322, 224] on div "Instagram" at bounding box center [306, 224] width 77 height 13
click at [379, 121] on div "關鍵字提及數據" at bounding box center [387, 120] width 59 height 13
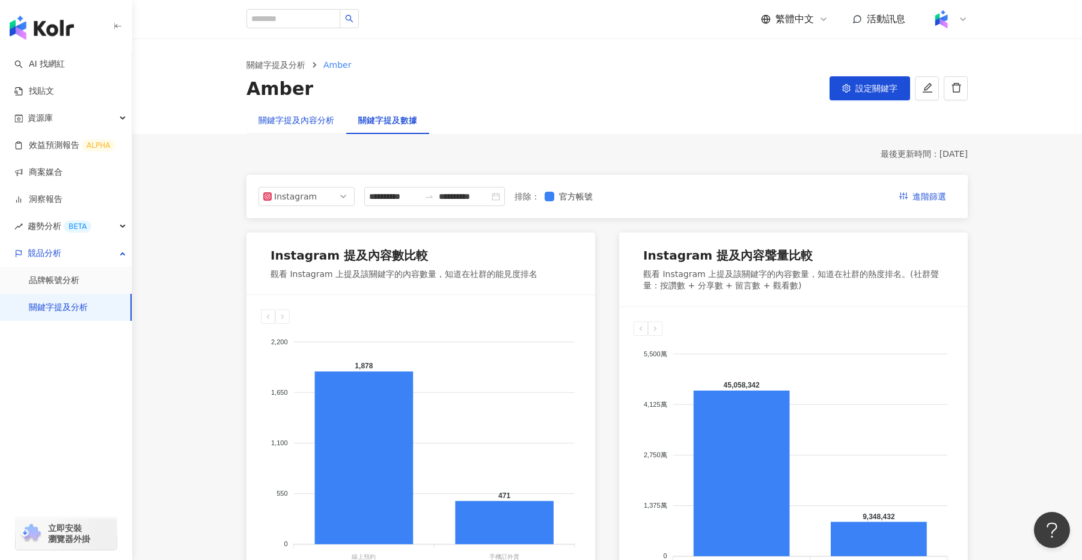
click at [312, 123] on div "關鍵字提及內容分析" at bounding box center [297, 120] width 76 height 13
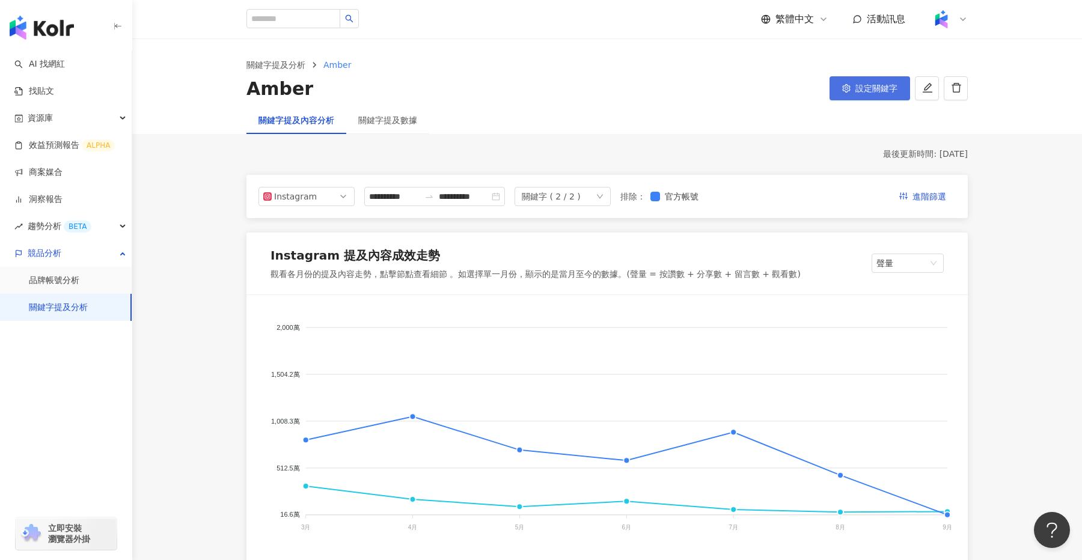
click at [870, 87] on span "設定關鍵字" at bounding box center [877, 89] width 42 height 10
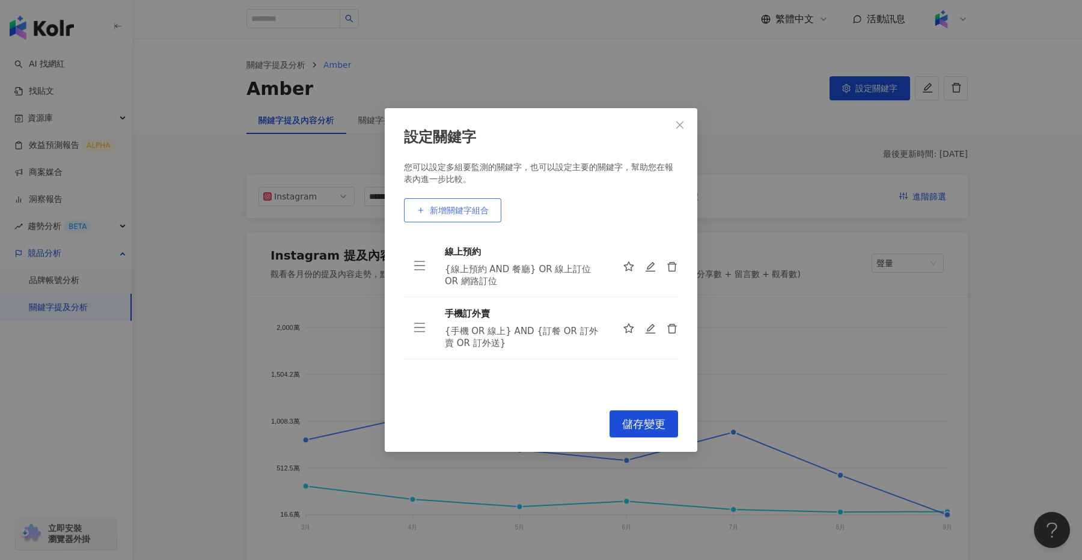
click at [461, 208] on span "新增關鍵字組合" at bounding box center [459, 211] width 59 height 10
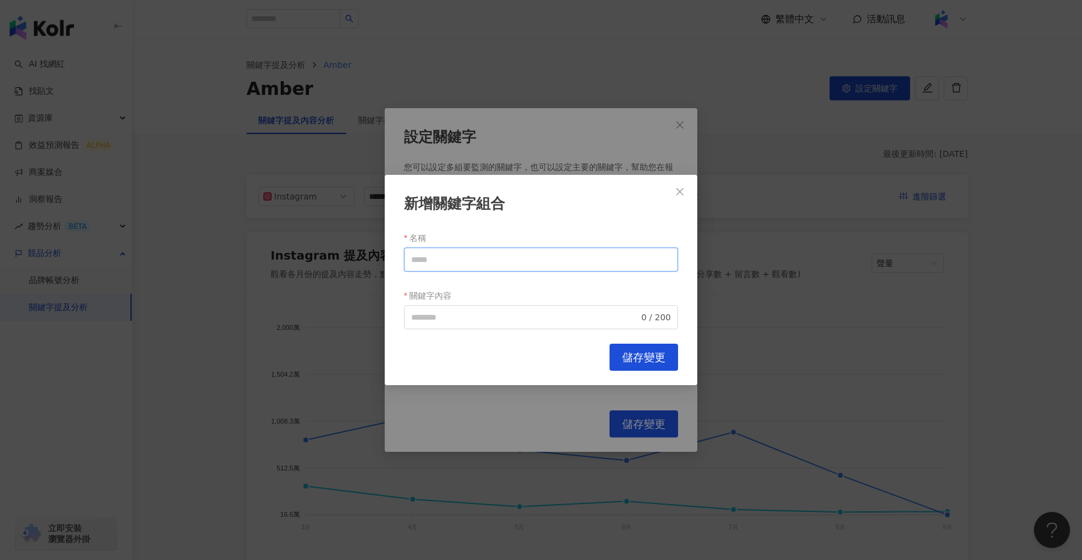
click at [481, 259] on input "名稱" at bounding box center [541, 260] width 274 height 24
type input "****"
click at [458, 315] on input "關鍵字內容" at bounding box center [525, 317] width 228 height 13
type input "****"
click at [648, 357] on span "儲存變更" at bounding box center [643, 357] width 43 height 13
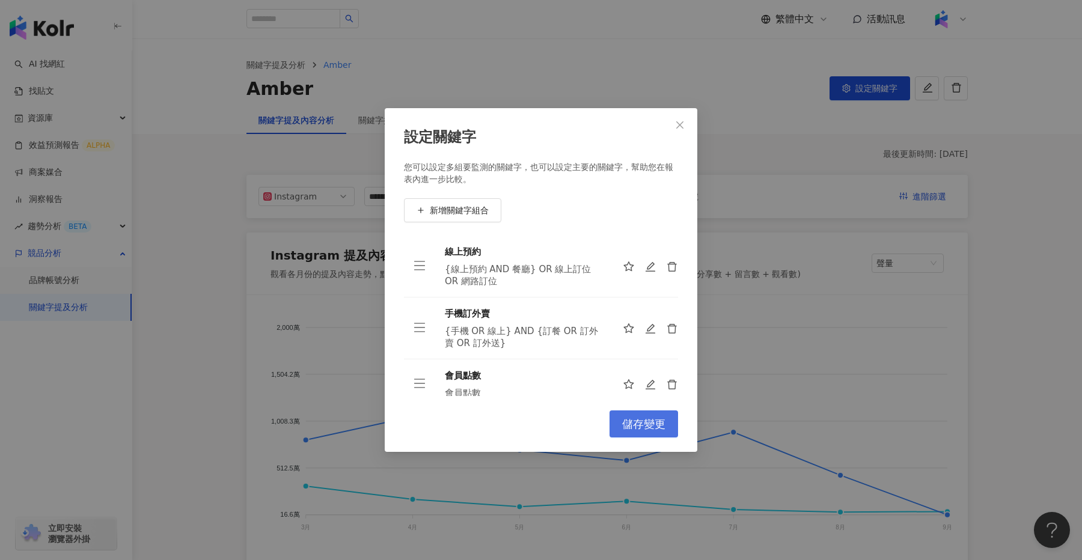
click at [649, 424] on span "儲存變更" at bounding box center [643, 424] width 43 height 13
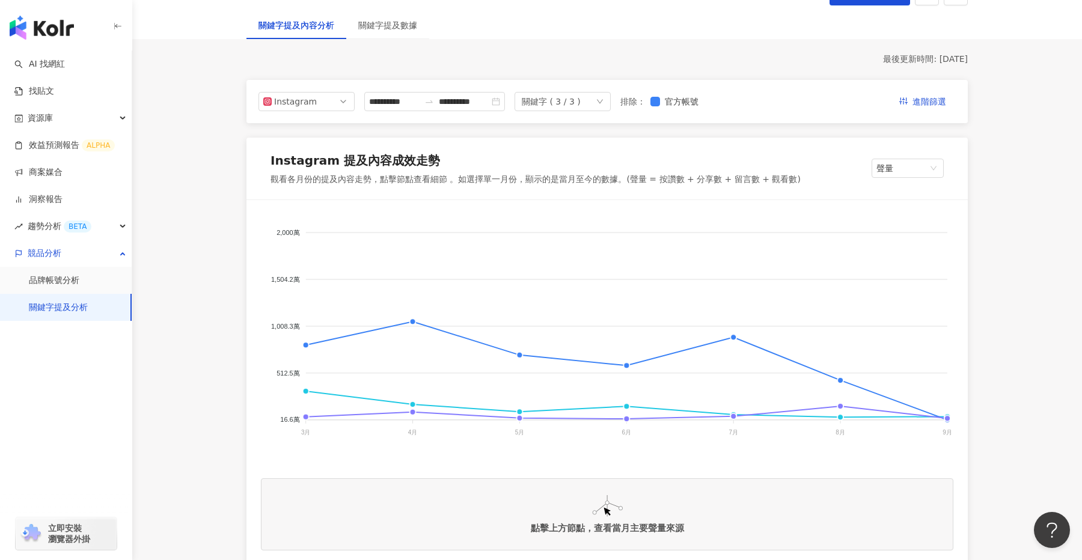
scroll to position [36, 0]
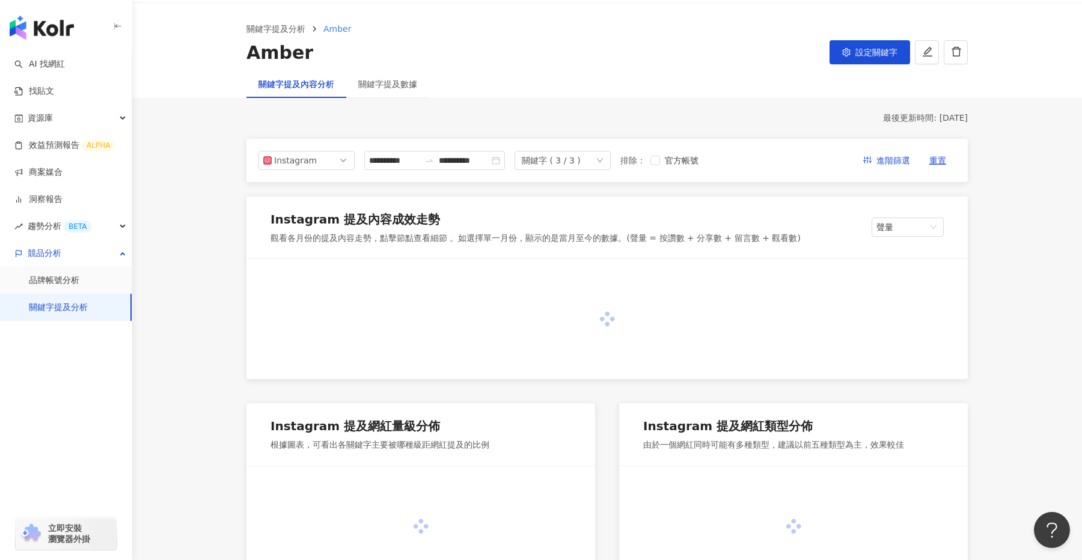
click at [603, 159] on icon "down" at bounding box center [600, 160] width 6 height 4
click at [580, 188] on div "線上預約" at bounding box center [579, 186] width 106 height 13
click at [551, 242] on div "會員點數" at bounding box center [579, 248] width 106 height 13
click at [506, 122] on div "最後更新時間: [DATE]" at bounding box center [607, 118] width 721 height 12
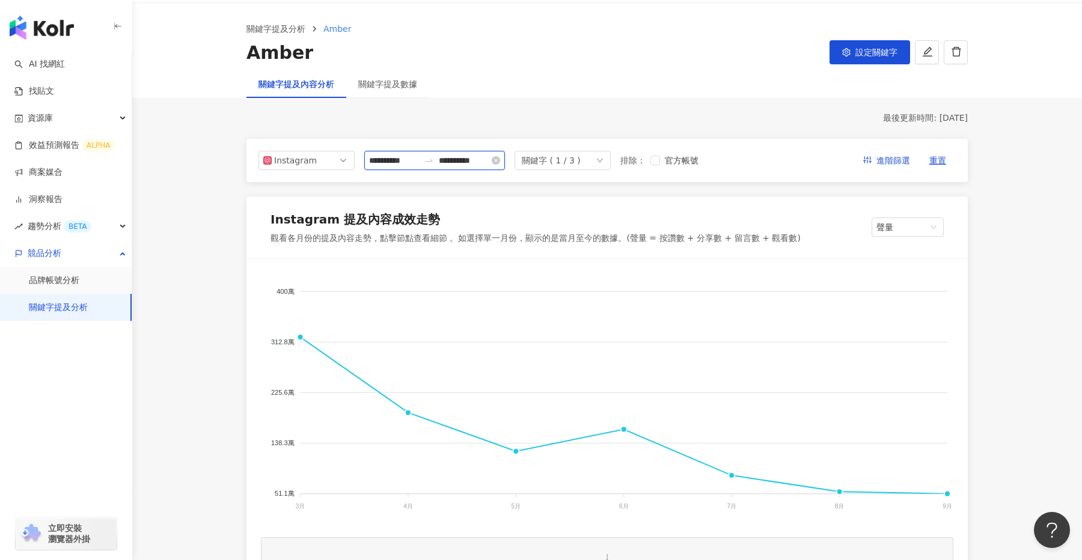
click at [399, 166] on input "**********" at bounding box center [394, 160] width 51 height 13
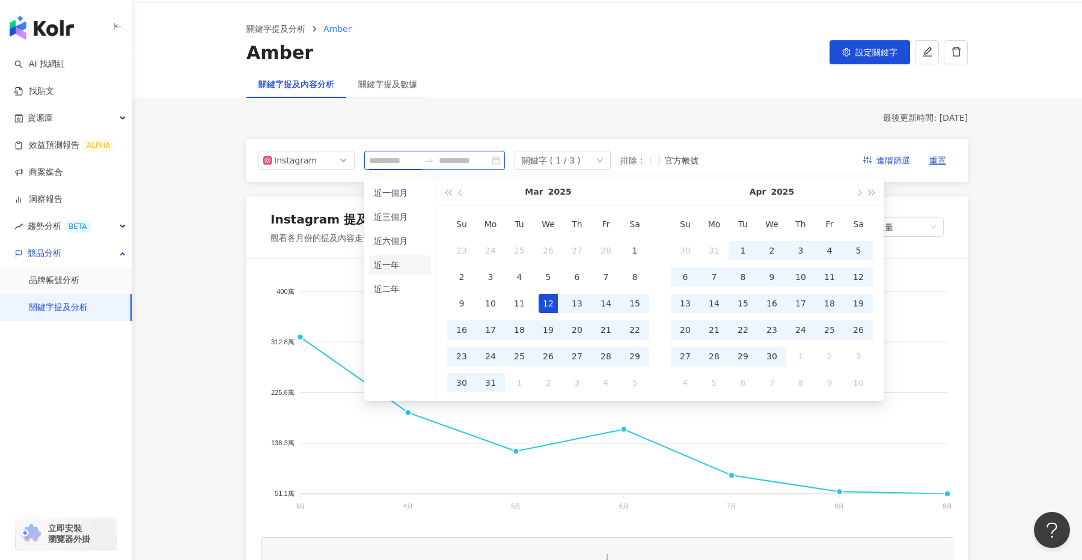
type input "**********"
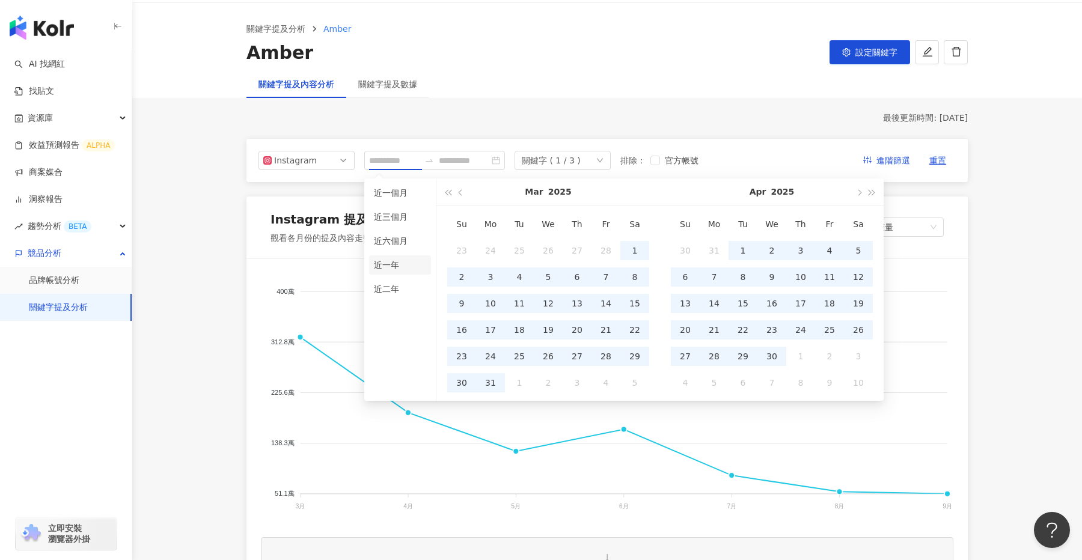
click at [390, 266] on li "近一年" at bounding box center [400, 265] width 62 height 19
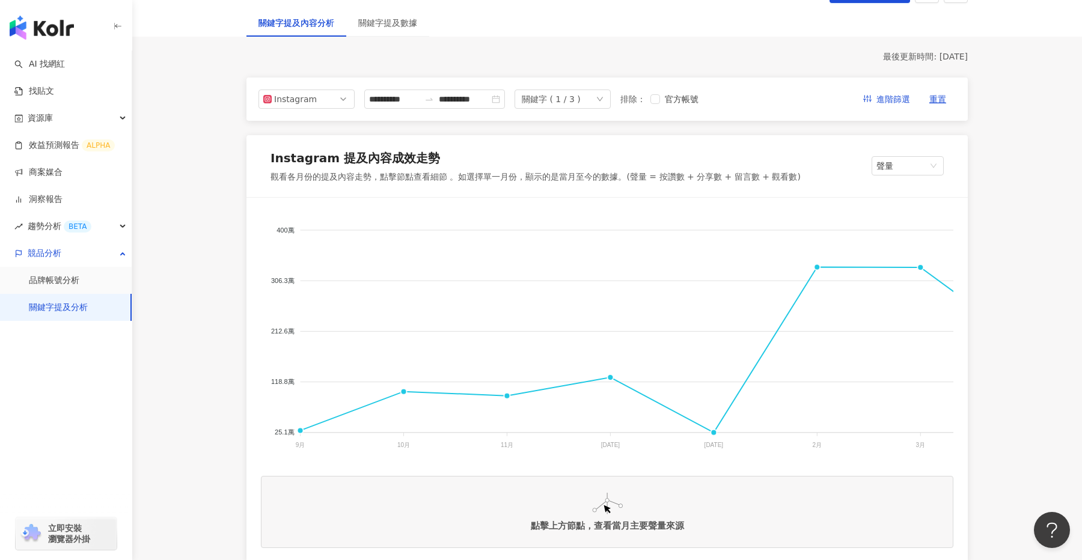
scroll to position [100, 0]
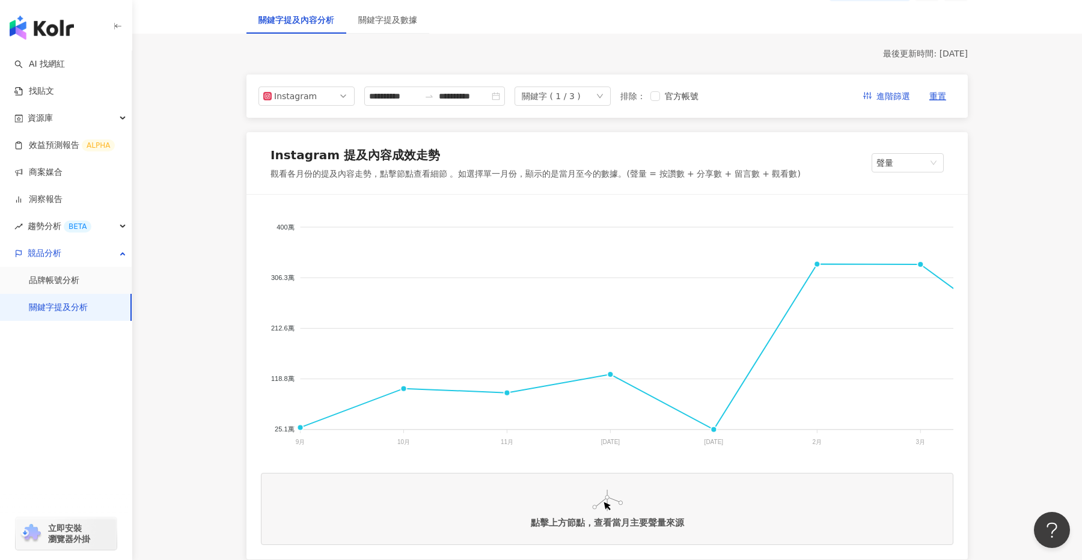
click at [604, 96] on icon "down" at bounding box center [599, 96] width 7 height 7
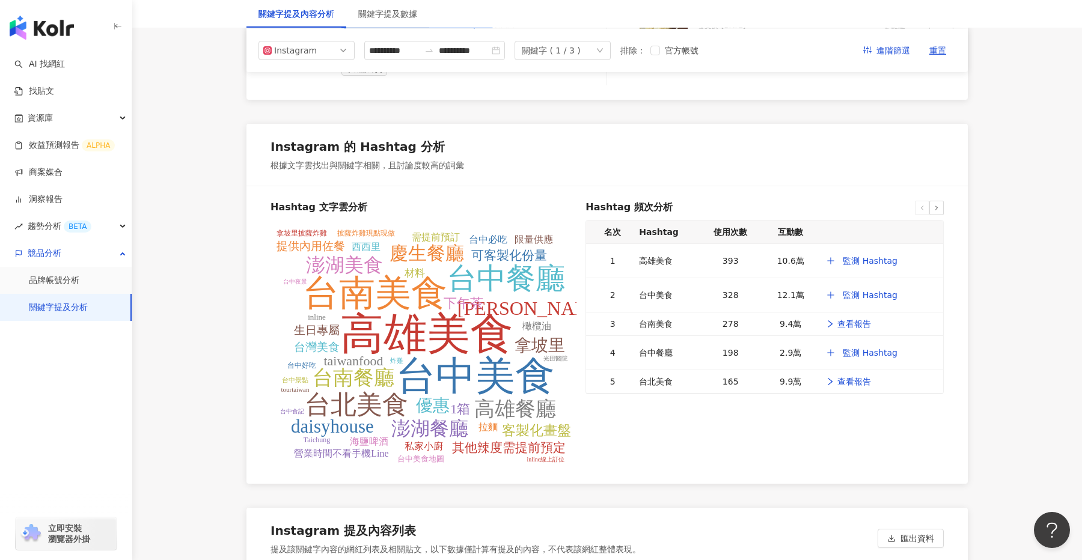
scroll to position [2204, 0]
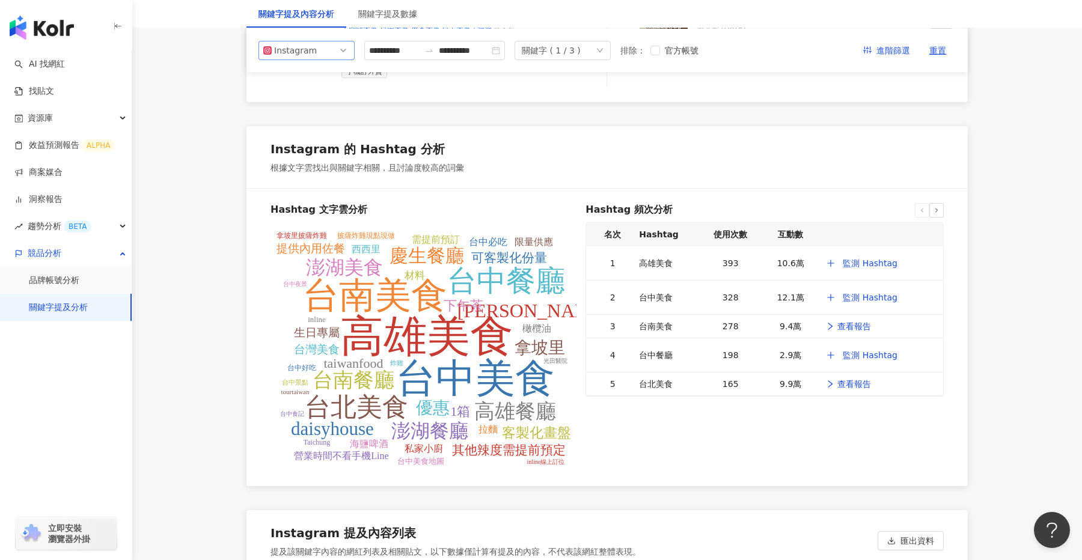
click at [340, 51] on span "Instagram" at bounding box center [306, 50] width 87 height 18
click at [321, 99] on div "Facebook" at bounding box center [306, 98] width 77 height 13
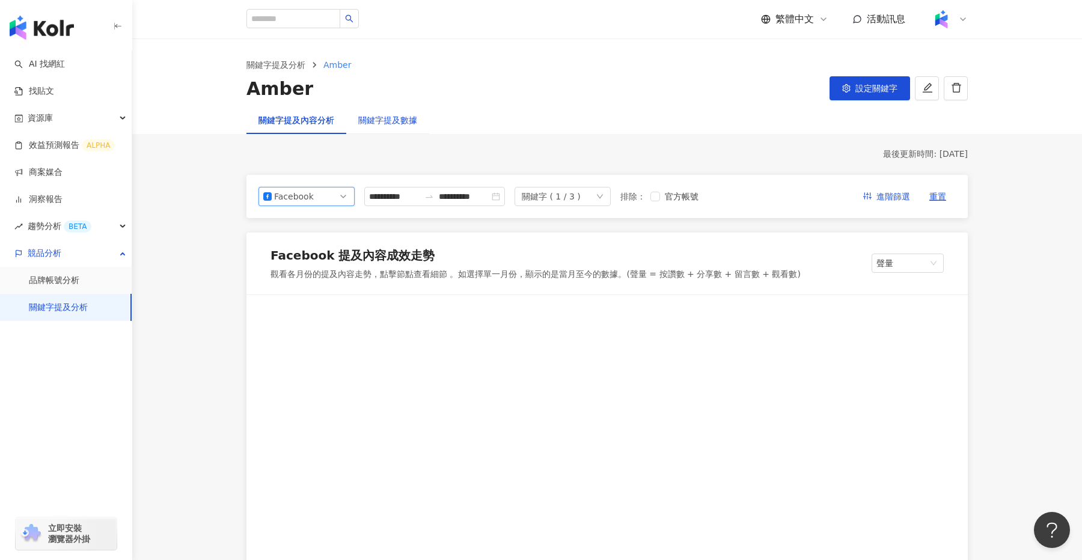
click at [379, 119] on div "關鍵字提及數據" at bounding box center [387, 120] width 59 height 13
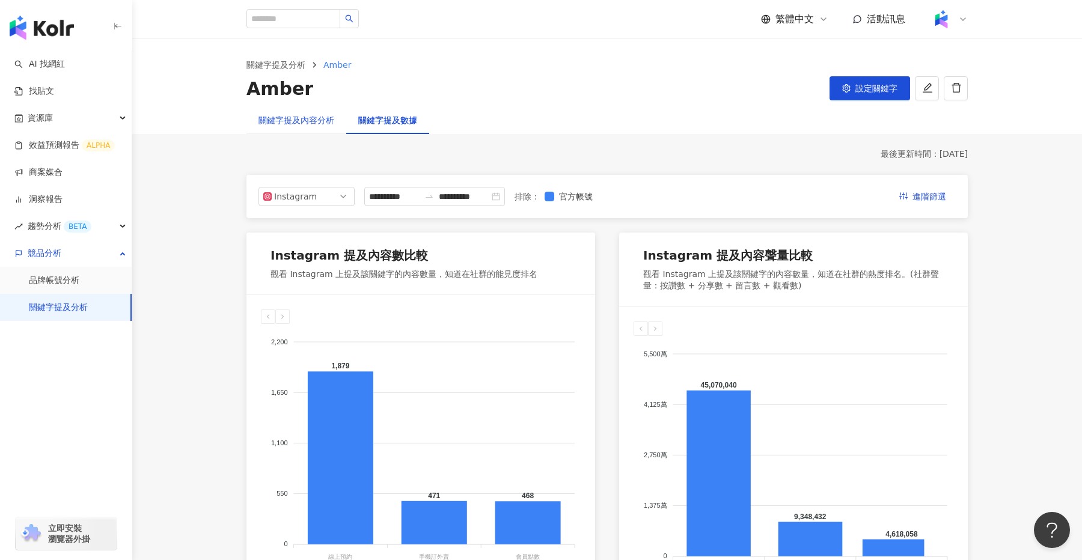
click at [298, 121] on div "關鍵字提及內容分析" at bounding box center [297, 120] width 76 height 13
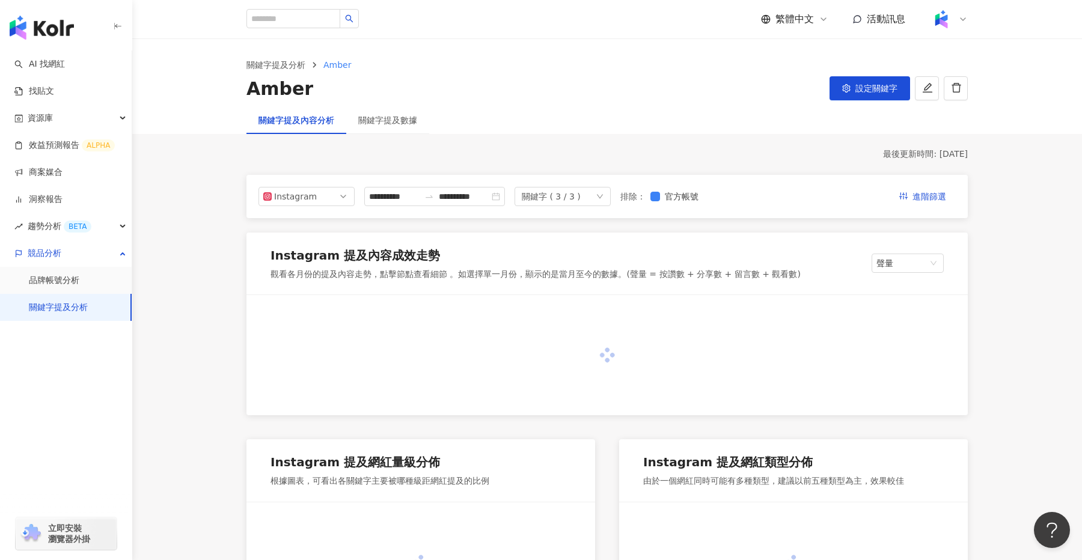
click at [601, 196] on icon "down" at bounding box center [599, 196] width 7 height 7
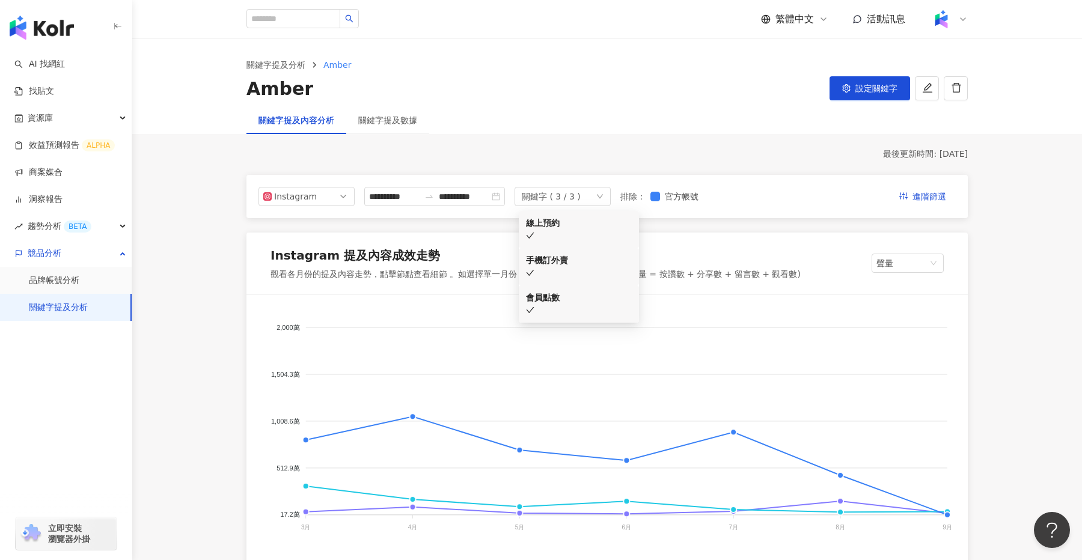
click at [562, 221] on div "線上預約" at bounding box center [579, 222] width 106 height 13
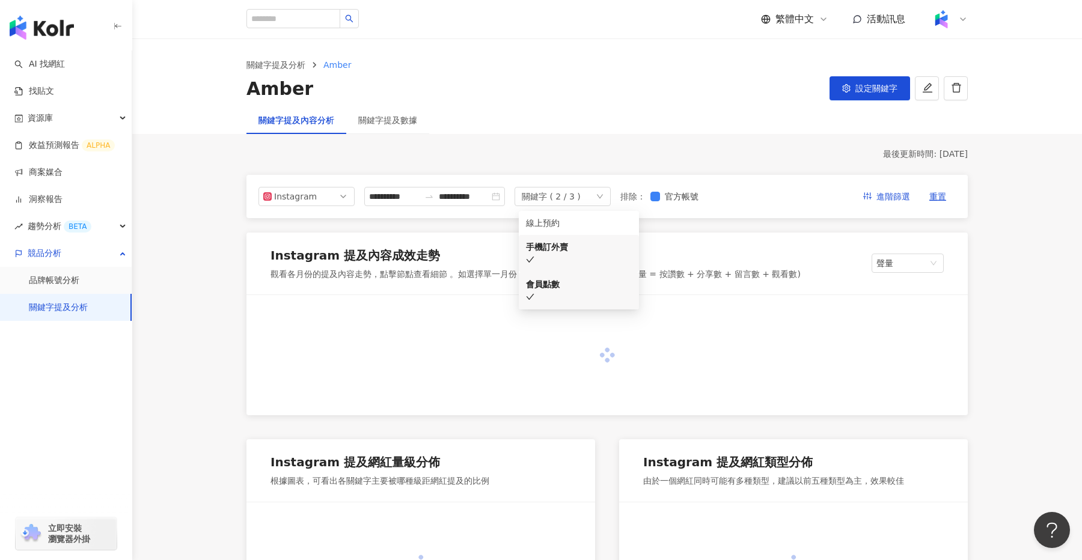
click at [551, 278] on div "會員點數" at bounding box center [579, 284] width 106 height 13
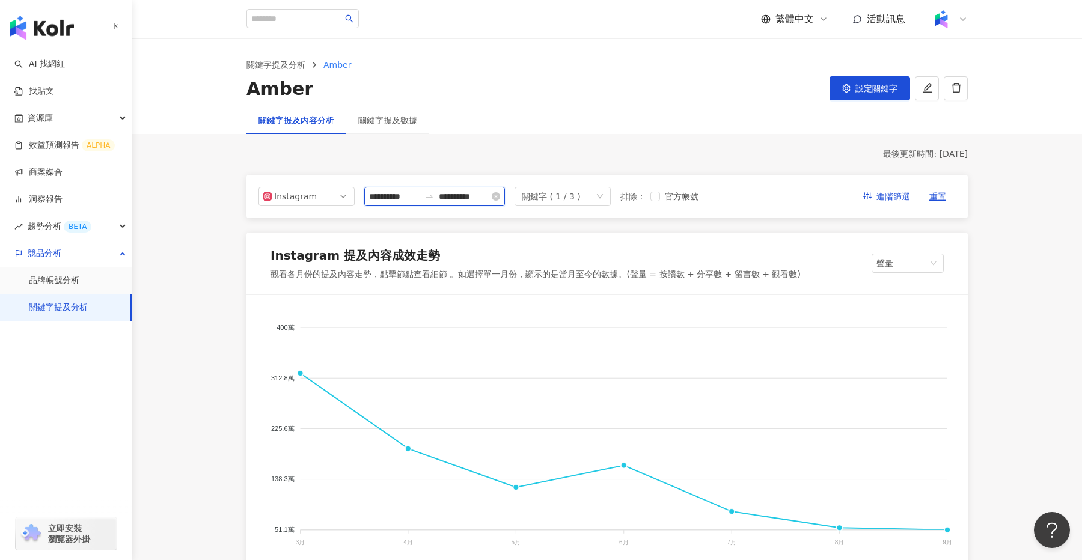
click at [415, 194] on input "**********" at bounding box center [394, 196] width 51 height 13
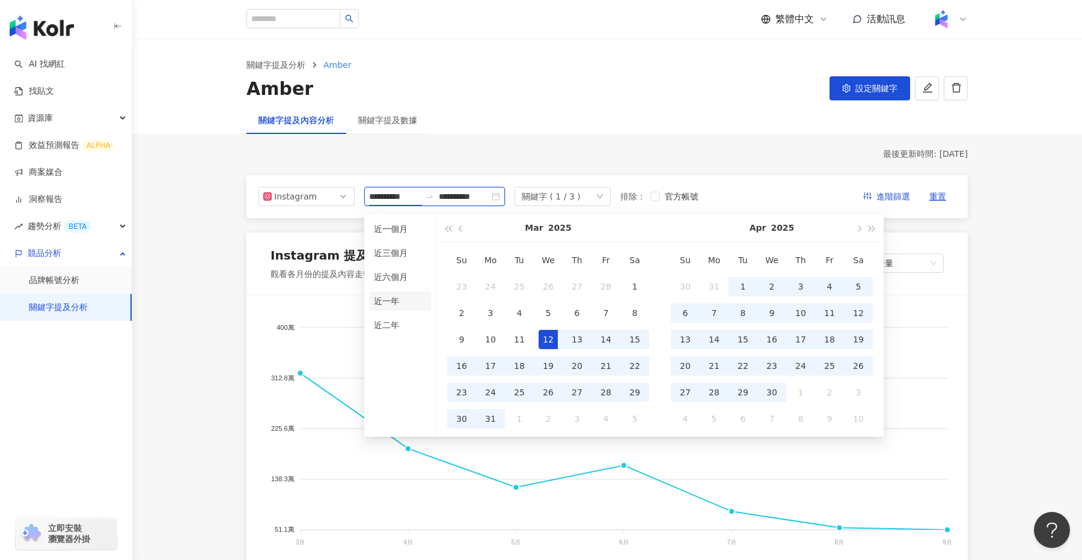
type input "**********"
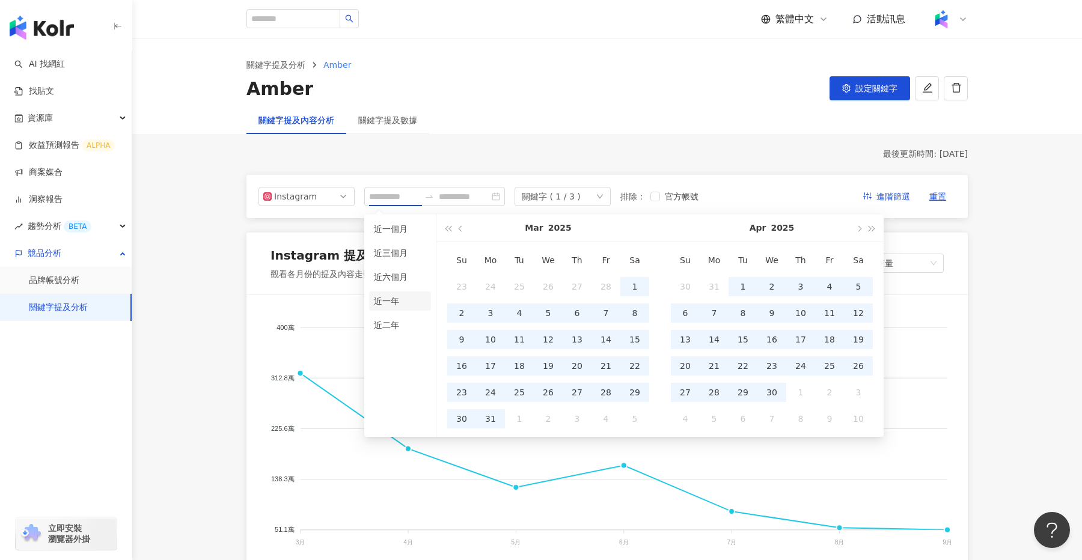
click at [388, 300] on li "近一年" at bounding box center [400, 301] width 62 height 19
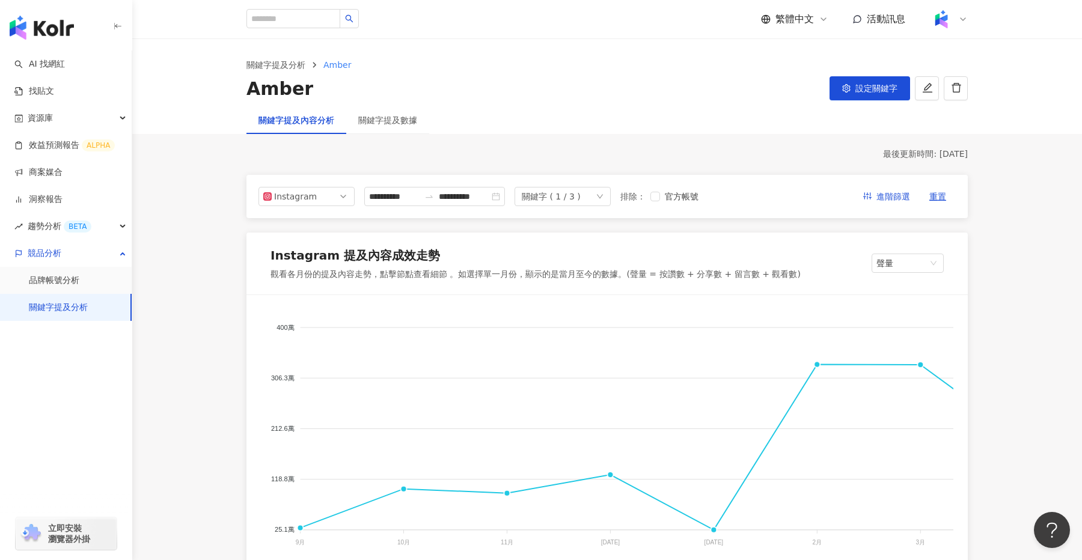
click at [604, 197] on icon "down" at bounding box center [599, 196] width 7 height 7
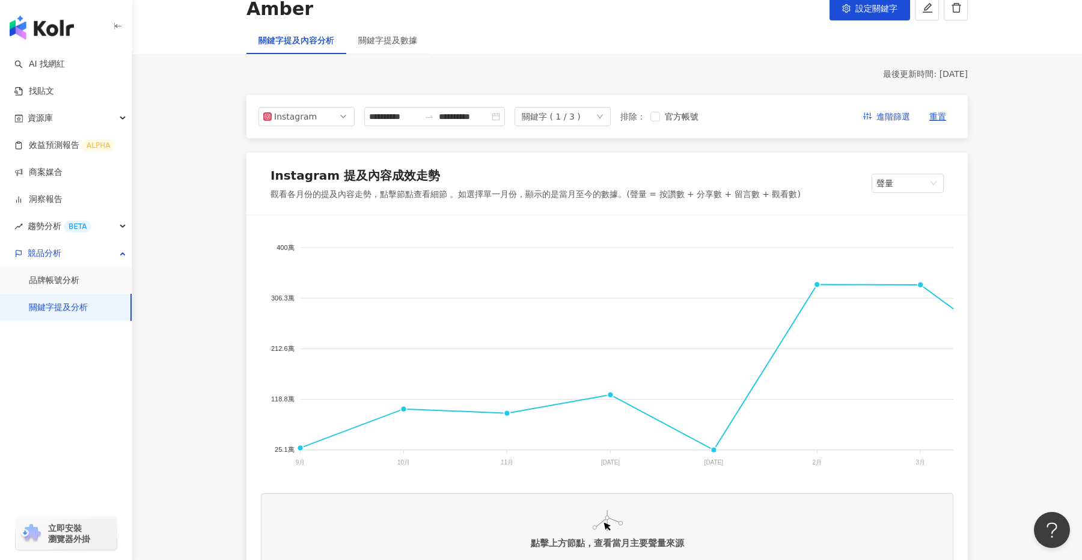
scroll to position [71, 0]
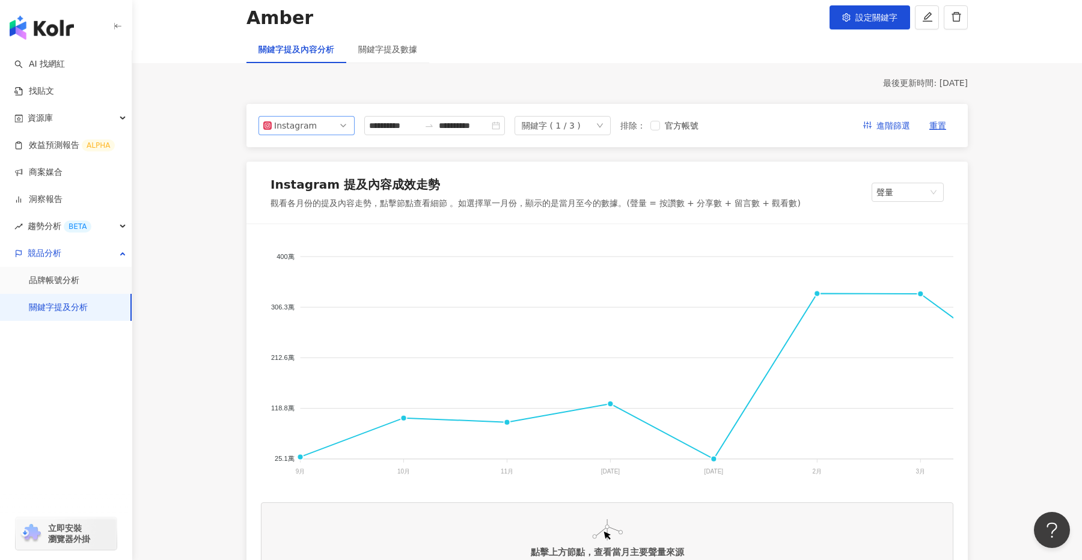
click at [346, 126] on span "Instagram" at bounding box center [306, 126] width 87 height 18
click at [303, 176] on div "Facebook" at bounding box center [298, 173] width 39 height 13
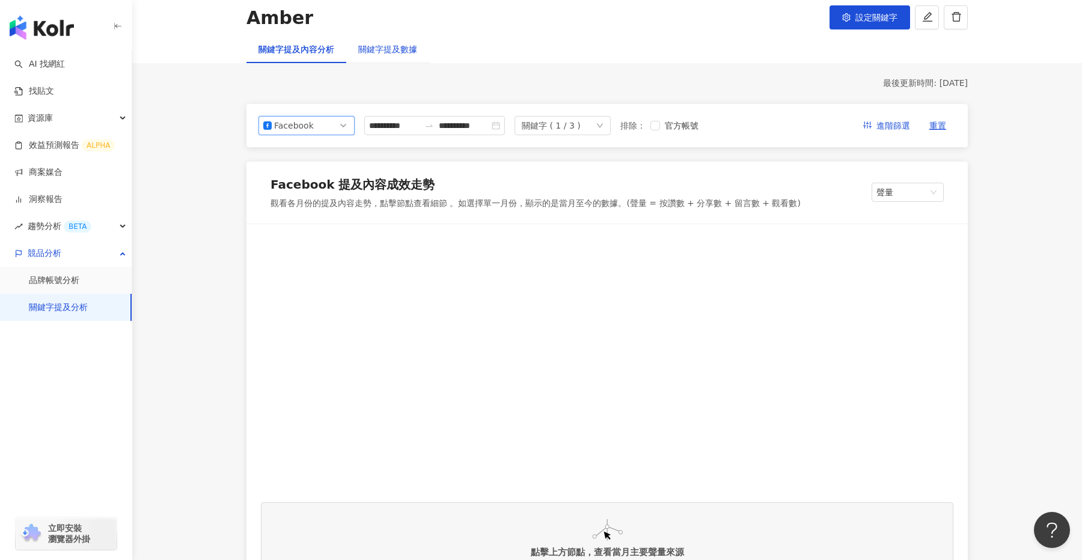
click at [385, 49] on div "關鍵字提及數據" at bounding box center [387, 49] width 59 height 13
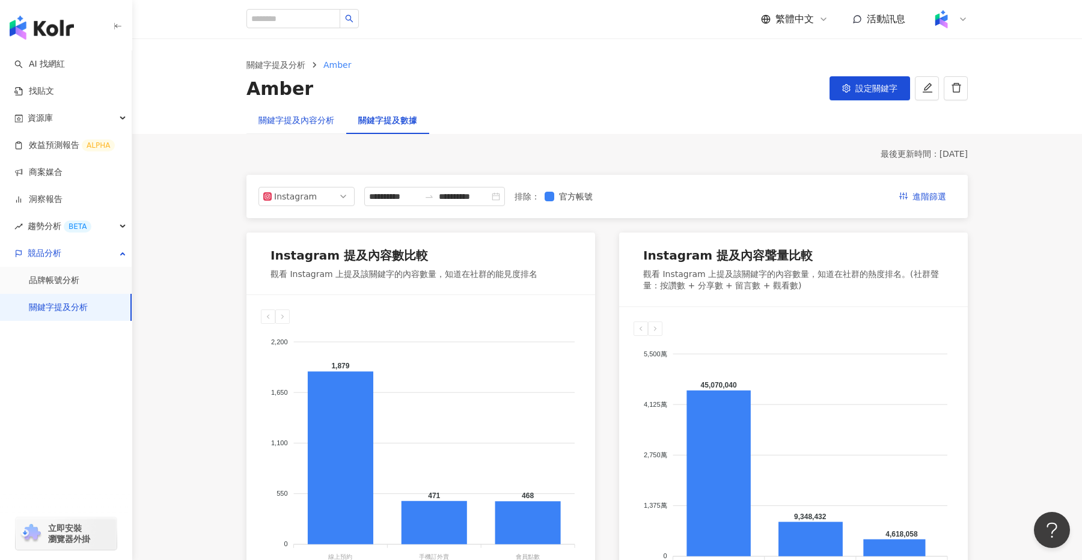
click at [302, 121] on div "關鍵字提及內容分析" at bounding box center [297, 120] width 76 height 13
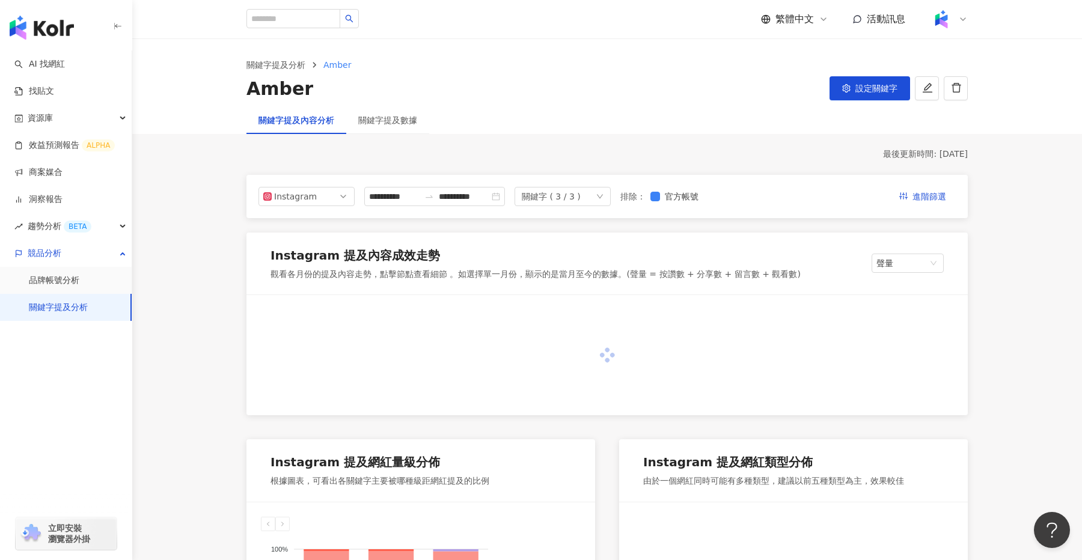
click at [599, 194] on div "關鍵字 ( 3 / 3 )" at bounding box center [563, 196] width 96 height 19
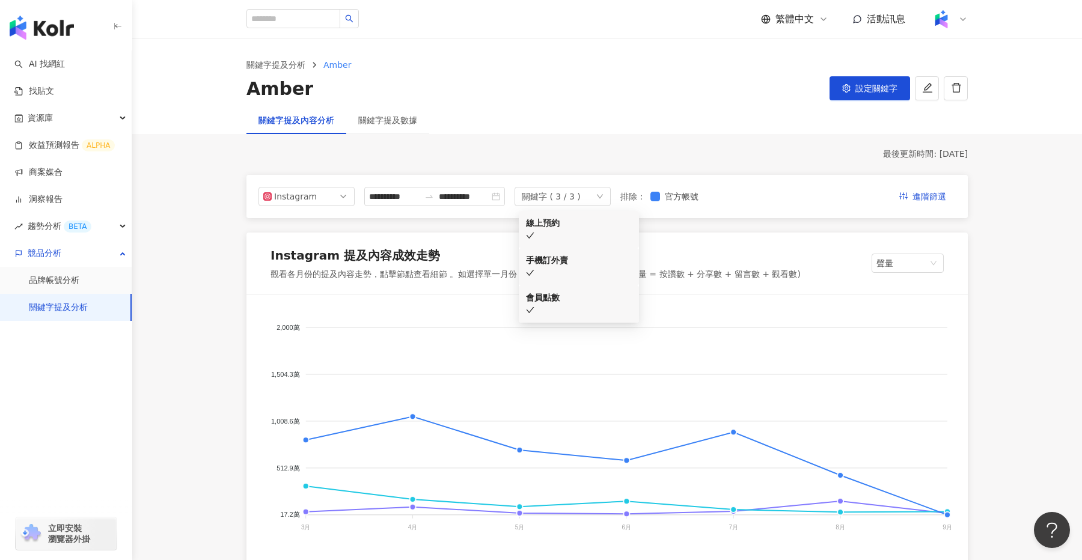
click at [483, 149] on div "最後更新時間: [DATE]" at bounding box center [607, 155] width 721 height 12
click at [336, 195] on span "Instagram" at bounding box center [306, 197] width 87 height 18
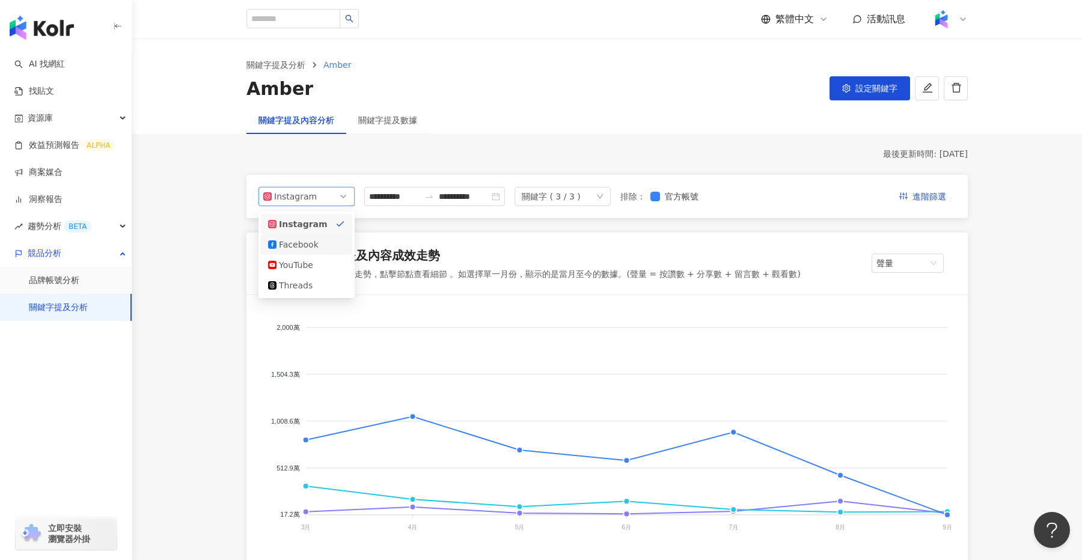
click at [319, 245] on div "Facebook" at bounding box center [306, 244] width 77 height 13
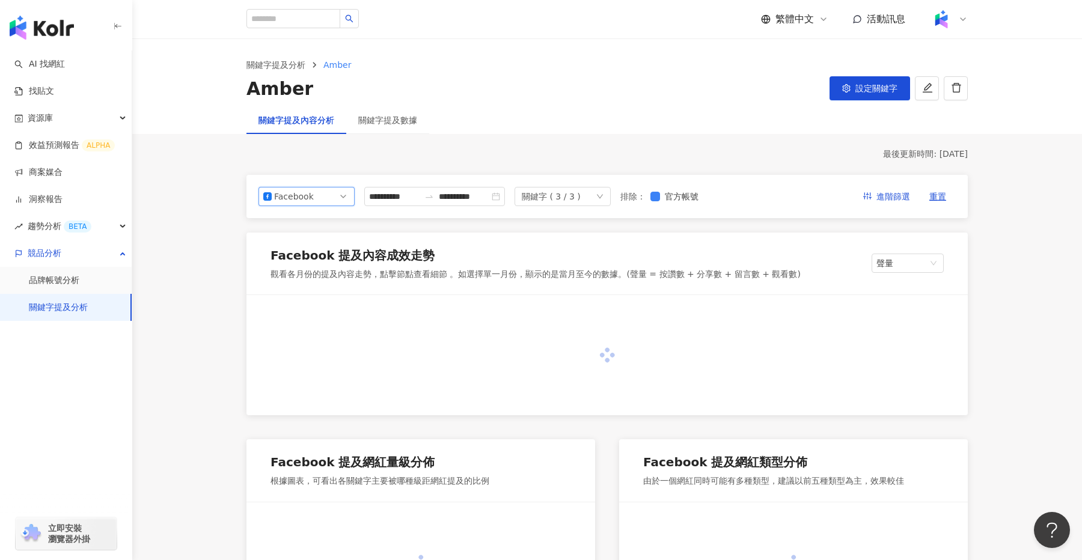
click at [598, 192] on div "關鍵字 ( 3 / 3 )" at bounding box center [563, 196] width 96 height 19
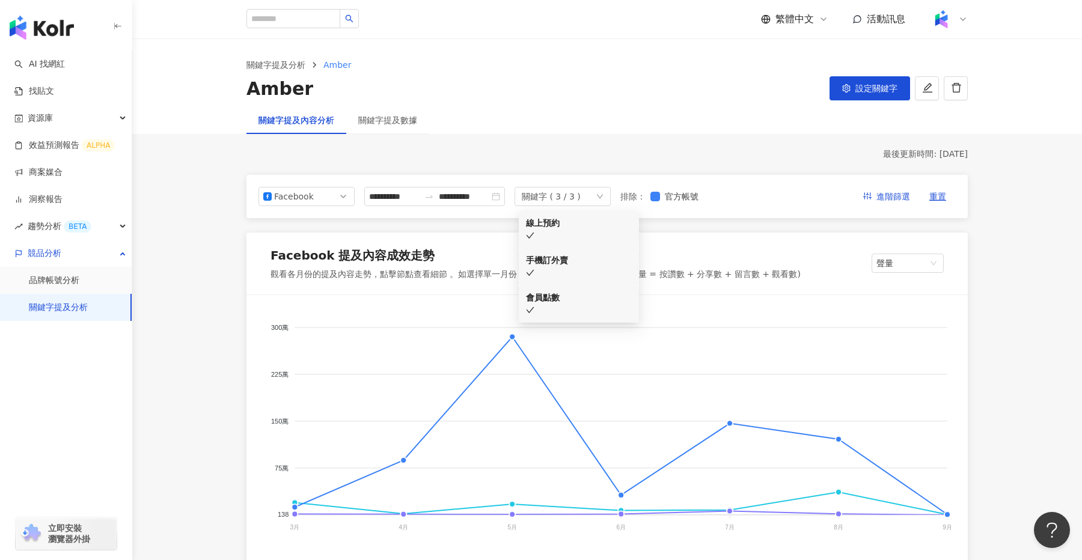
click at [587, 226] on div "線上預約" at bounding box center [579, 222] width 106 height 13
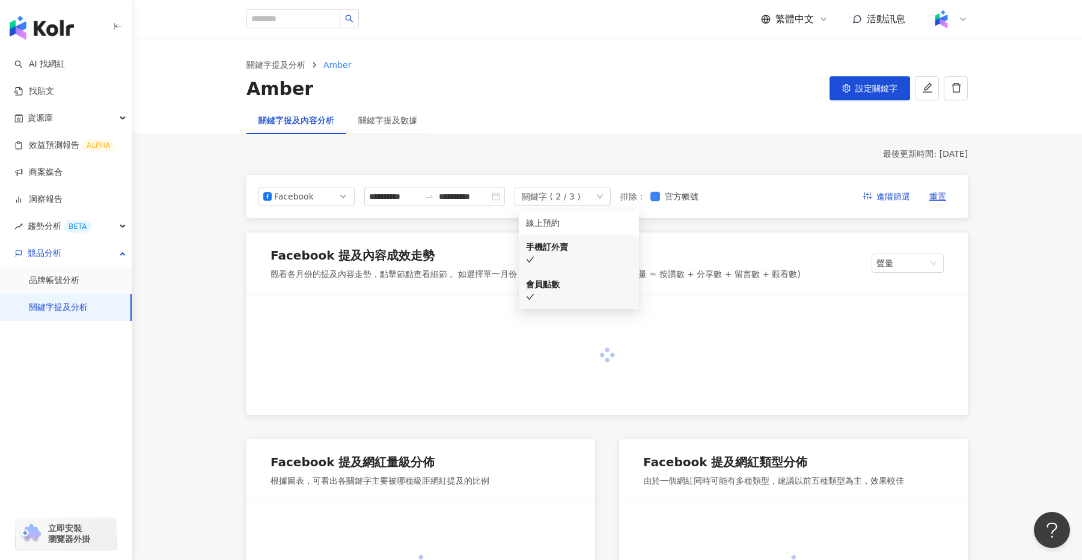
click at [572, 278] on div "會員點數" at bounding box center [579, 284] width 106 height 13
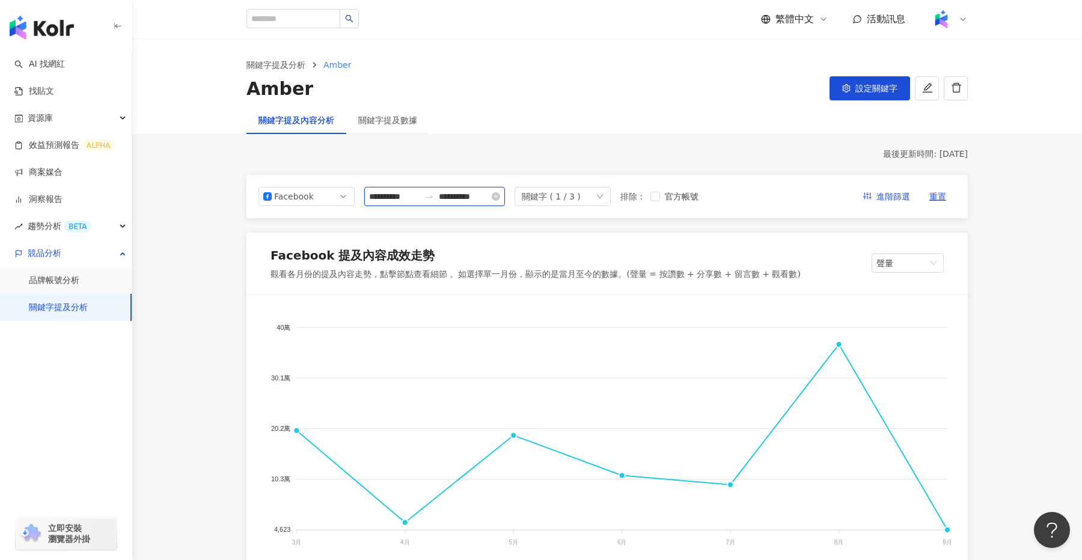
click at [415, 196] on input "**********" at bounding box center [394, 196] width 51 height 13
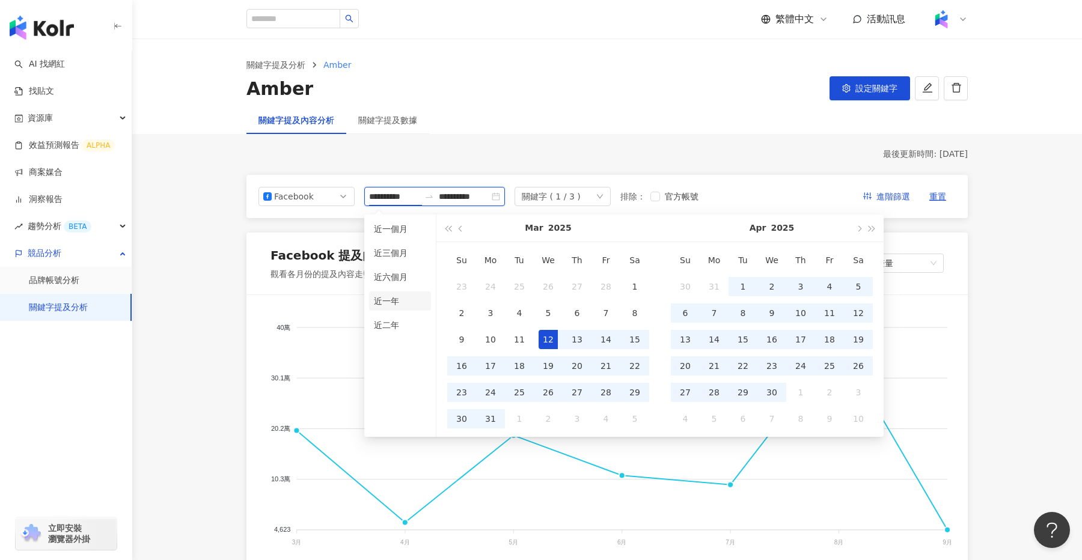
type input "**********"
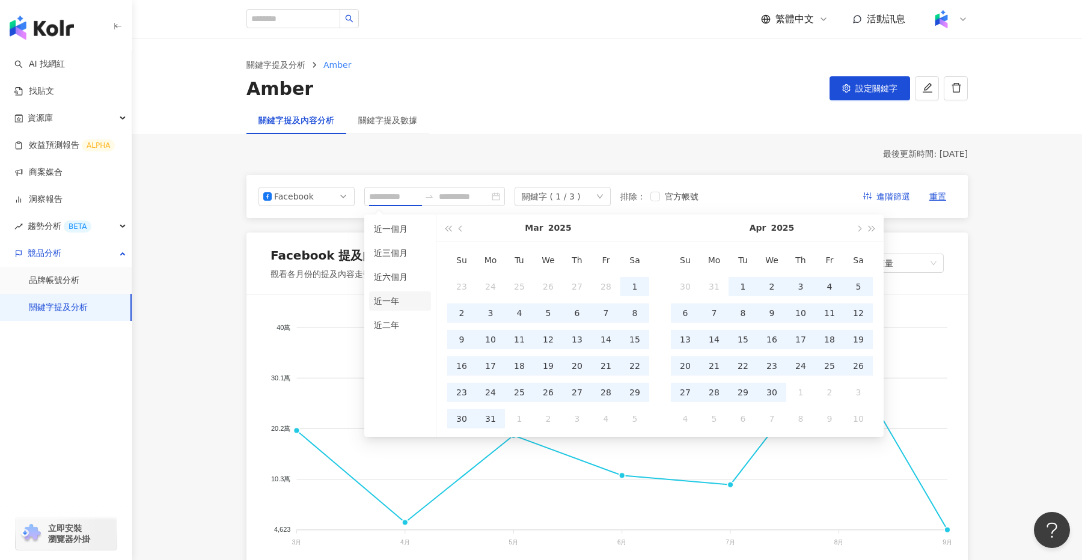
click at [390, 296] on li "近一年" at bounding box center [400, 301] width 62 height 19
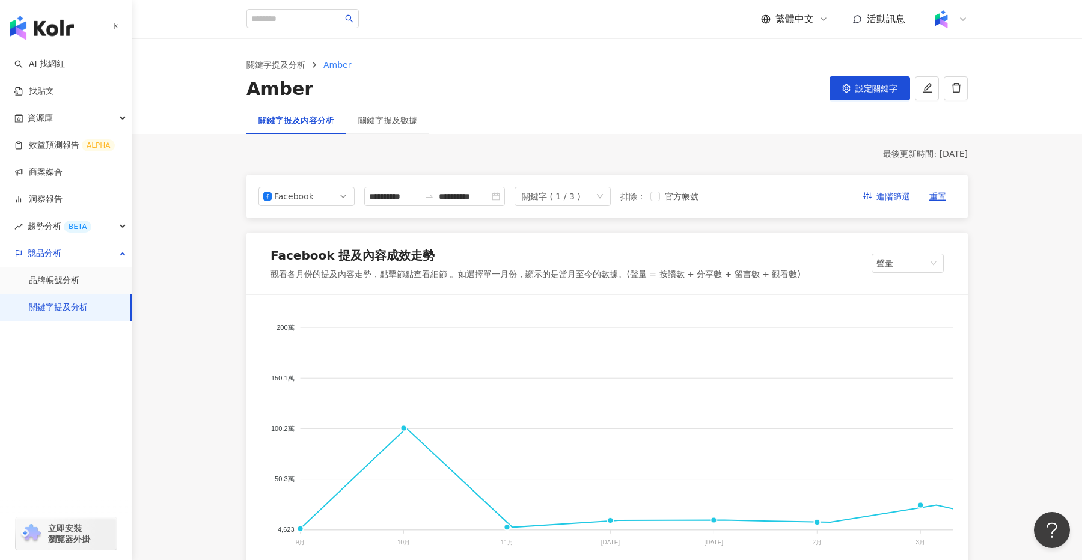
click at [348, 197] on span "Facebook" at bounding box center [306, 197] width 87 height 18
click at [320, 265] on div "YouTube" at bounding box center [306, 265] width 77 height 13
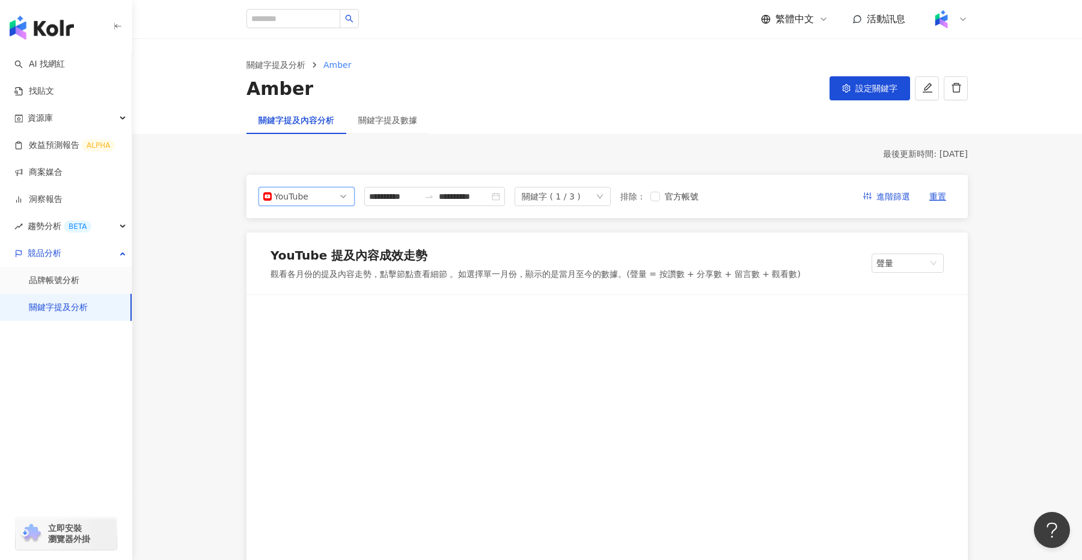
click at [385, 112] on div "關鍵字提及數據" at bounding box center [387, 120] width 83 height 28
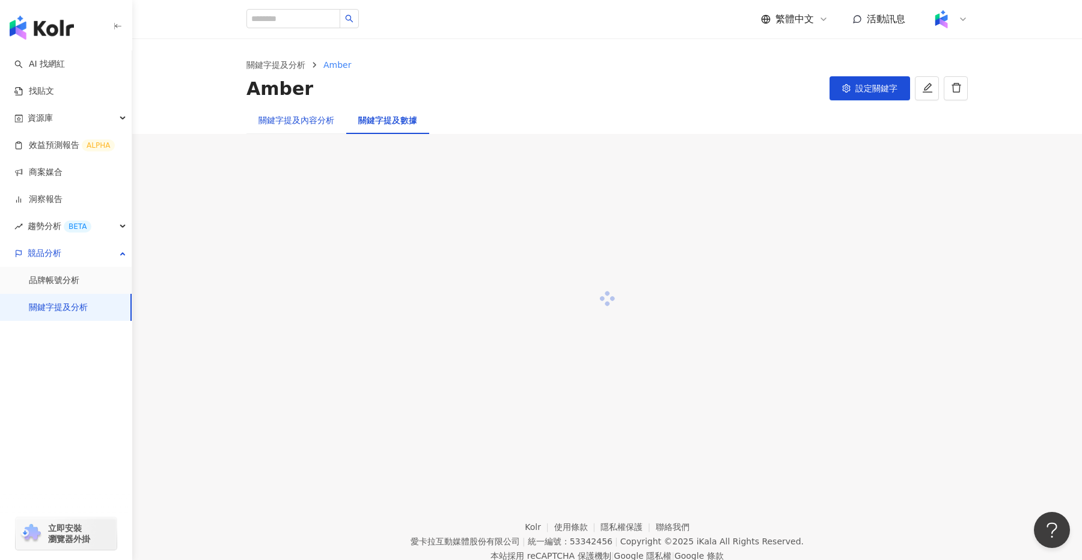
click at [297, 119] on div "關鍵字提及內容分析" at bounding box center [297, 120] width 76 height 13
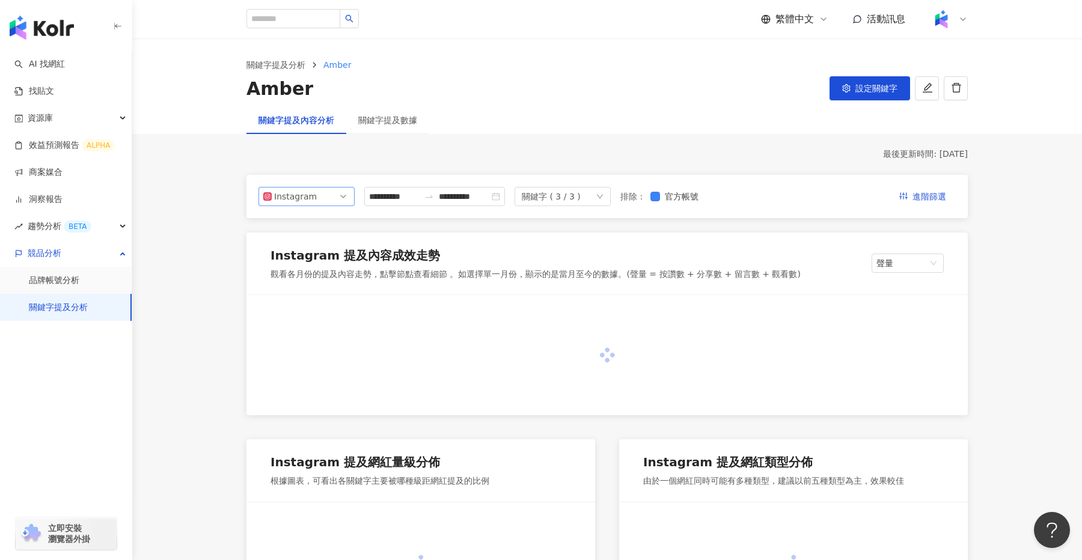
click at [343, 195] on span "Instagram" at bounding box center [306, 197] width 87 height 18
click at [304, 267] on div "YouTube" at bounding box center [298, 265] width 39 height 13
click at [604, 195] on icon "down" at bounding box center [599, 196] width 7 height 7
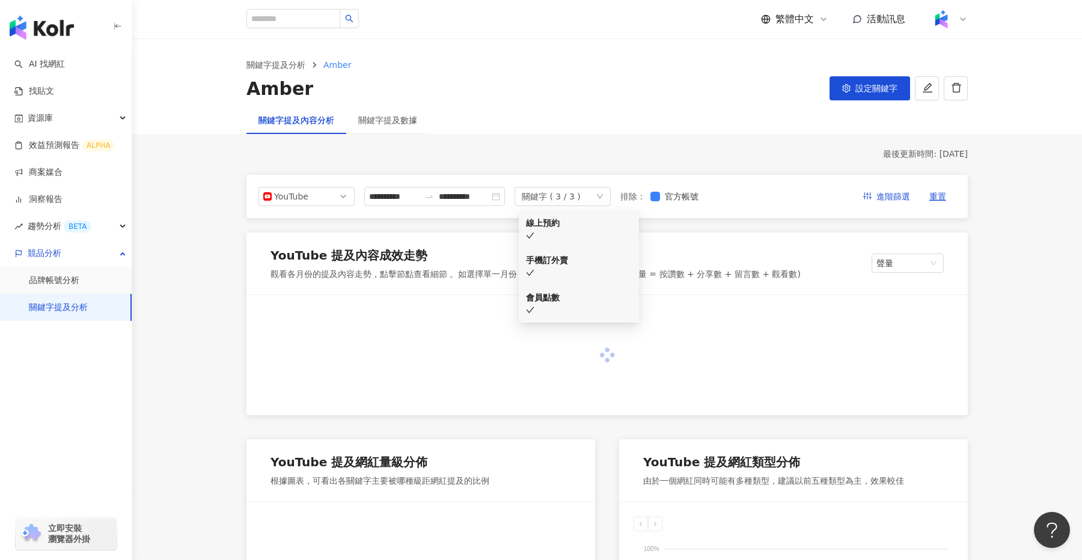
click at [583, 221] on div "線上預約" at bounding box center [579, 222] width 106 height 13
click at [554, 278] on div "會員點數" at bounding box center [579, 284] width 106 height 13
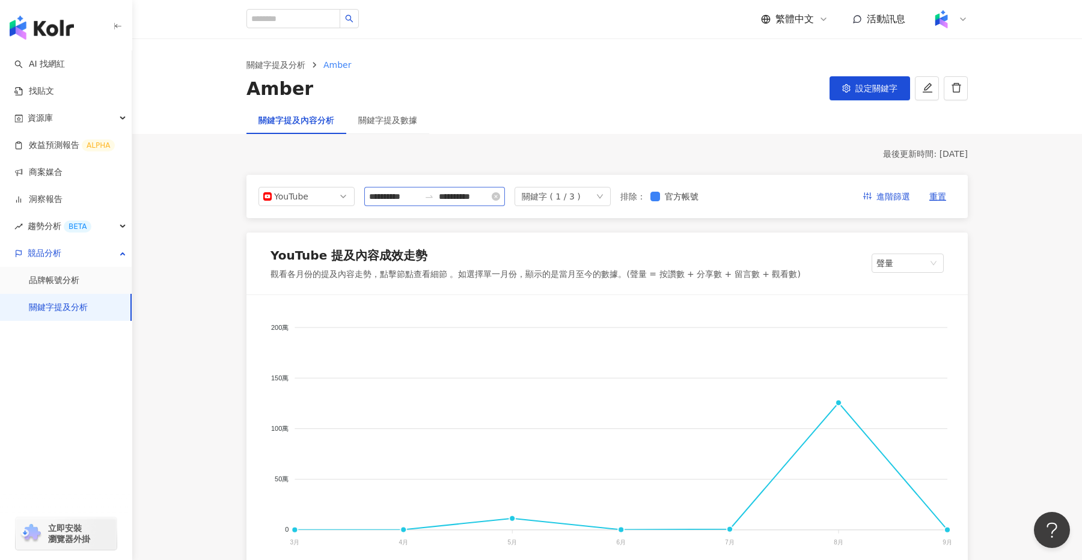
click at [460, 203] on div "**********" at bounding box center [434, 196] width 141 height 19
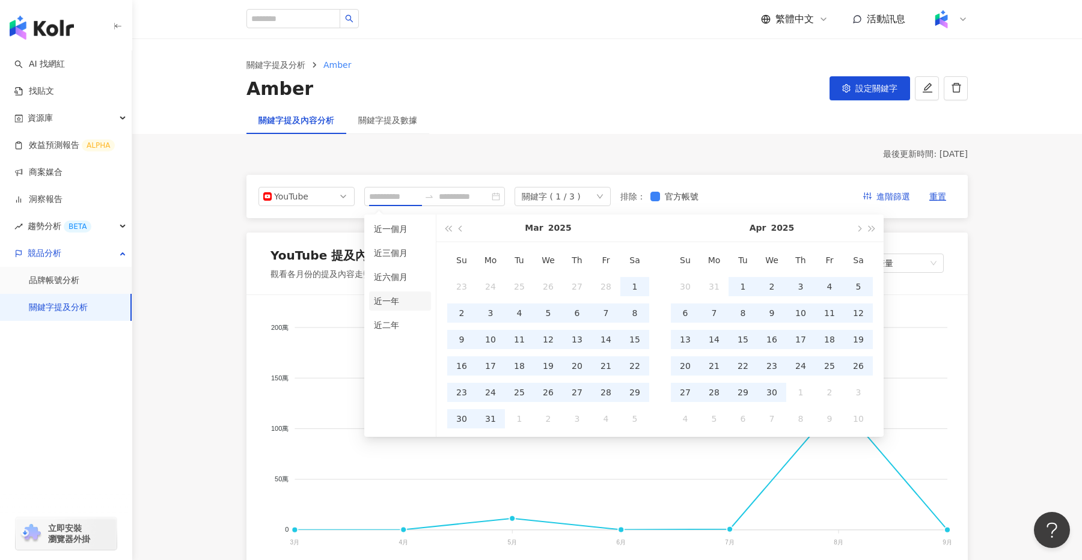
click at [396, 301] on li "近一年" at bounding box center [400, 301] width 62 height 19
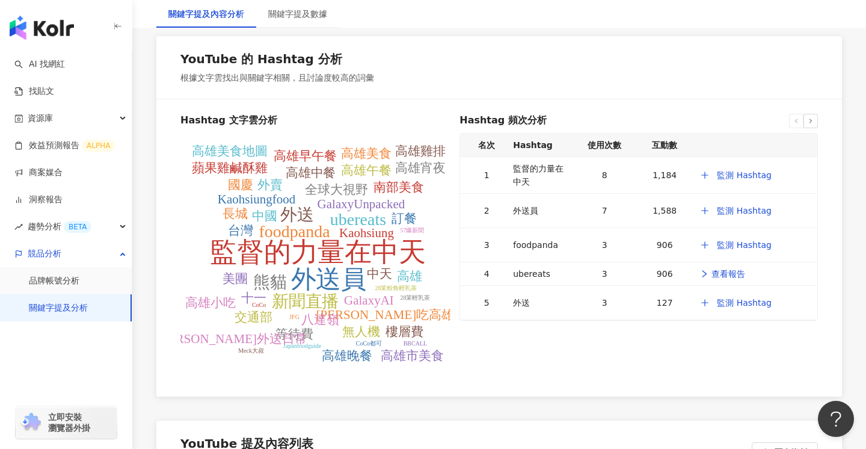
scroll to position [2295, 0]
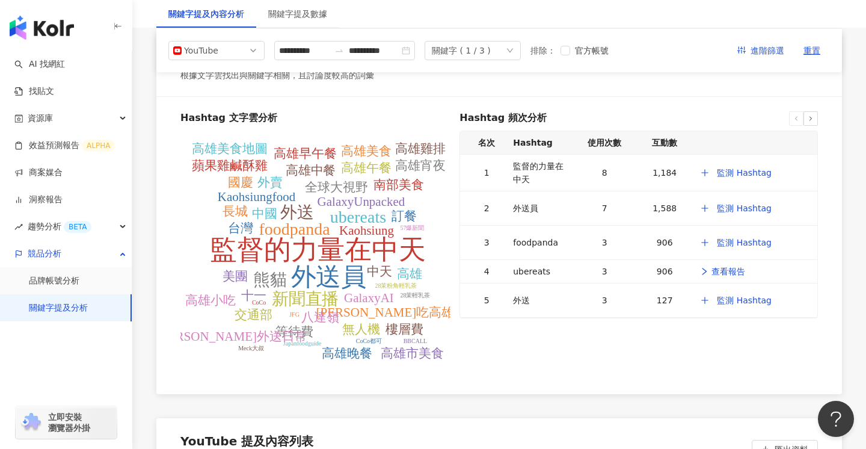
click at [516, 45] on div "關鍵字 ( 1 / 3 )" at bounding box center [472, 50] width 96 height 19
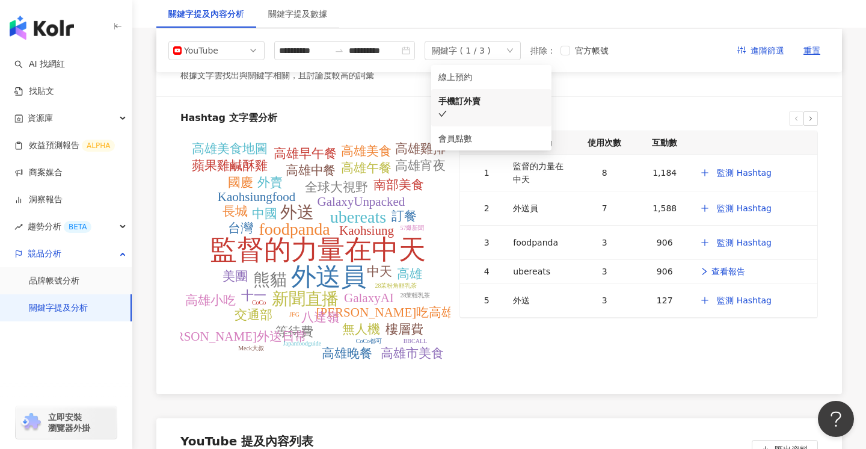
click at [516, 45] on div "關鍵字 ( 1 / 3 )" at bounding box center [472, 50] width 96 height 19
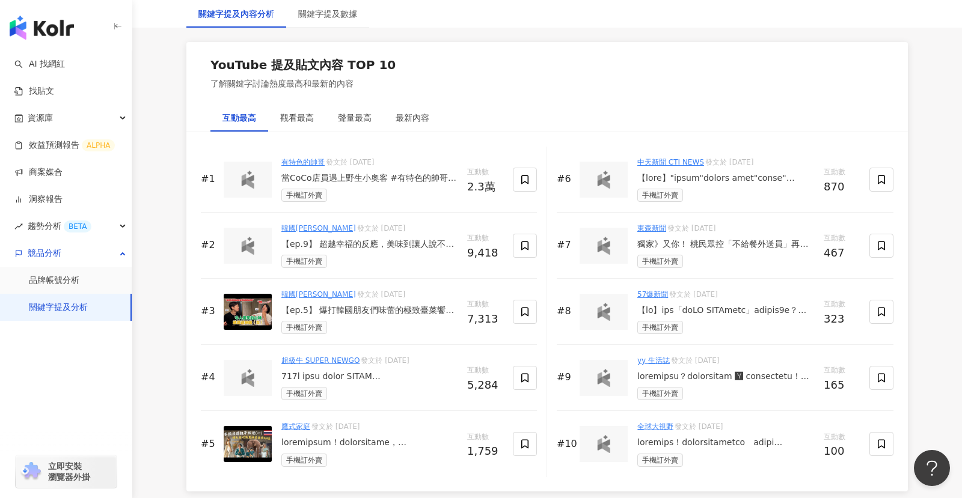
scroll to position [1821, 0]
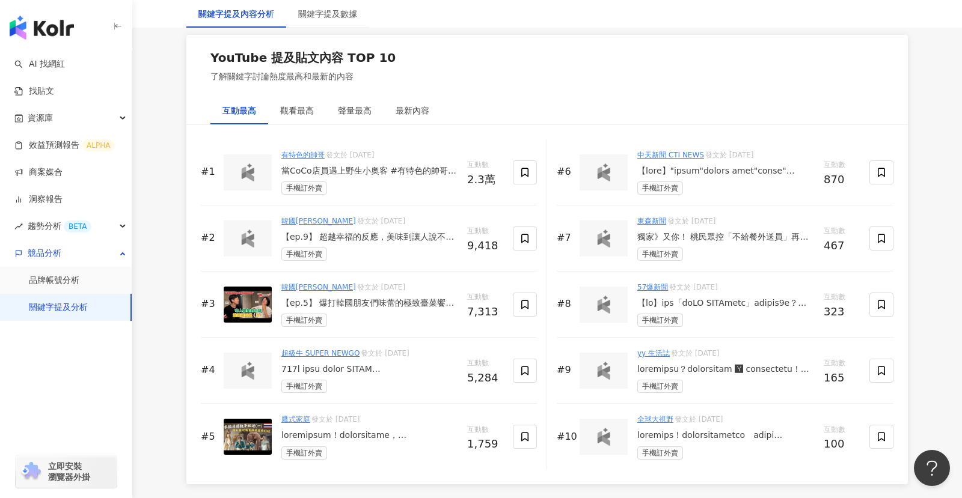
click at [250, 164] on img at bounding box center [248, 173] width 24 height 18
click at [382, 165] on div "當CoCo店員遇上野生小奧客 #有特色的帥哥 ft. @cocoteamarketing想要攻克點餐小屁孩，只需要一杯CoCo 28茉輕乳茶🌿 一口下去，乳香…" at bounding box center [369, 171] width 176 height 12
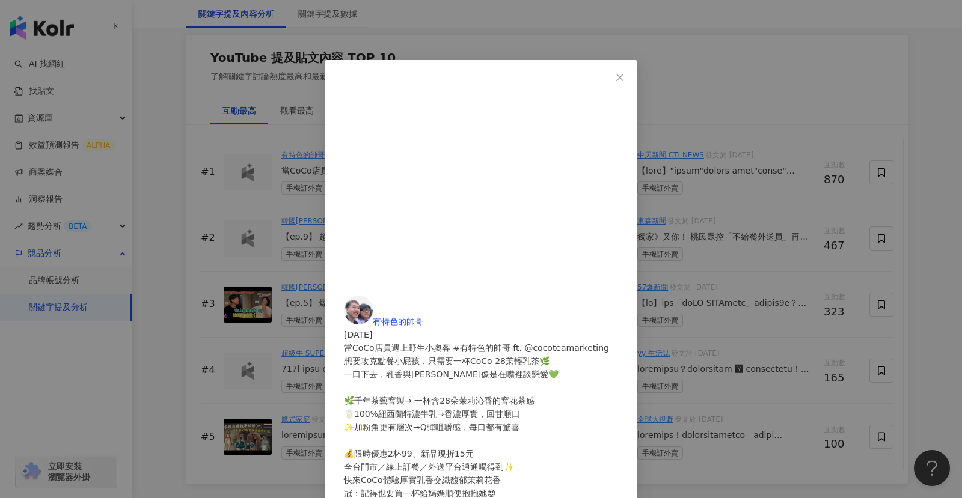
scroll to position [88, 0]
click at [625, 81] on icon "close" at bounding box center [620, 78] width 10 height 10
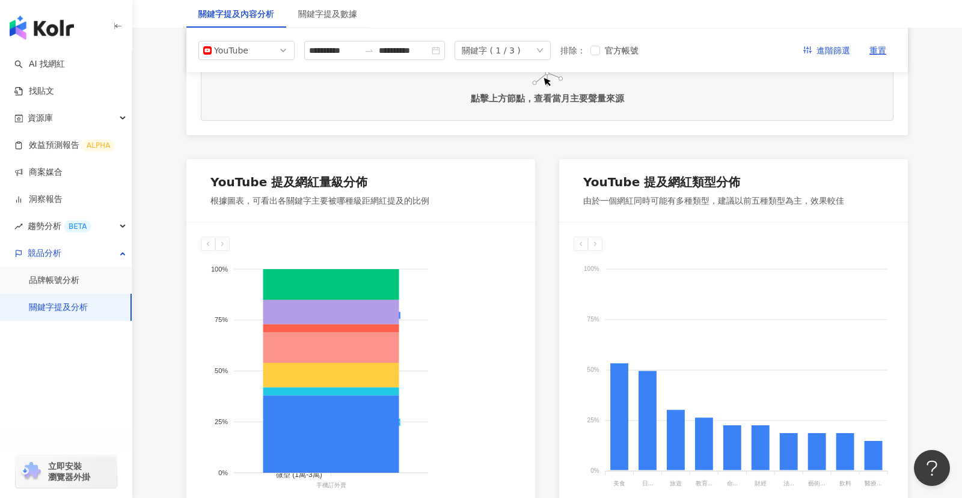
scroll to position [0, 0]
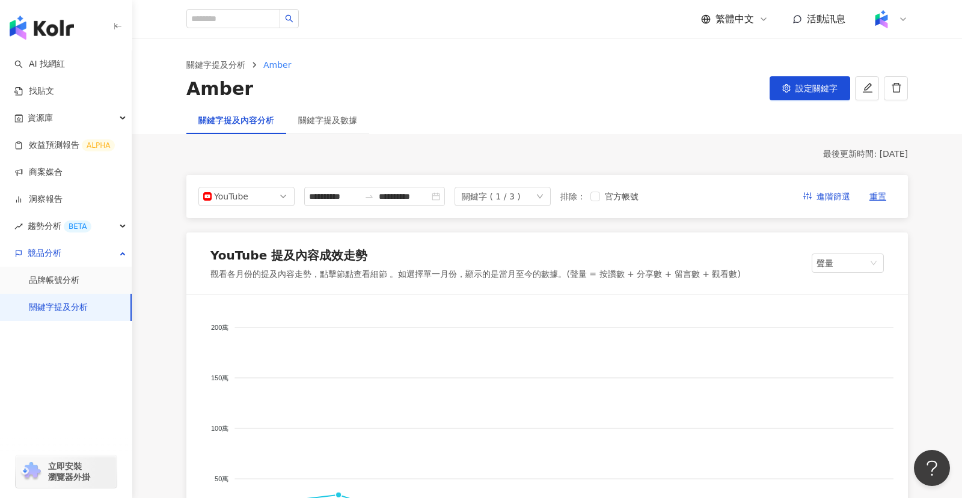
click at [521, 191] on div "關鍵字 ( 1 / 3 )" at bounding box center [491, 197] width 59 height 18
click at [503, 278] on div "會員點數" at bounding box center [519, 284] width 106 height 13
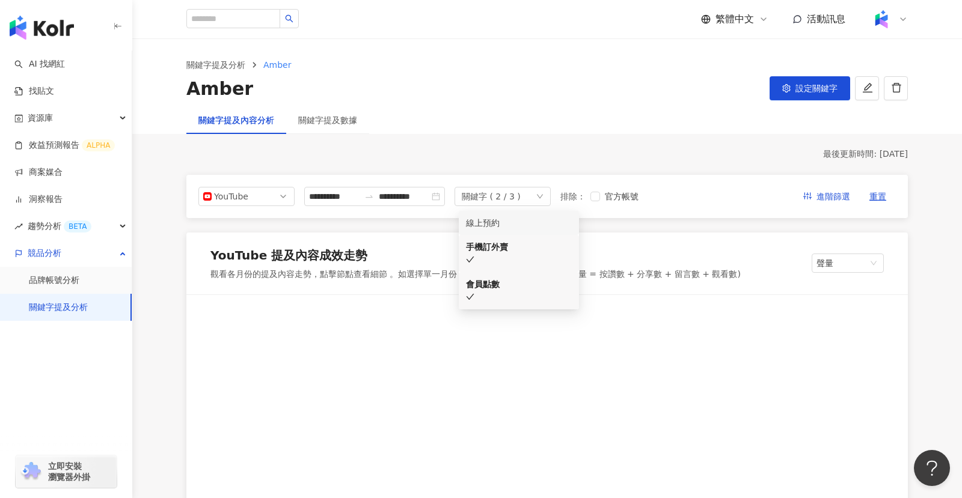
click at [518, 247] on div "手機訂外賣" at bounding box center [519, 246] width 106 height 13
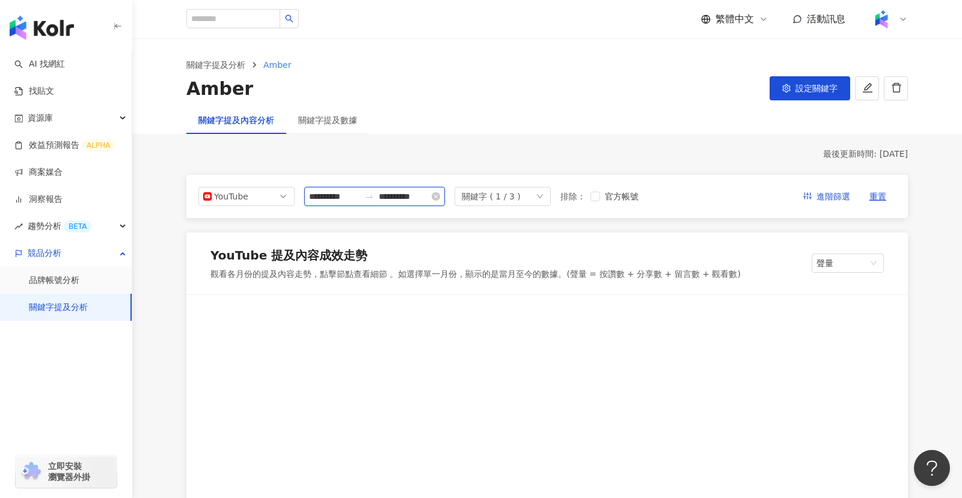
click at [353, 201] on input "**********" at bounding box center [334, 196] width 51 height 13
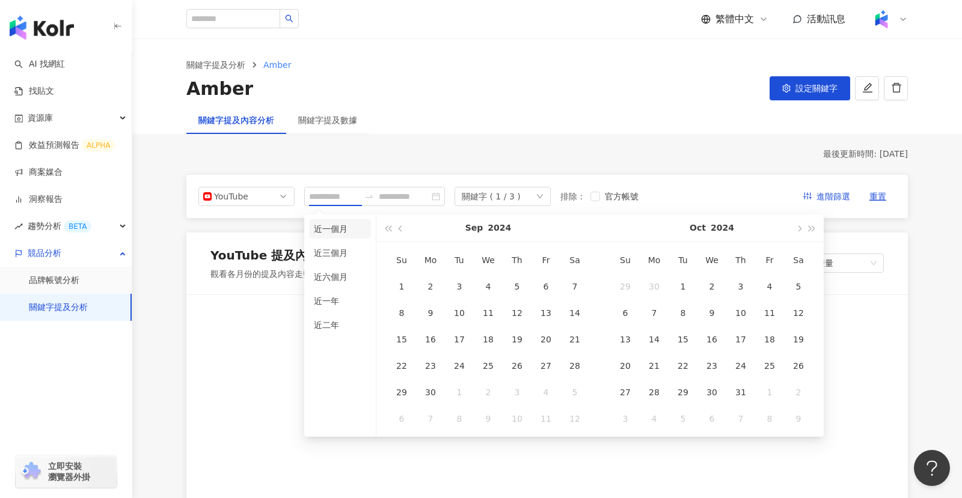
click at [341, 229] on li "近一個月" at bounding box center [340, 228] width 62 height 19
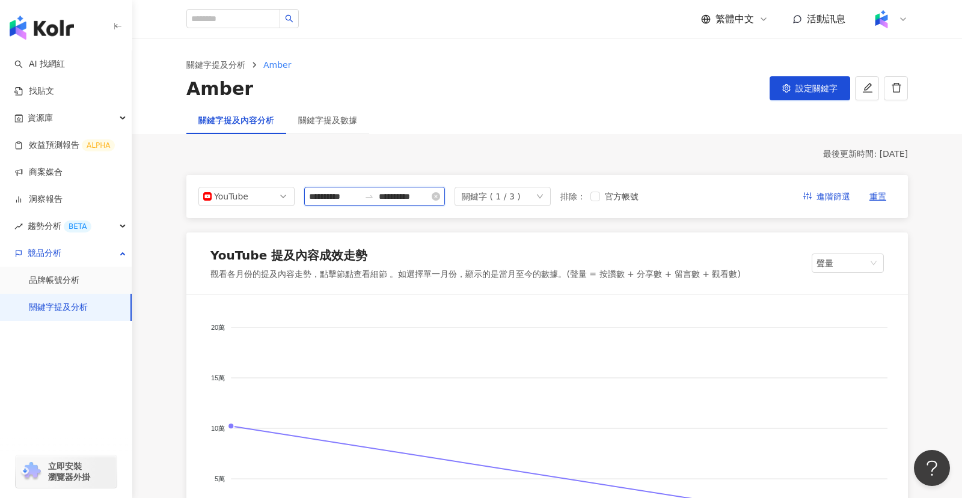
click at [357, 196] on input "**********" at bounding box center [334, 196] width 51 height 13
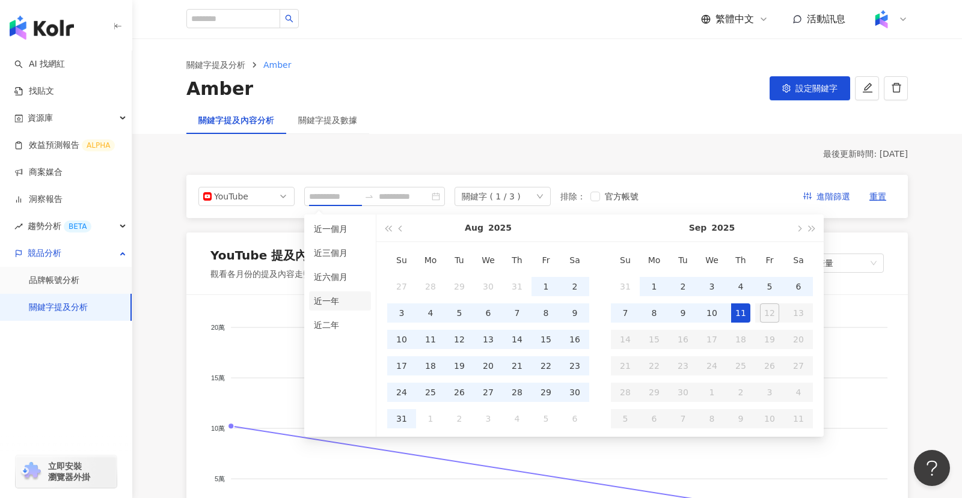
click at [336, 298] on li "近一年" at bounding box center [340, 301] width 62 height 19
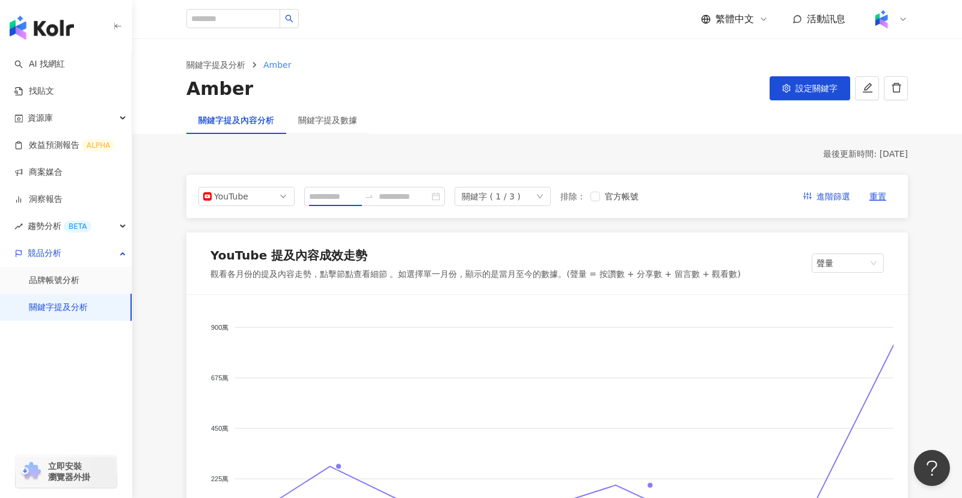
type input "**********"
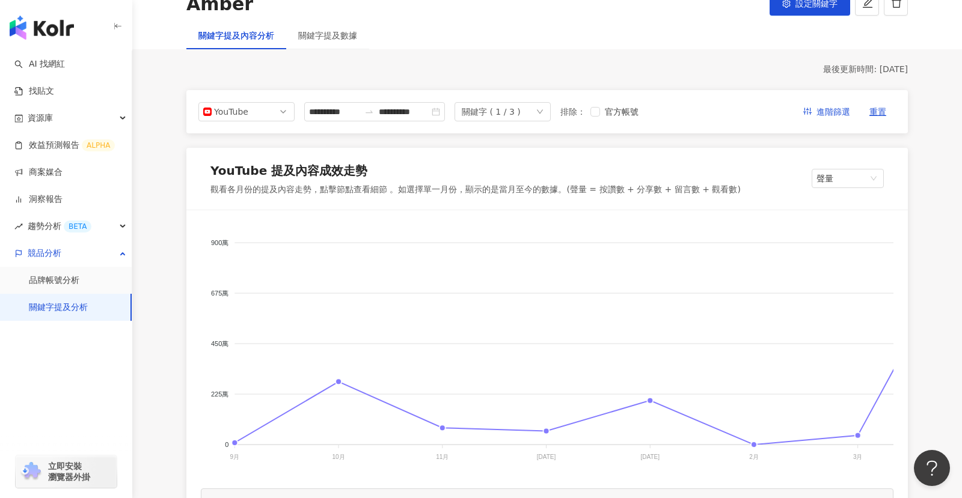
scroll to position [87, 0]
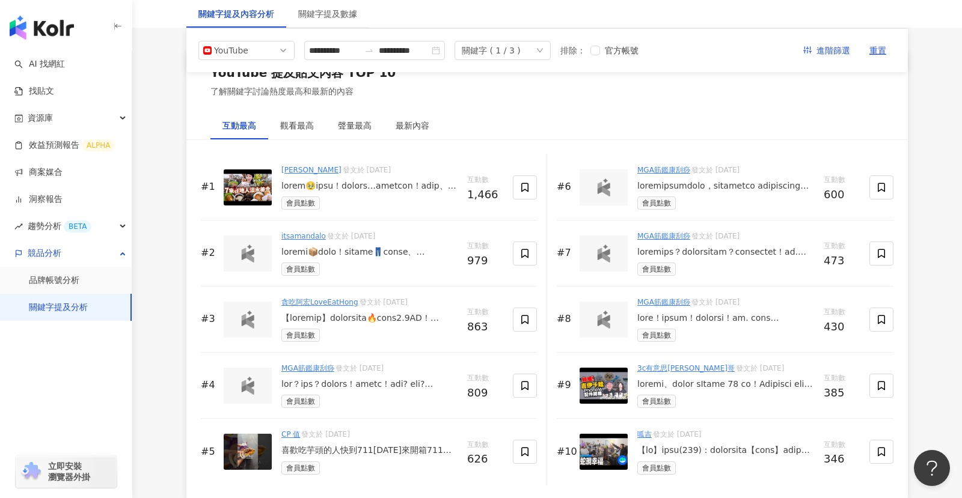
scroll to position [1806, 0]
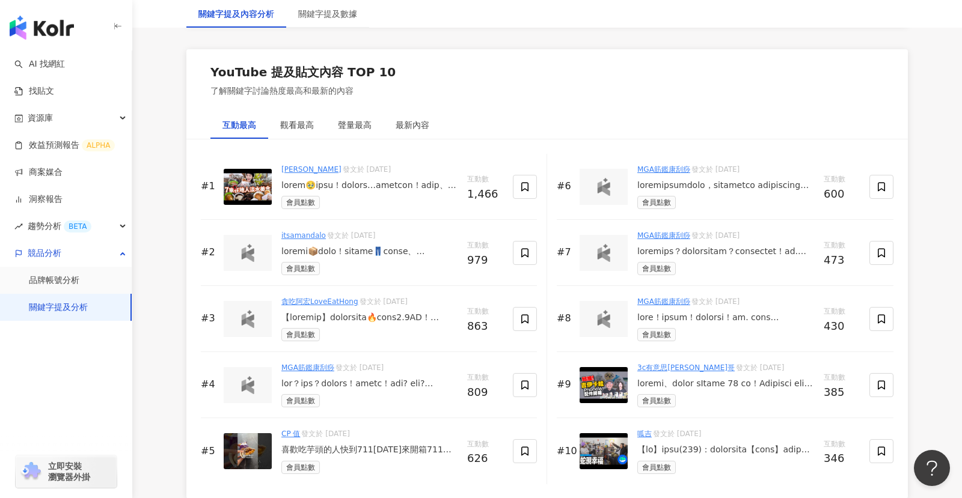
click at [255, 182] on img at bounding box center [248, 187] width 48 height 36
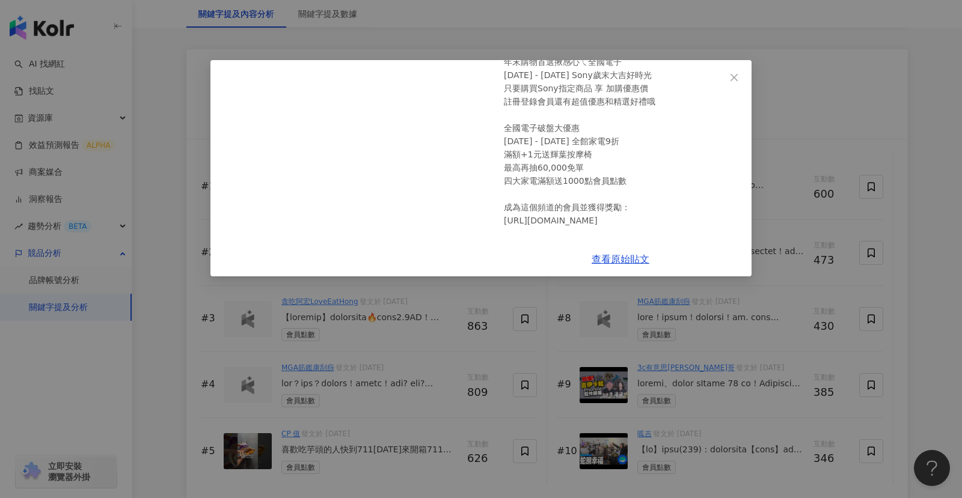
scroll to position [207, 0]
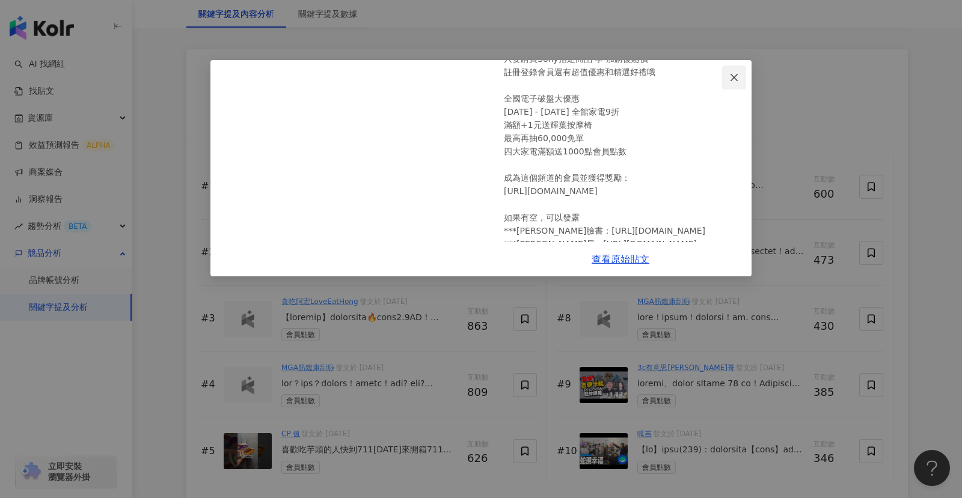
click at [733, 79] on icon "close" at bounding box center [734, 78] width 10 height 10
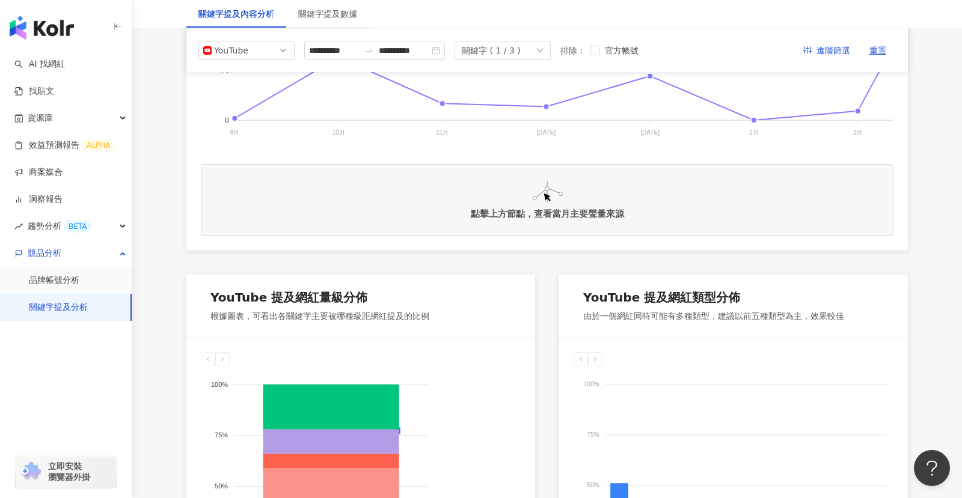
scroll to position [0, 0]
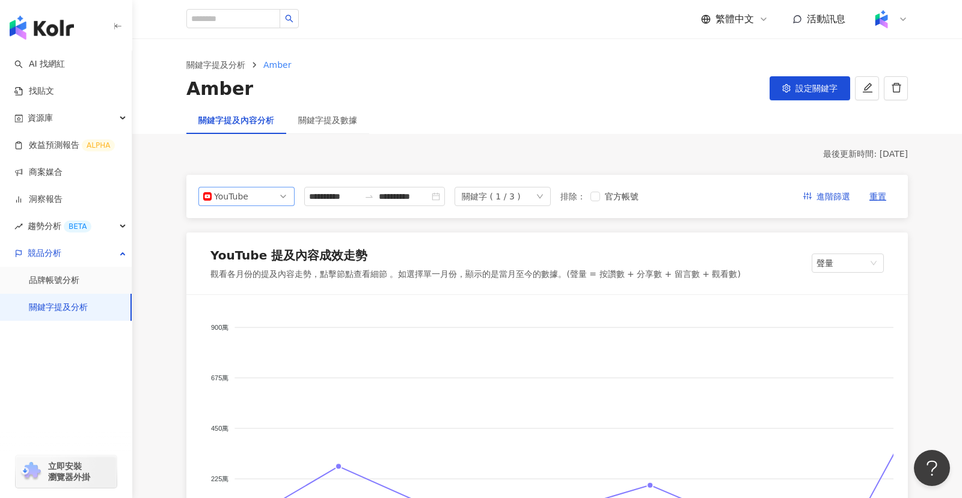
click at [282, 198] on span "YouTube" at bounding box center [246, 197] width 87 height 18
click at [257, 221] on div "Instagram" at bounding box center [238, 224] width 39 height 13
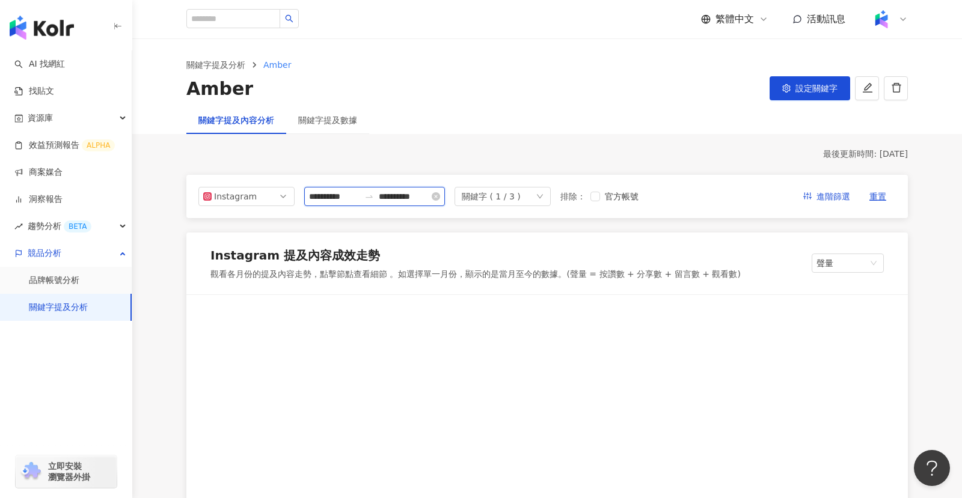
click at [400, 194] on input "**********" at bounding box center [404, 196] width 51 height 13
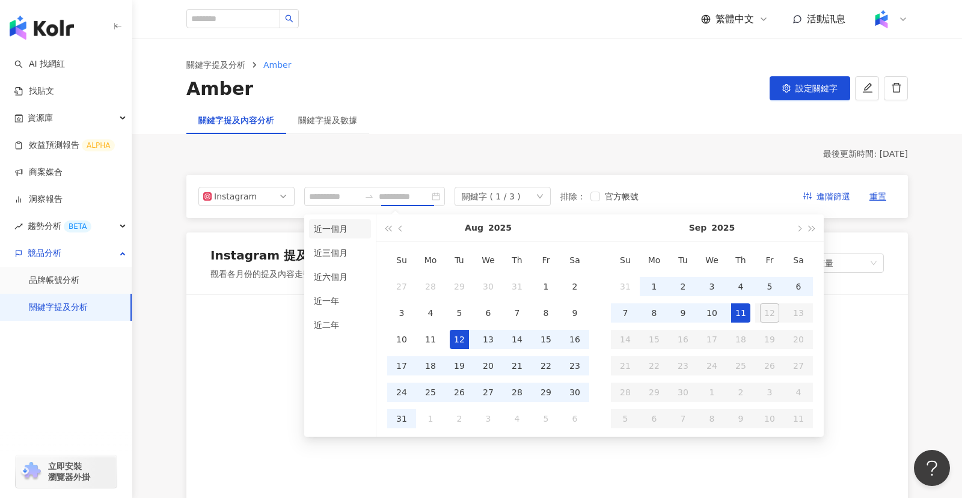
click at [334, 228] on li "近一個月" at bounding box center [340, 228] width 62 height 19
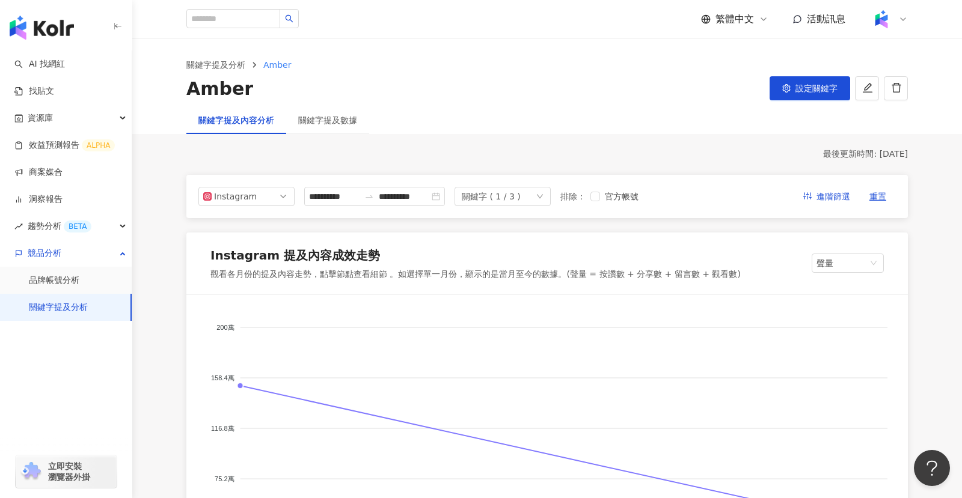
click at [541, 194] on icon "down" at bounding box center [539, 196] width 7 height 7
click at [409, 197] on input "**********" at bounding box center [404, 196] width 51 height 13
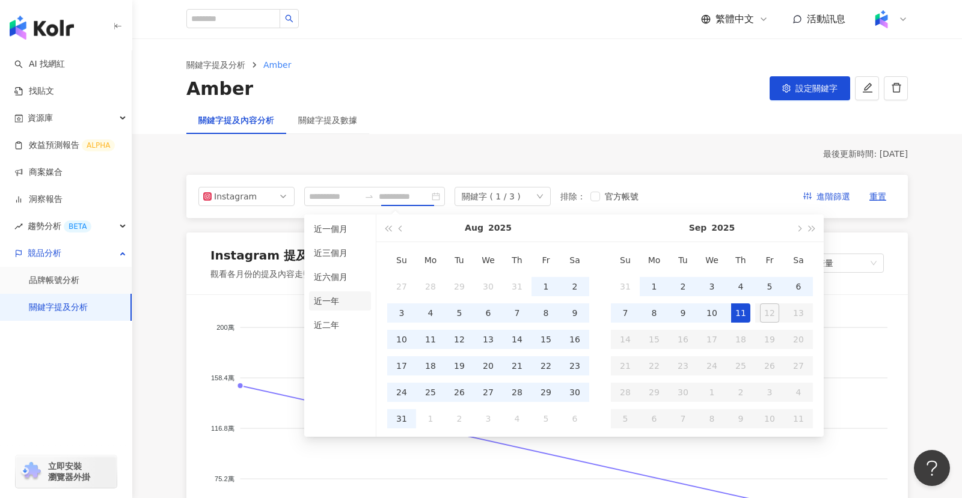
click at [325, 300] on li "近一年" at bounding box center [340, 301] width 62 height 19
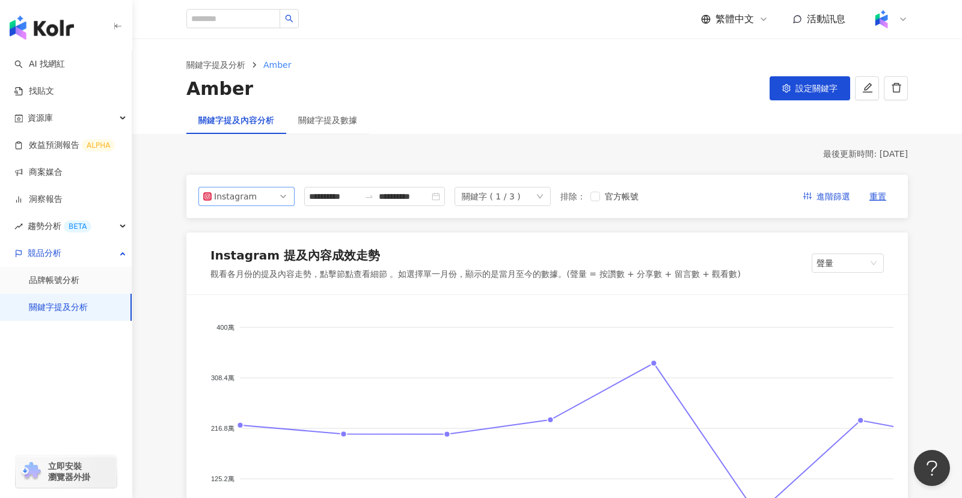
click at [275, 195] on span "Instagram" at bounding box center [246, 197] width 87 height 18
click at [239, 246] on div "Facebook" at bounding box center [238, 244] width 39 height 13
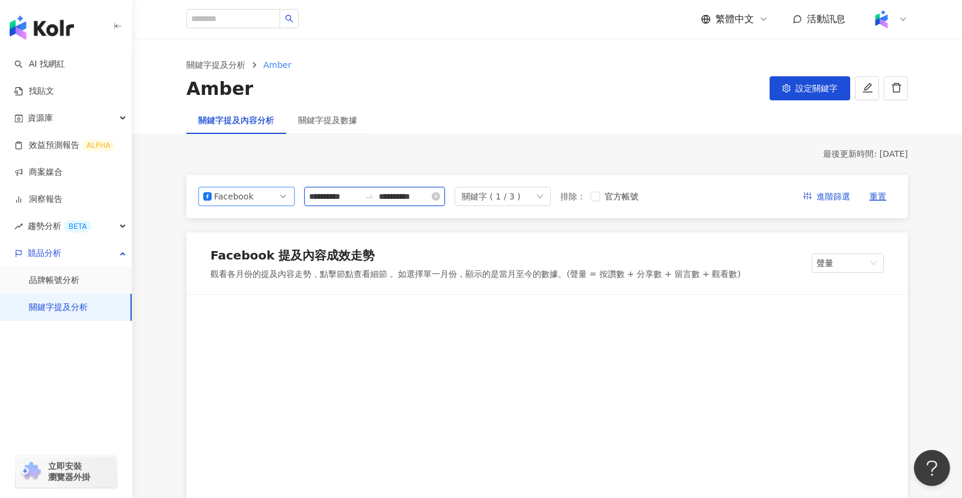
click at [349, 198] on input "**********" at bounding box center [334, 196] width 51 height 13
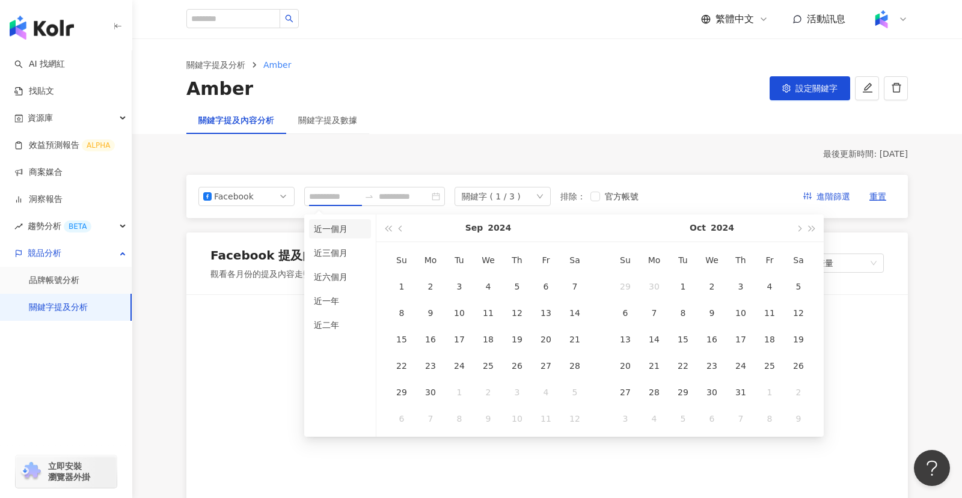
click at [338, 227] on li "近一個月" at bounding box center [340, 228] width 62 height 19
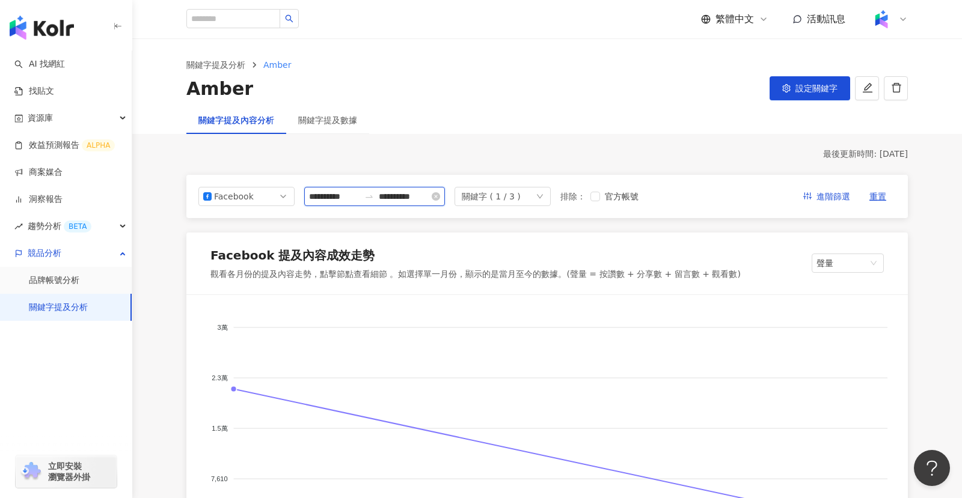
click at [345, 197] on input "**********" at bounding box center [334, 196] width 51 height 13
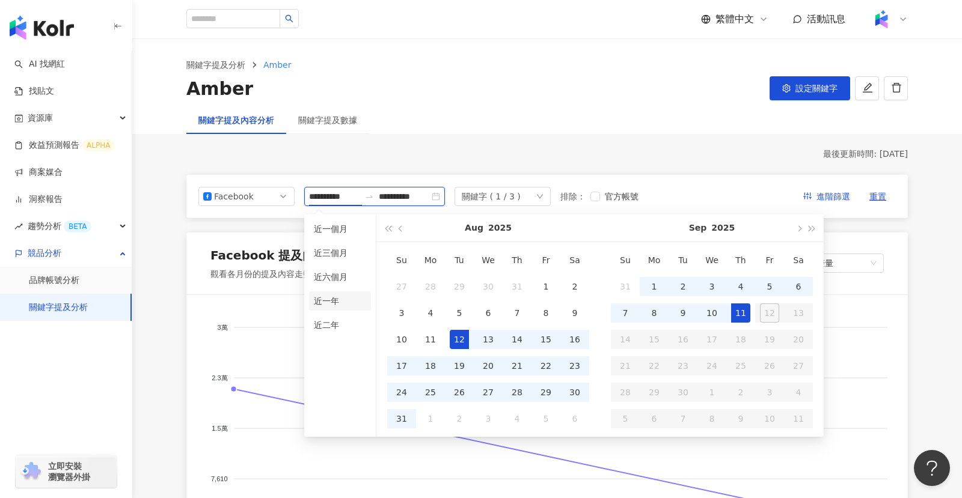
type input "**********"
click at [325, 297] on li "近一年" at bounding box center [340, 301] width 62 height 19
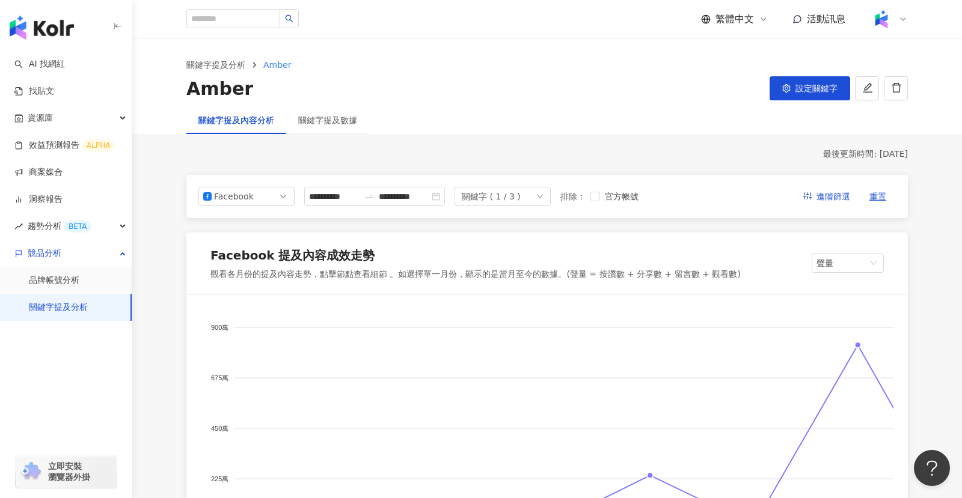
click at [818, 77] on button "設定關鍵字" at bounding box center [810, 88] width 81 height 24
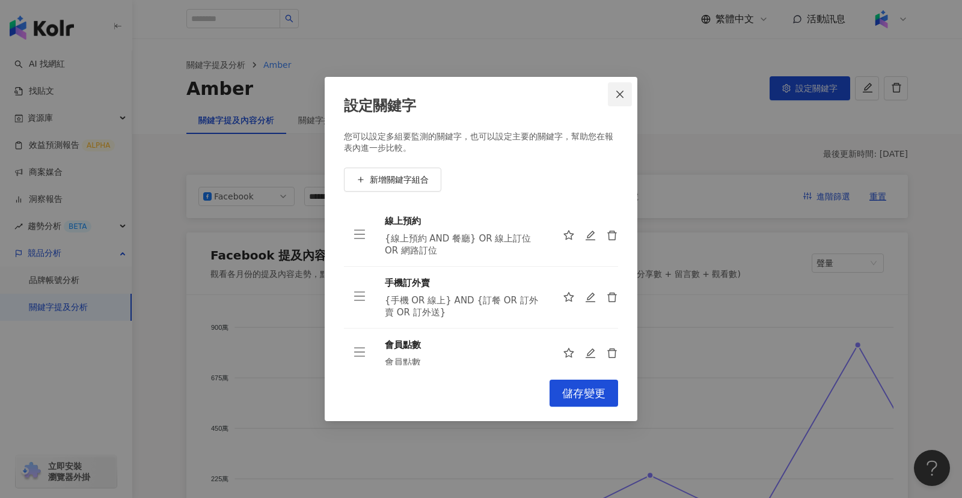
click at [626, 97] on span "Close" at bounding box center [620, 95] width 24 height 10
